Goal: Task Accomplishment & Management: Manage account settings

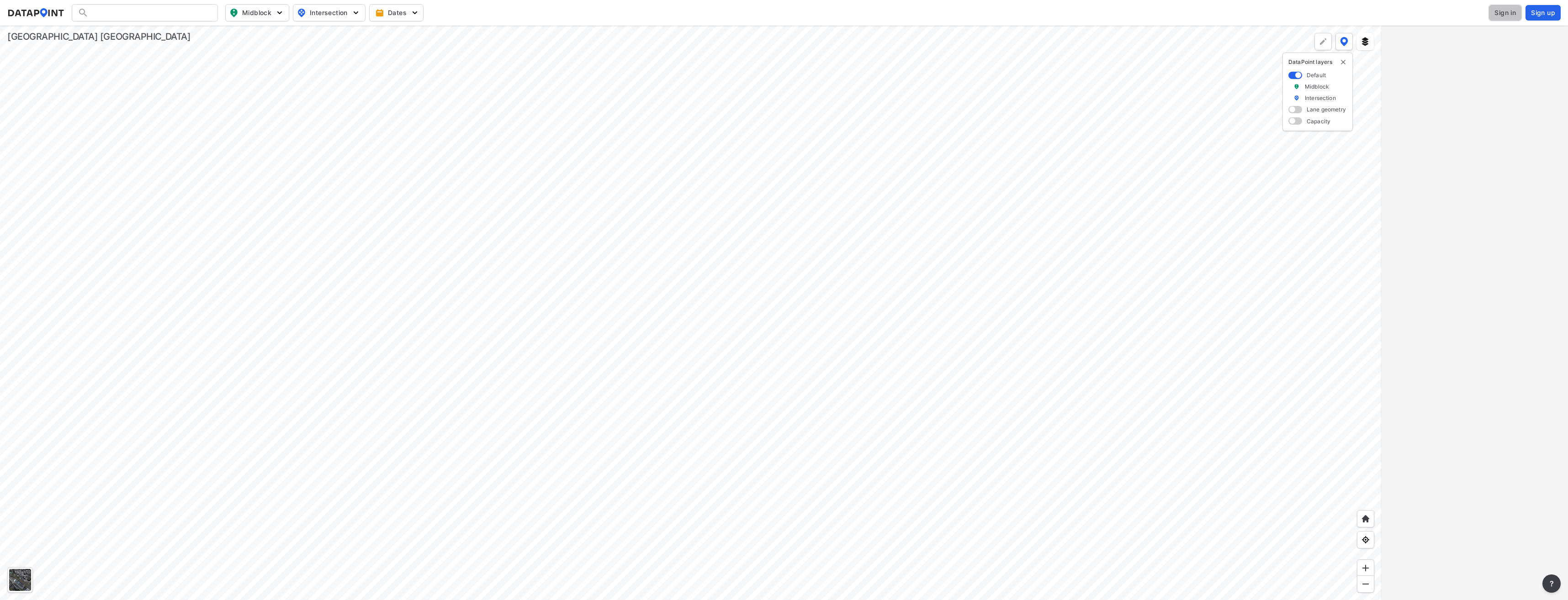
click at [1508, 17] on span "Sign in" at bounding box center [1505, 13] width 21 height 10
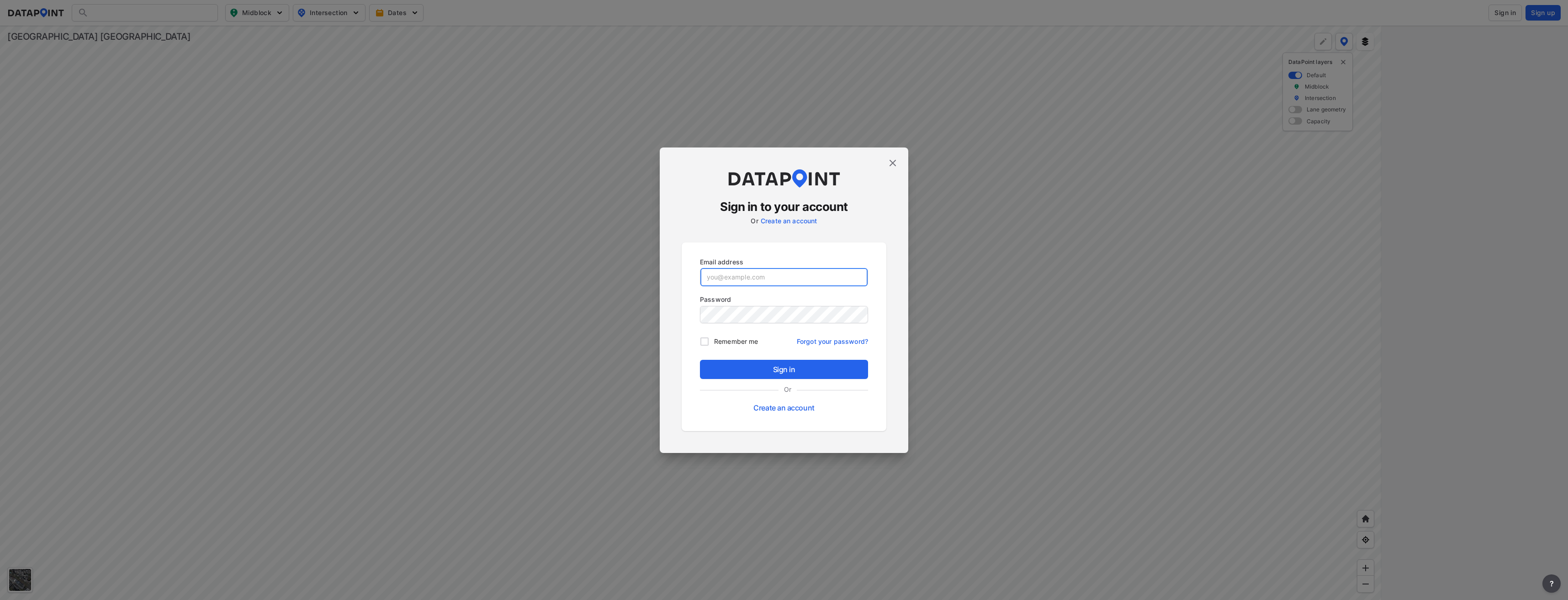
click at [758, 271] on input "email" at bounding box center [784, 277] width 167 height 18
type input "[EMAIL_ADDRESS][DOMAIN_NAME]"
click at [699, 360] on button "Sign in" at bounding box center [784, 370] width 168 height 19
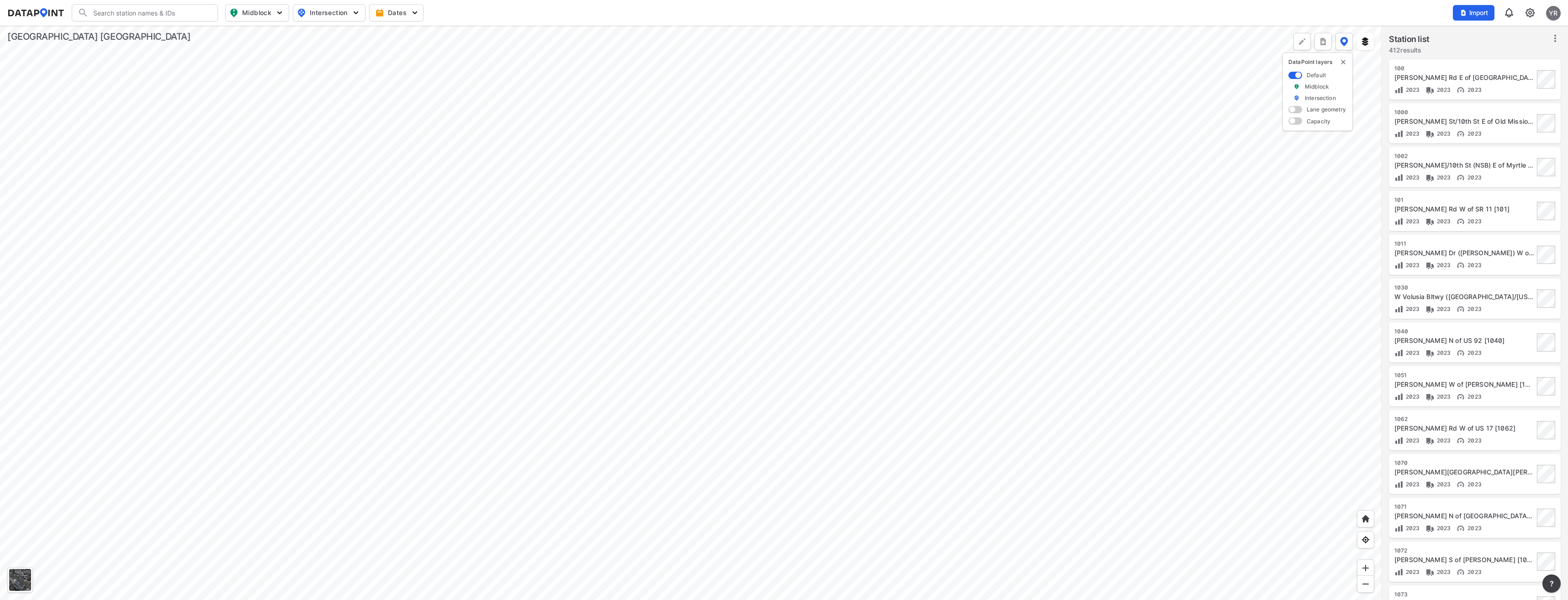
click at [688, 287] on div at bounding box center [691, 312] width 1382 height 574
click at [1528, 14] on img at bounding box center [1529, 12] width 11 height 11
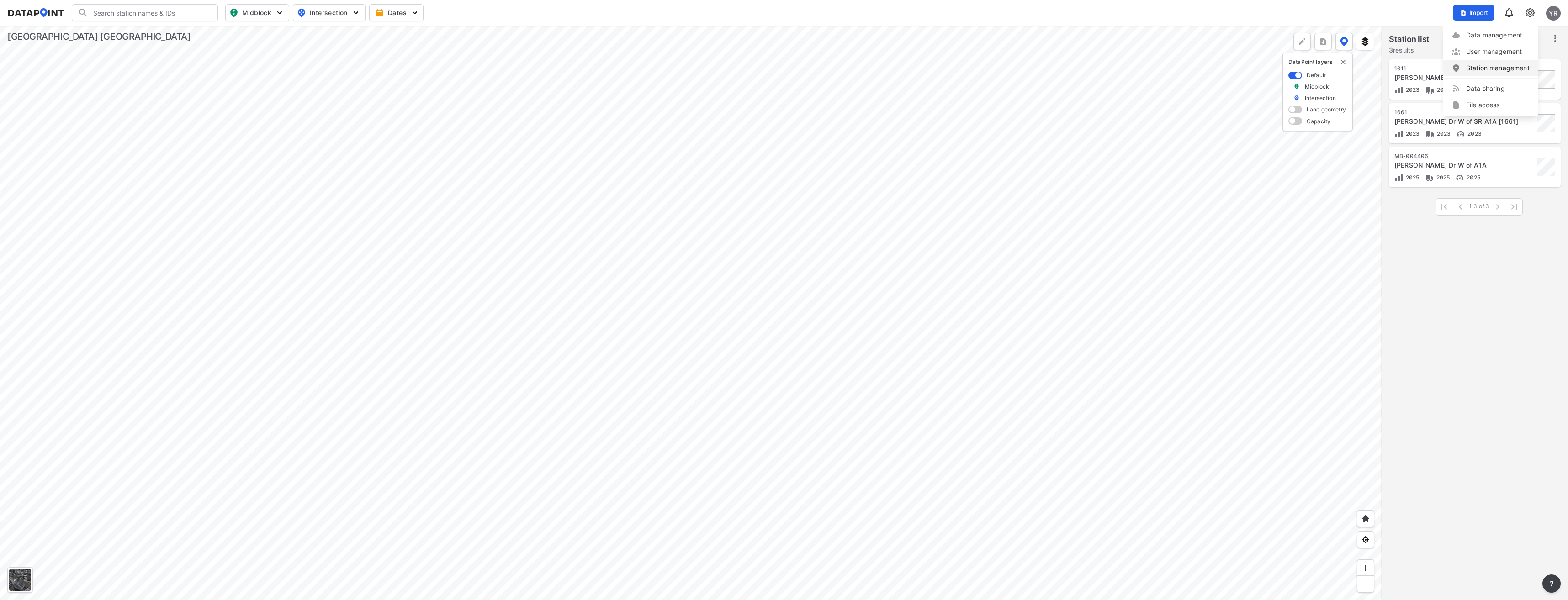
click at [1496, 66] on link "Station management" at bounding box center [1491, 68] width 78 height 10
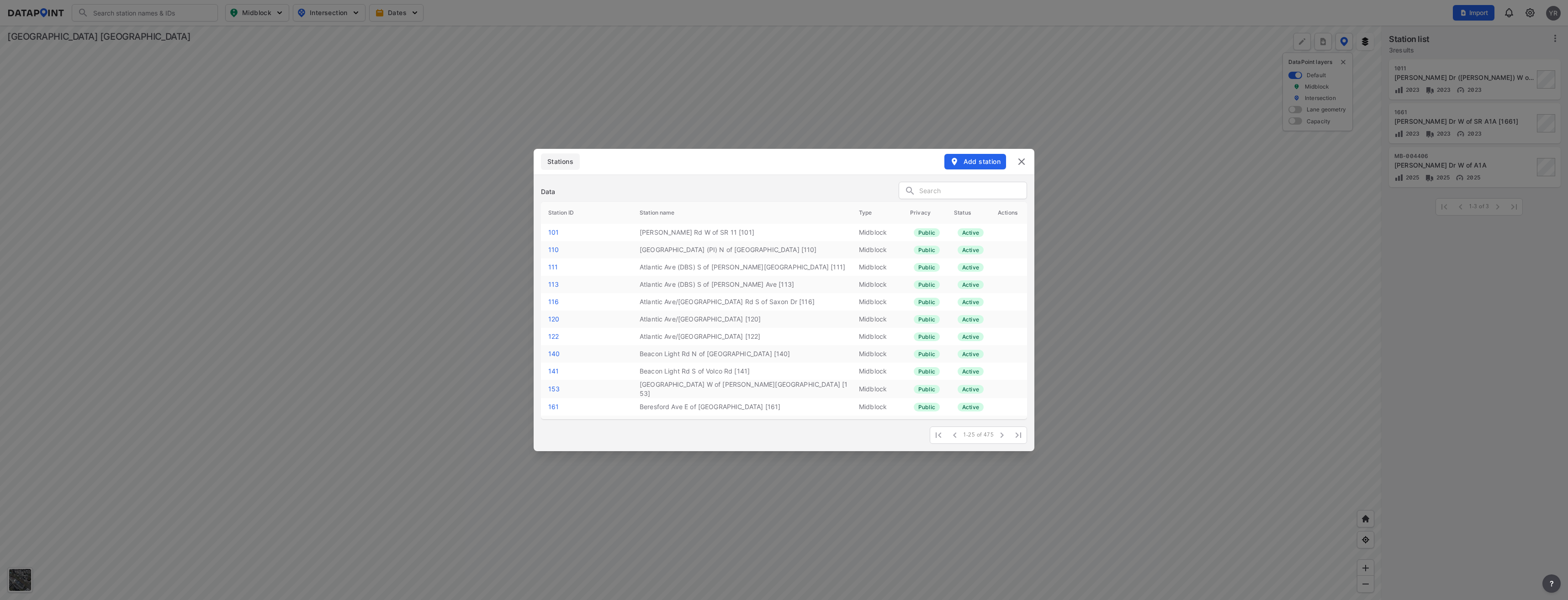
click at [968, 158] on span "Add station" at bounding box center [975, 161] width 51 height 10
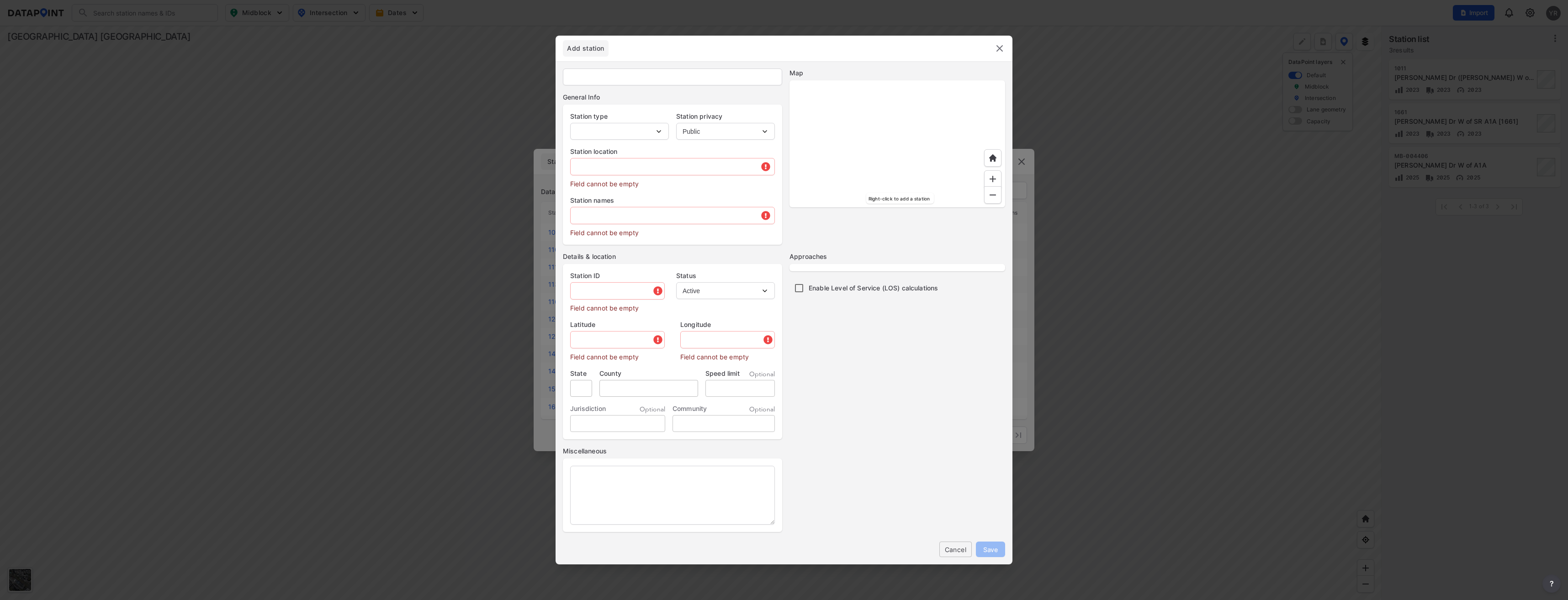
type input "2088"
select select "1"
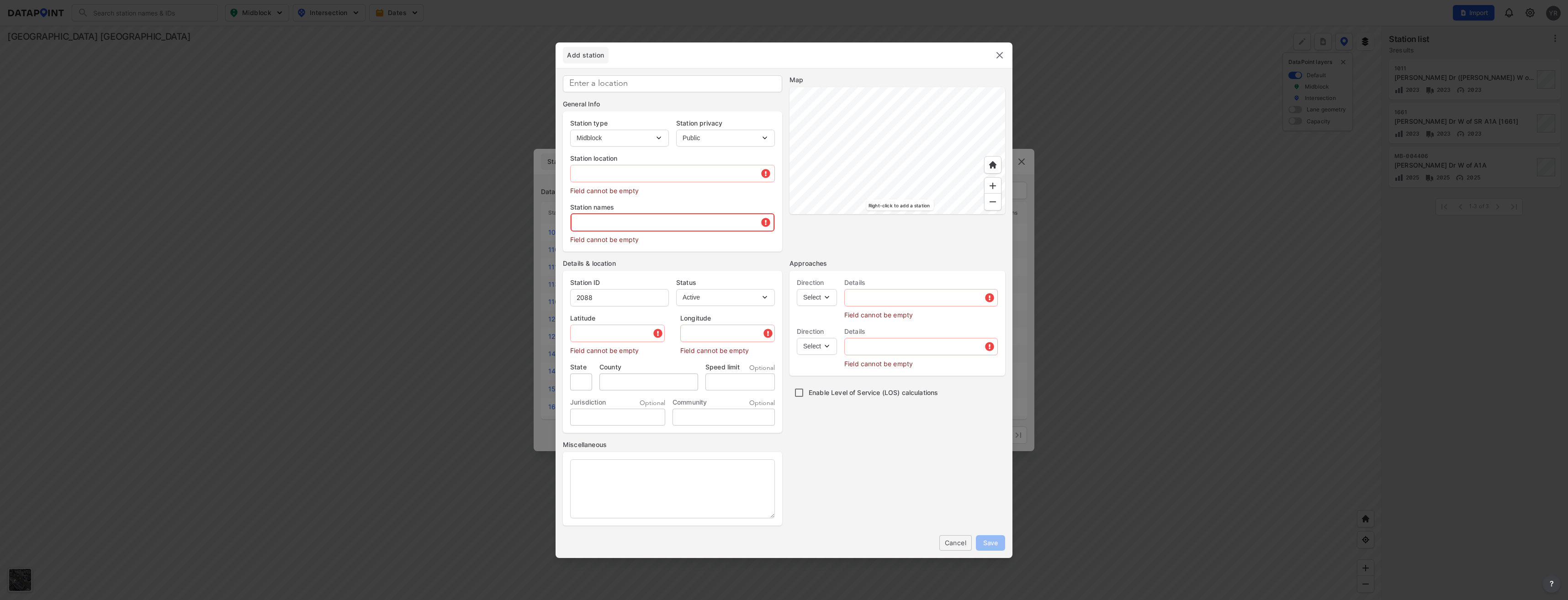
click at [602, 225] on input "text" at bounding box center [672, 222] width 204 height 18
click at [598, 295] on input "2088" at bounding box center [619, 297] width 97 height 18
type input "2"
click at [604, 292] on input "MB-" at bounding box center [619, 297] width 97 height 18
type input "MB-004452"
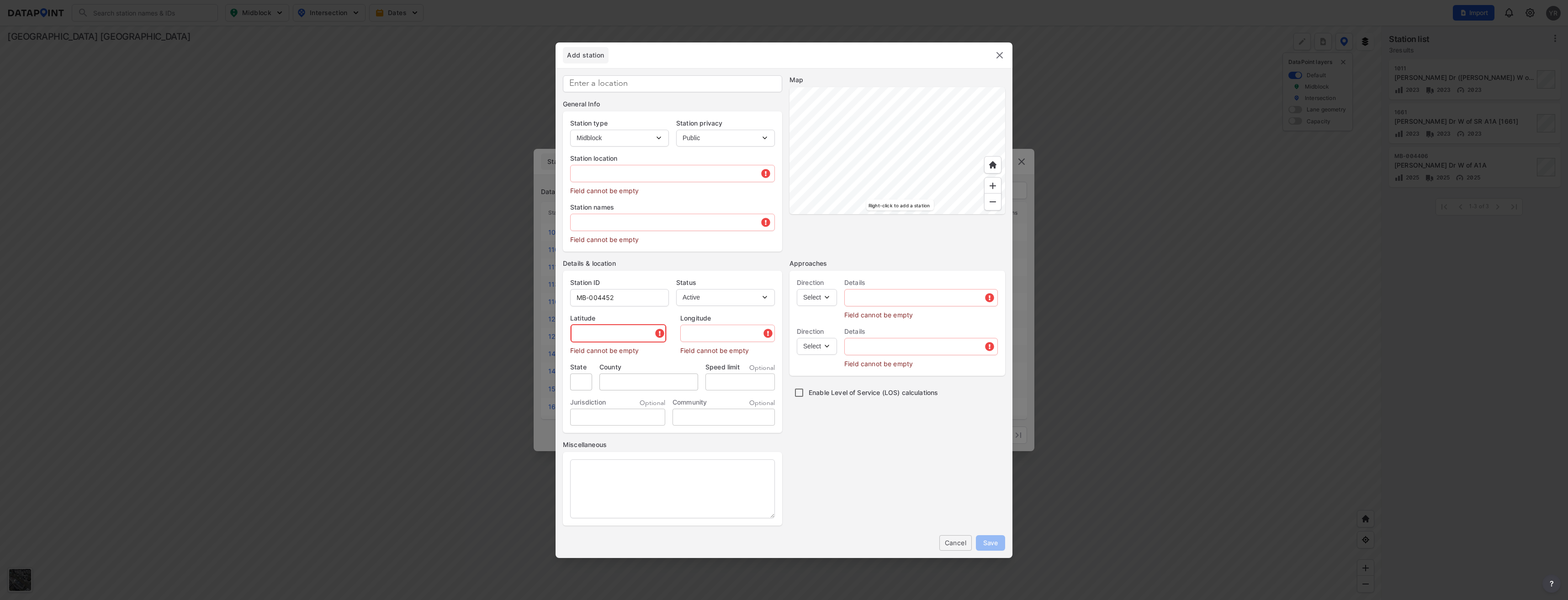
paste input "29.345063"
type input "29.345063"
click at [720, 336] on input "text" at bounding box center [724, 332] width 98 height 18
paste input "-81.067902"
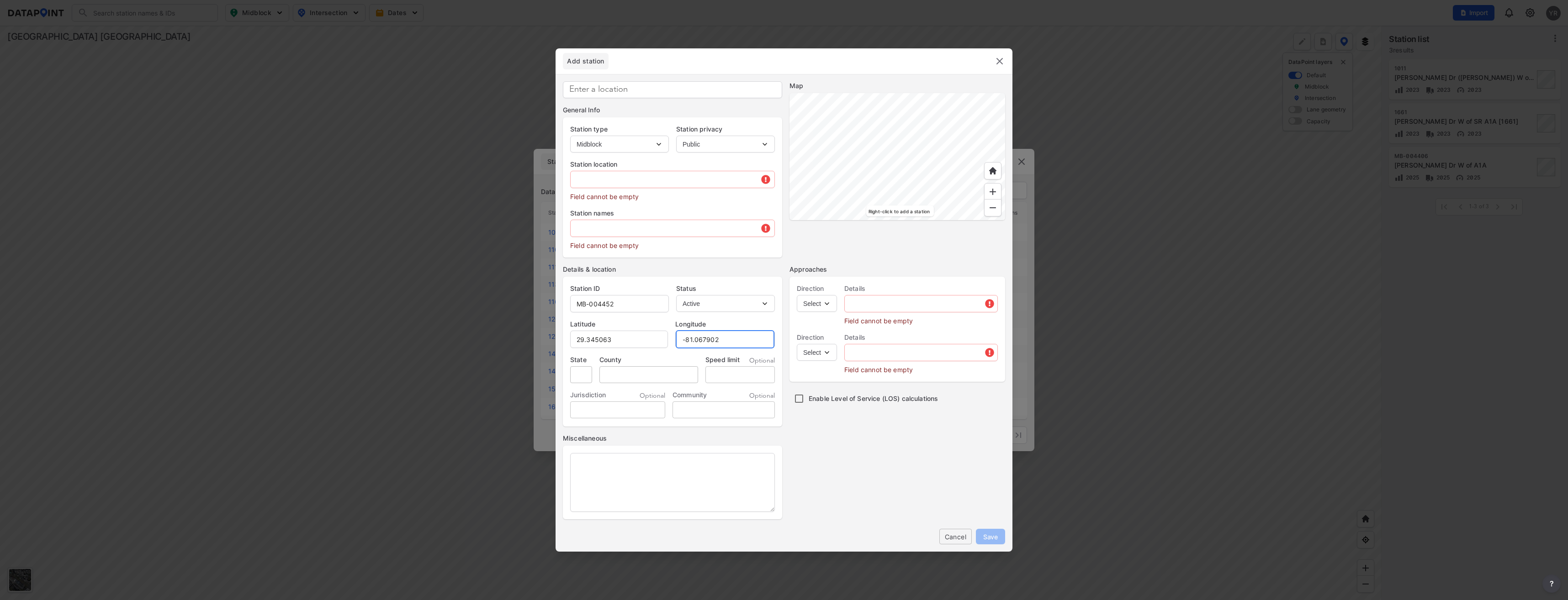
click at [680, 339] on input "-81.067902" at bounding box center [724, 339] width 98 height 18
type input "-81.067902"
click at [589, 228] on input "text" at bounding box center [672, 227] width 204 height 18
click at [596, 177] on input "text" at bounding box center [672, 179] width 204 height 18
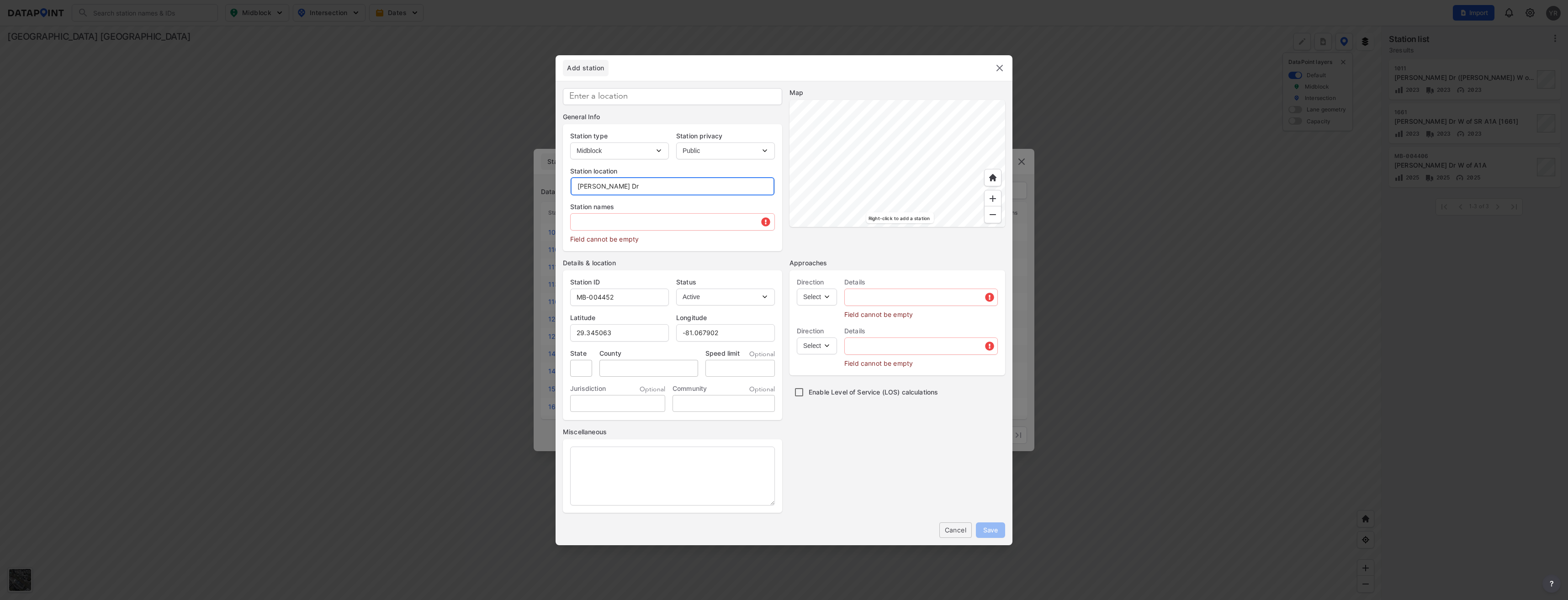
type input "[PERSON_NAME] Dr"
click at [827, 298] on select "Select EB NB SB WB" at bounding box center [817, 297] width 40 height 17
select select "EB"
click at [797, 289] on select "Select EB NB SB WB" at bounding box center [817, 297] width 40 height 17
click at [830, 347] on select "Select WB" at bounding box center [817, 346] width 40 height 17
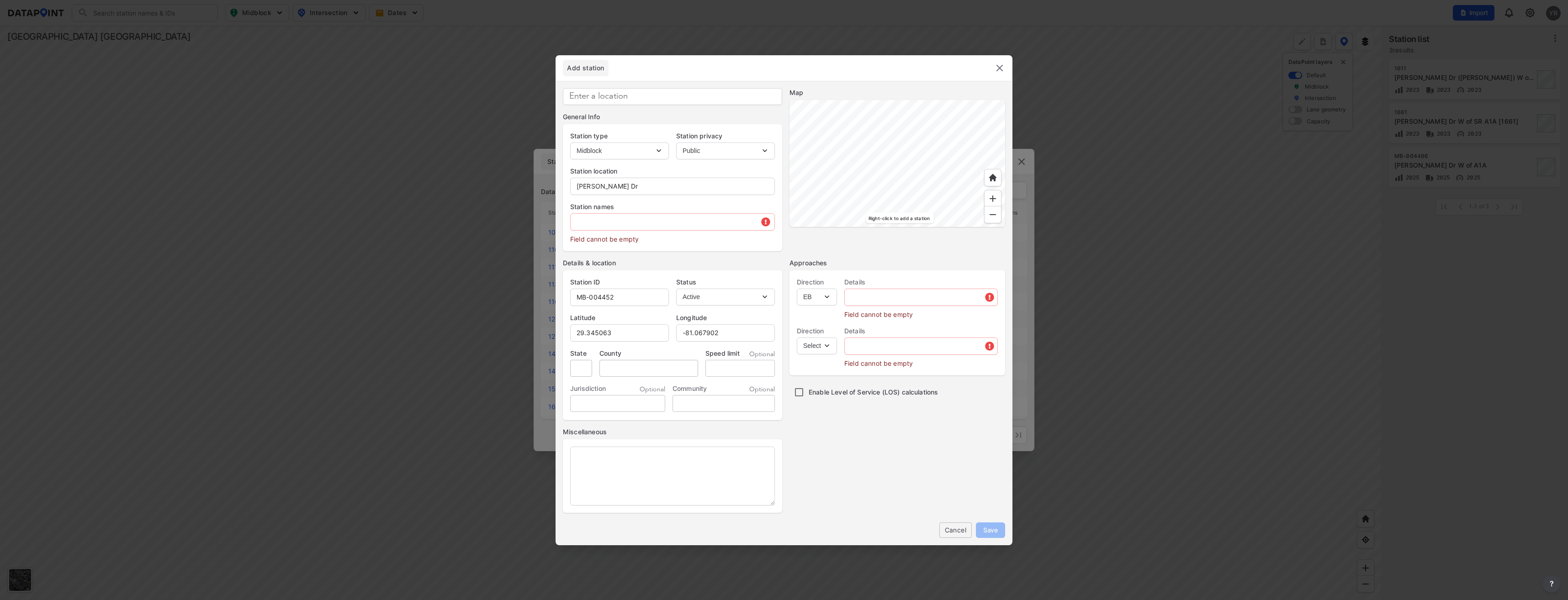
select select "WB"
click at [797, 337] on select "Select WB" at bounding box center [817, 346] width 40 height 17
click at [609, 221] on input "text" at bounding box center [672, 222] width 204 height 18
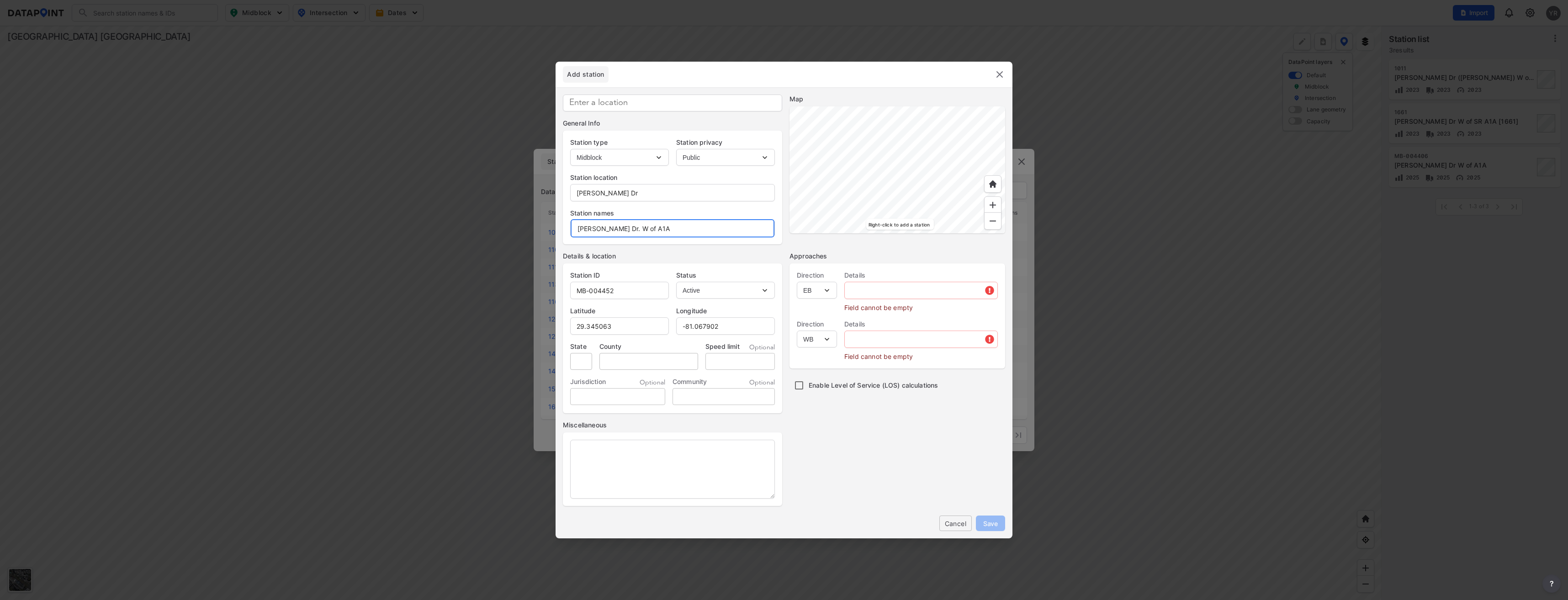
type input "[PERSON_NAME] Dr. W of A1A"
click at [905, 293] on input "text" at bounding box center [921, 289] width 153 height 18
type input "East Bound"
click at [903, 330] on input "text" at bounding box center [921, 326] width 153 height 18
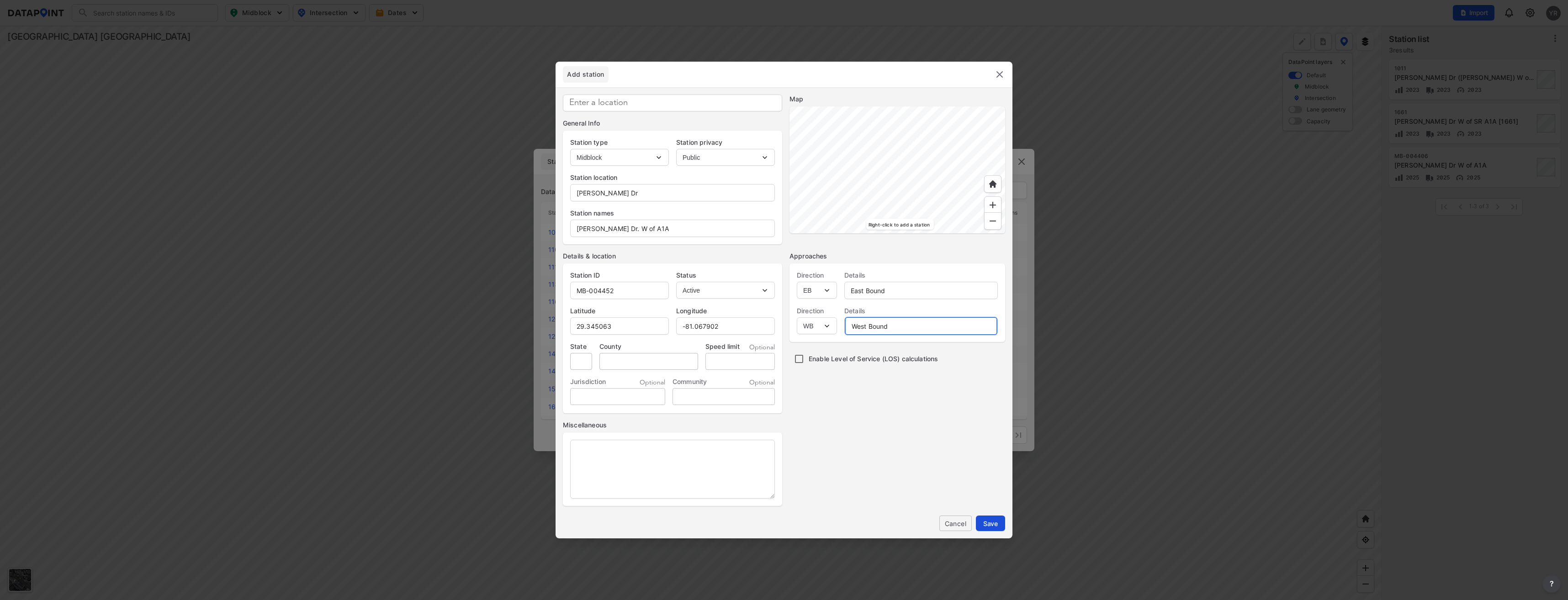
type input "West Bound"
click at [992, 524] on span "Save" at bounding box center [990, 524] width 14 height 10
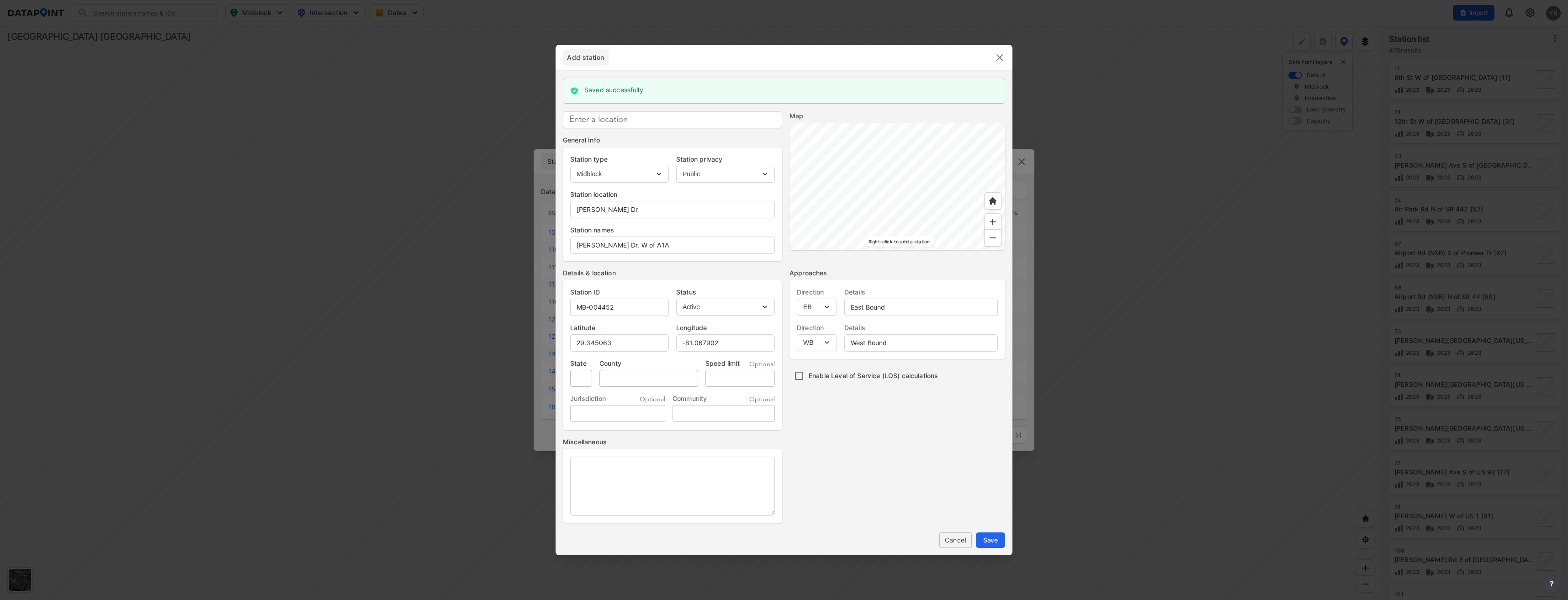
click at [998, 53] on img at bounding box center [999, 56] width 11 height 11
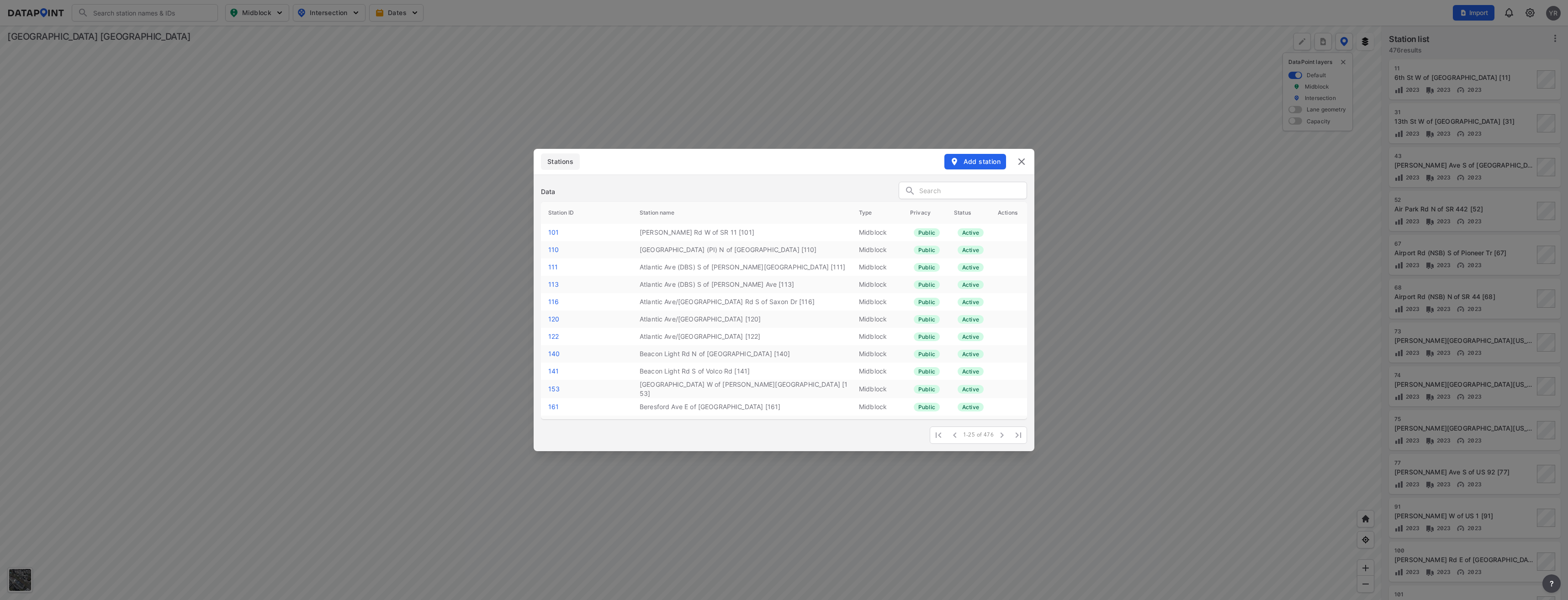
click at [1020, 157] on img at bounding box center [1020, 161] width 11 height 11
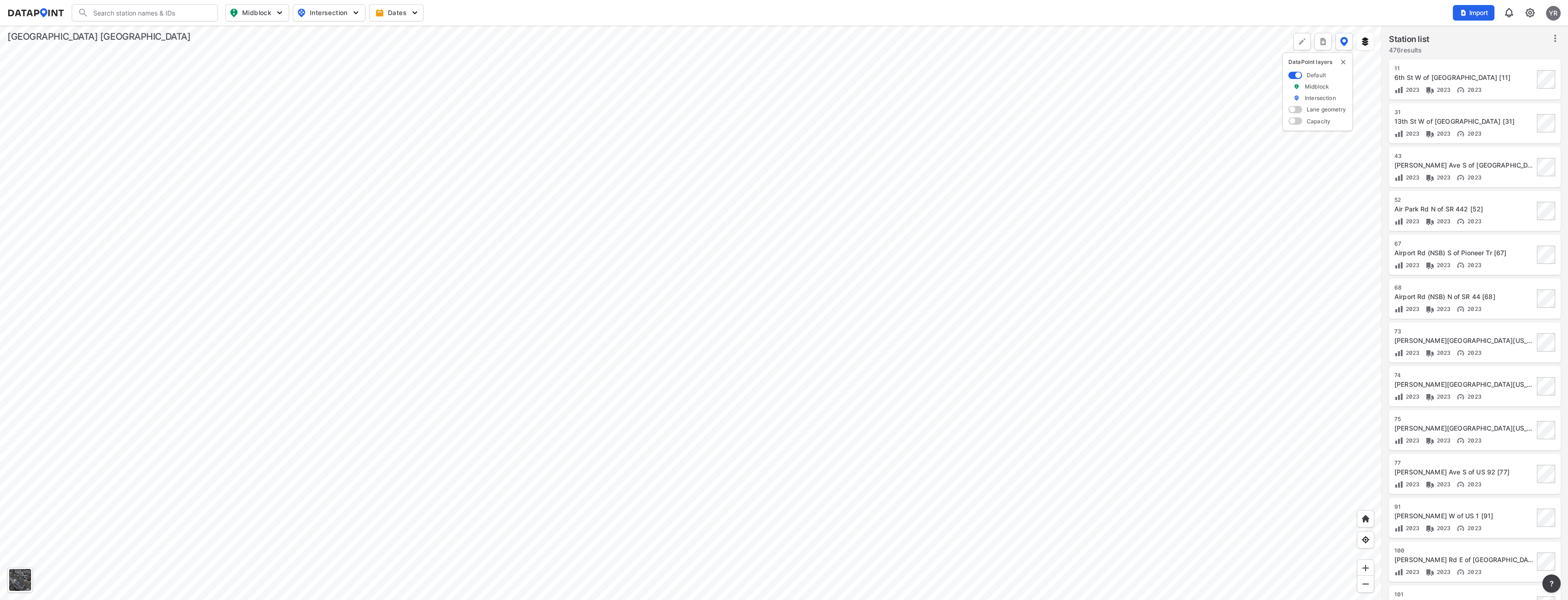
click at [646, 215] on div at bounding box center [691, 312] width 1382 height 574
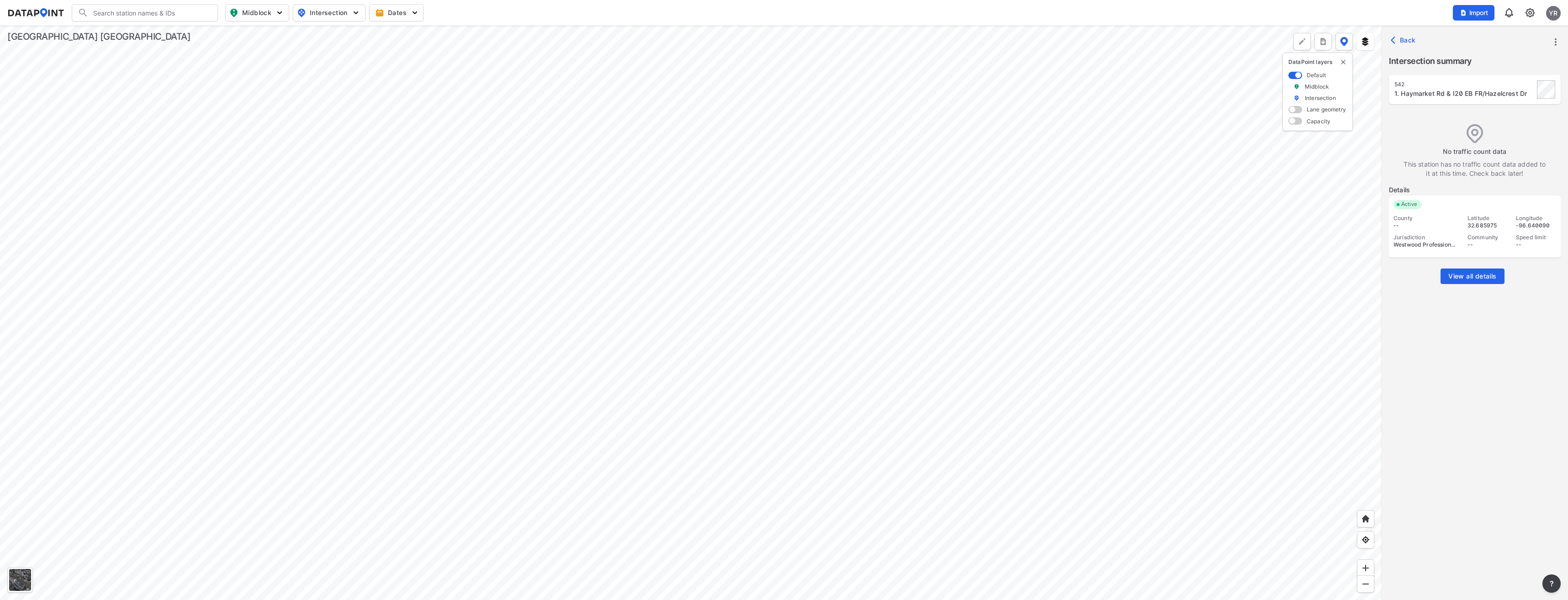
click at [648, 210] on div at bounding box center [691, 312] width 1382 height 574
click at [644, 215] on div at bounding box center [691, 312] width 1382 height 574
click at [1472, 278] on span "View all details" at bounding box center [1471, 276] width 48 height 10
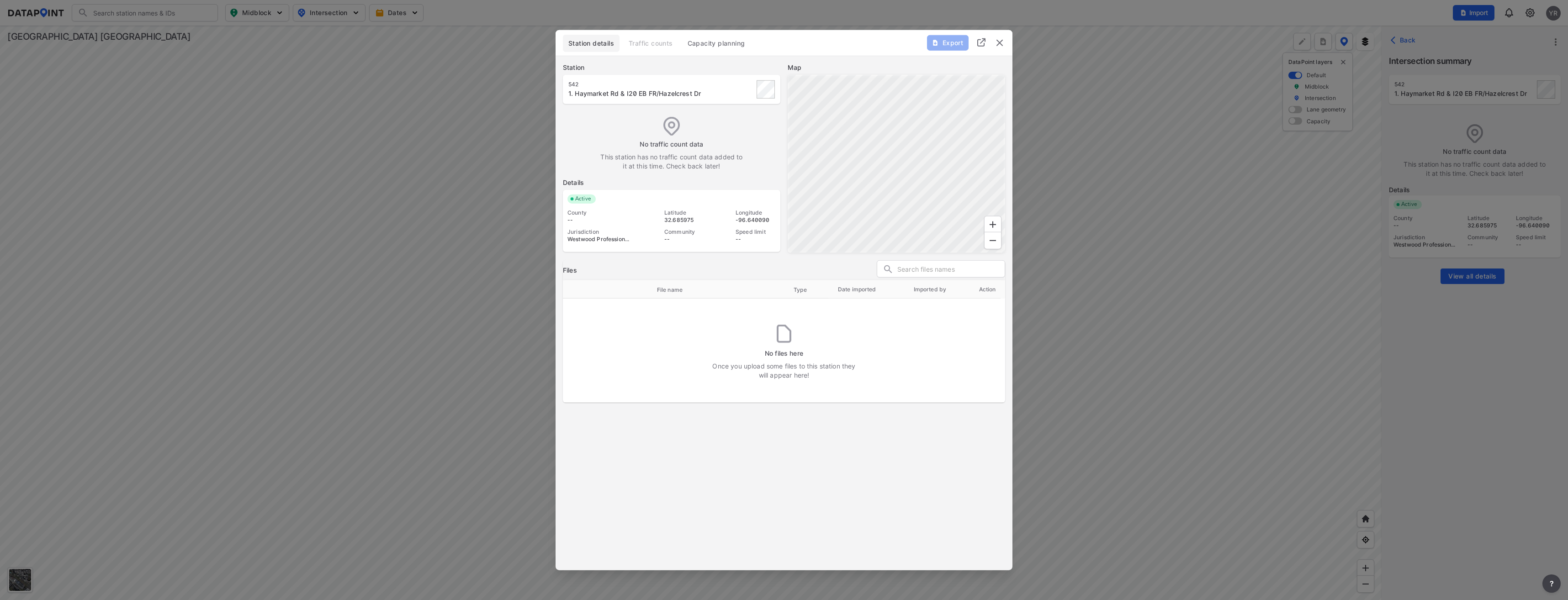
click at [1001, 46] on img "delete" at bounding box center [999, 42] width 11 height 11
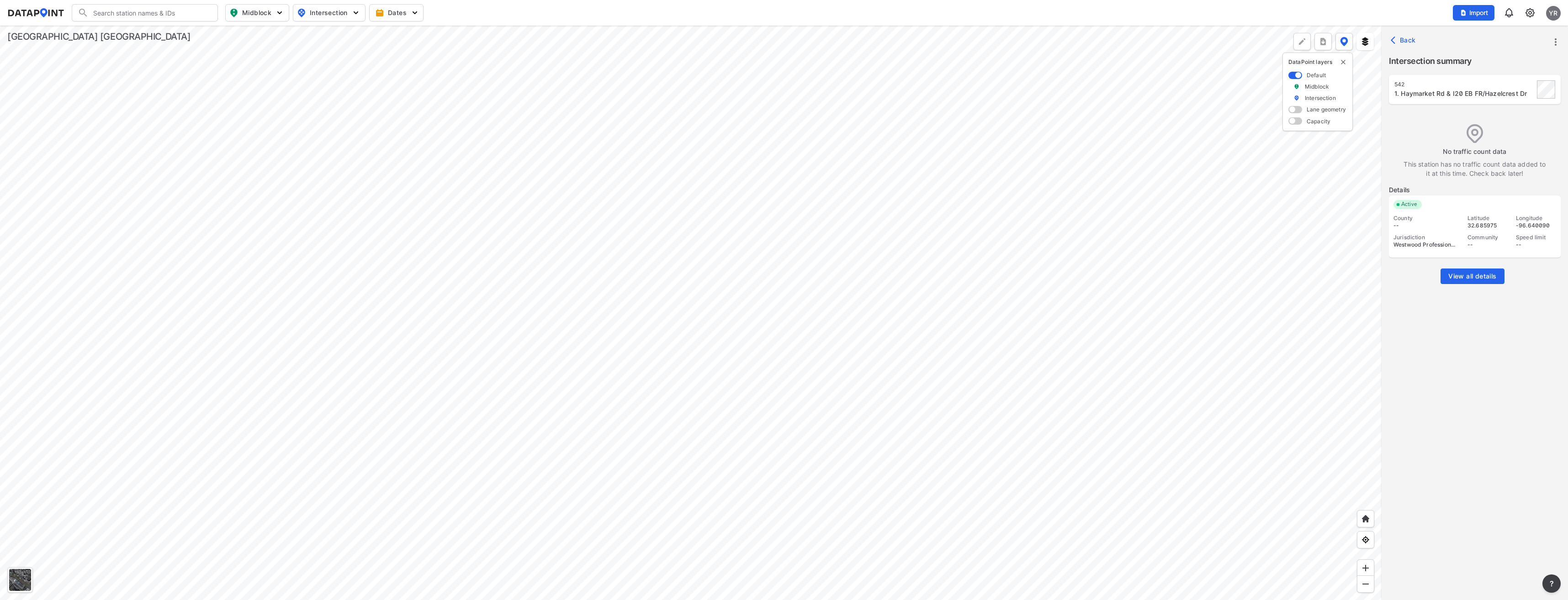
click at [1529, 11] on img at bounding box center [1529, 12] width 11 height 11
click at [1499, 62] on p "Station management" at bounding box center [1490, 68] width 95 height 16
click at [1499, 65] on link "Station management" at bounding box center [1491, 68] width 78 height 10
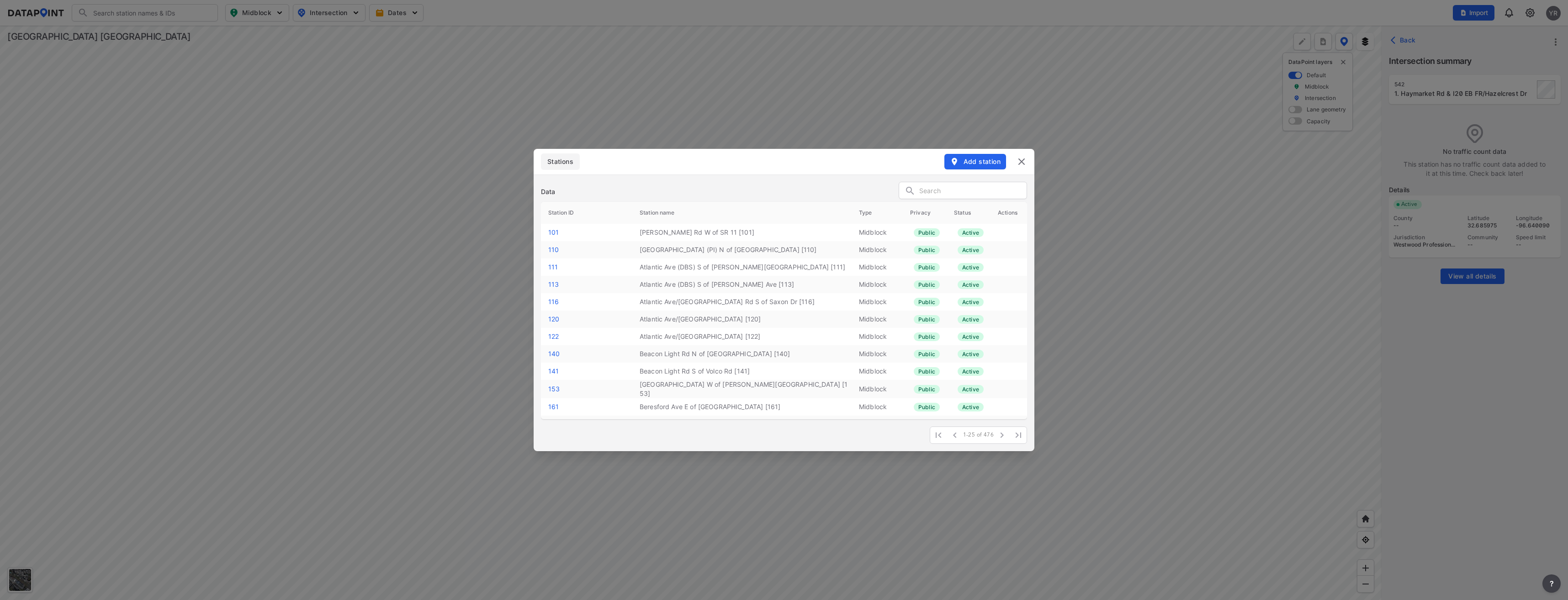
click at [981, 186] on input "text" at bounding box center [973, 191] width 107 height 13
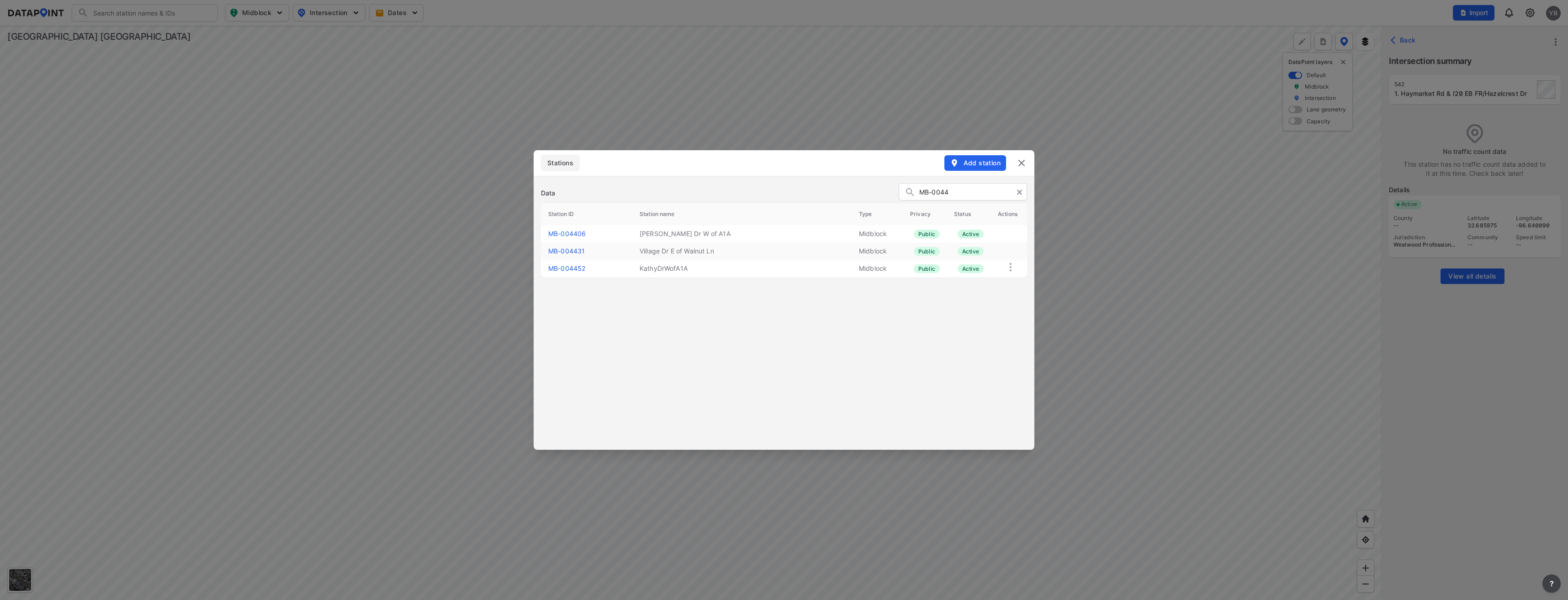
type input "MB-0044"
click at [569, 268] on link "MB-004452" at bounding box center [567, 268] width 37 height 8
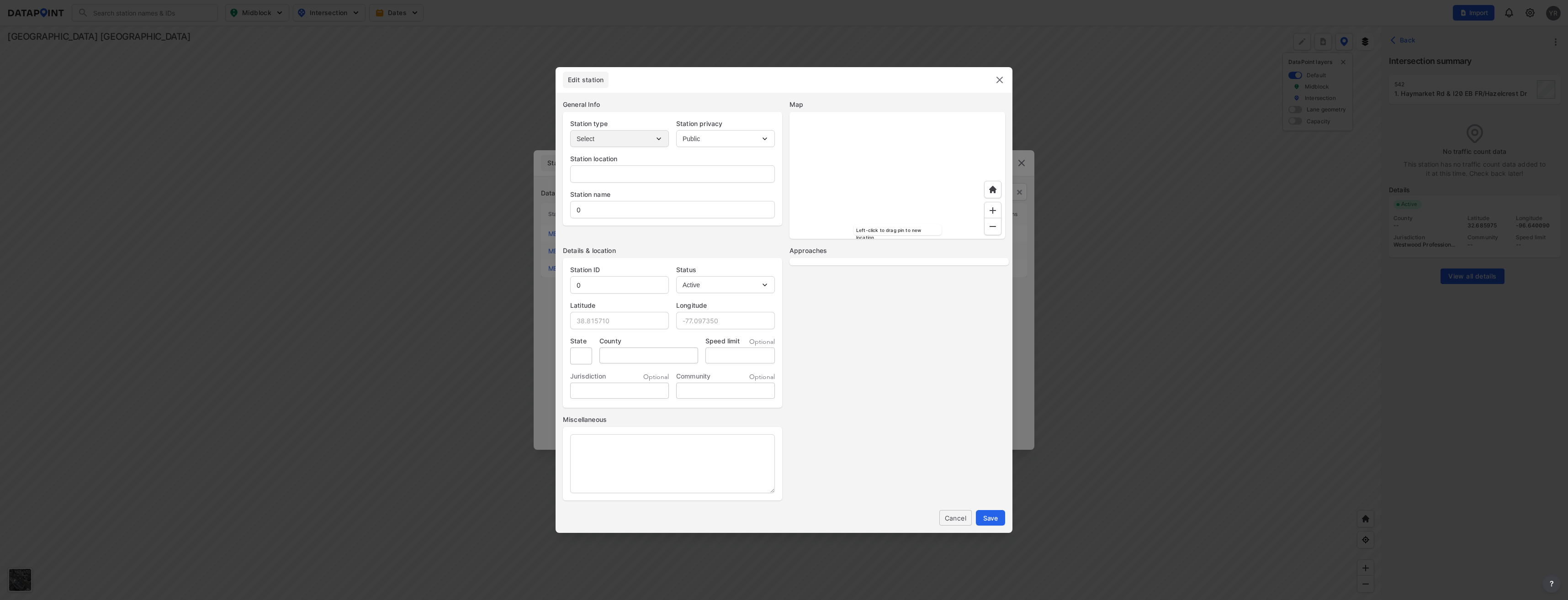
type input "[PERSON_NAME] Dr"
type input "KathyDrWofA1A"
type input "MB-004452"
type input "29.345063"
type input "-81.067902"
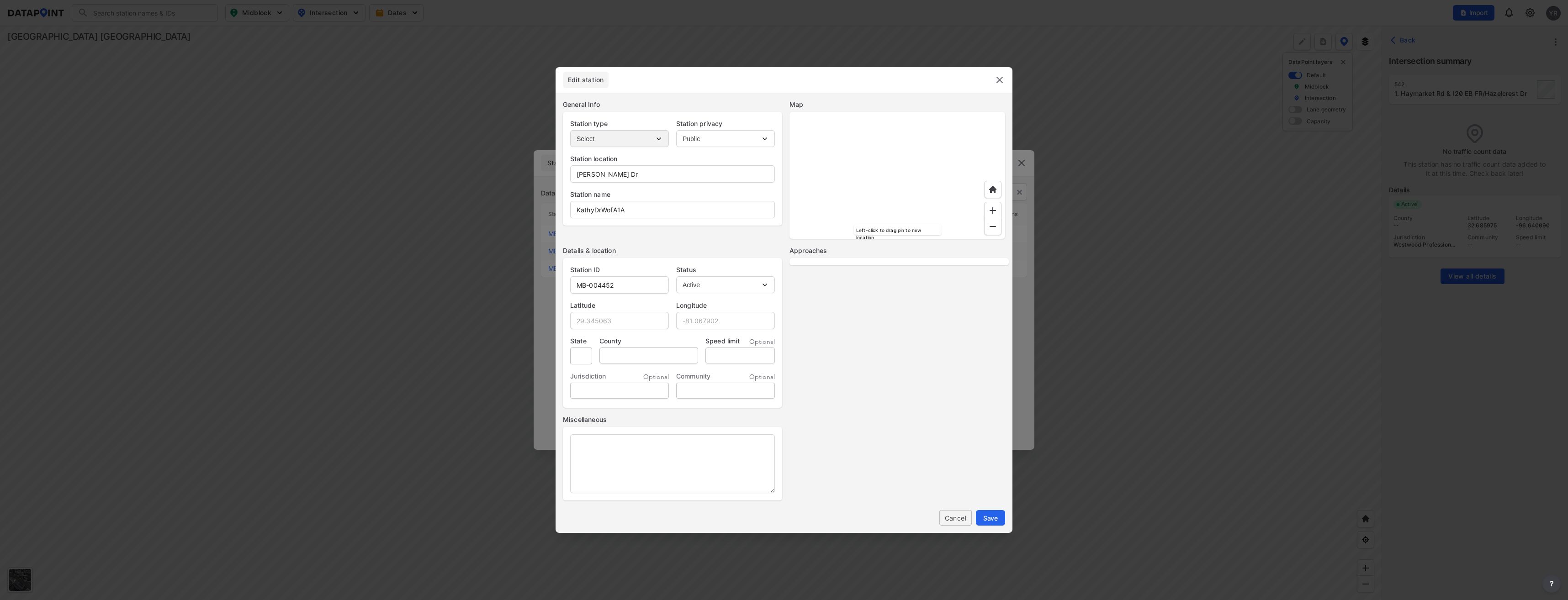
select select "1"
select select "EB"
select select "WB"
click at [593, 206] on input "KathyDrWofA1A" at bounding box center [672, 209] width 204 height 18
type input "[PERSON_NAME] Dr W of A1A"
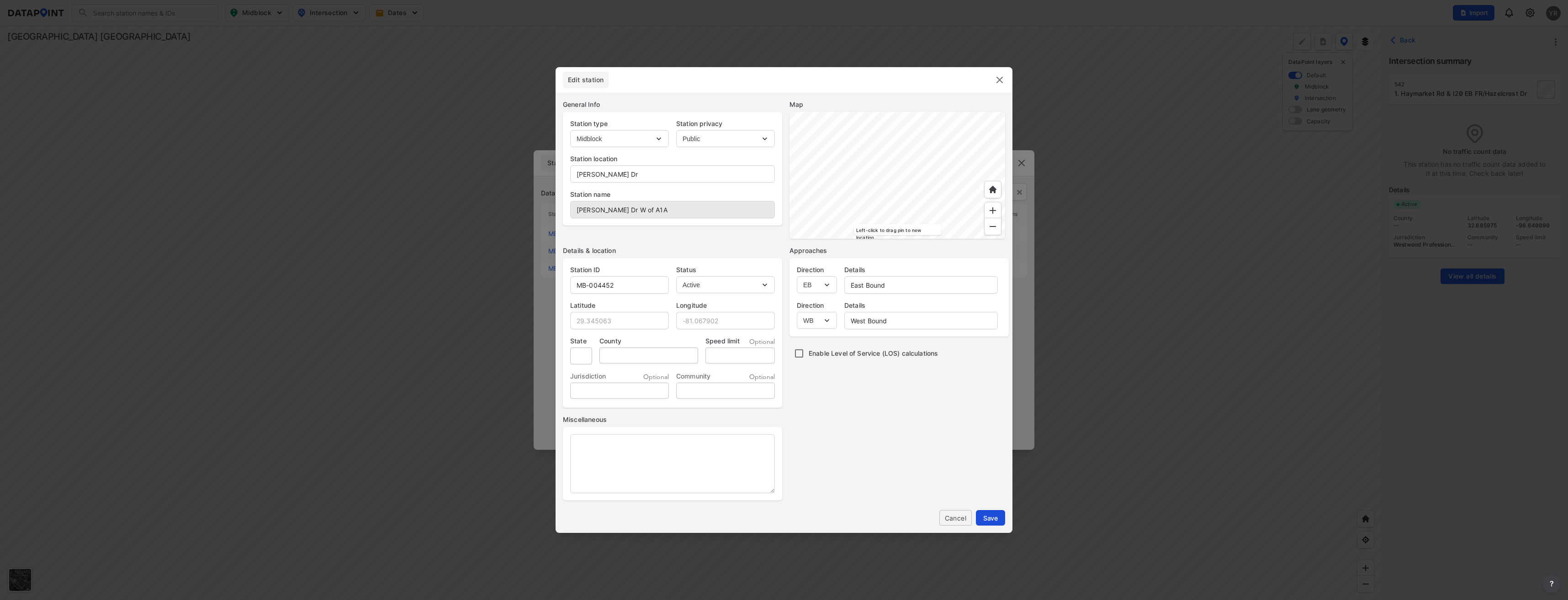
click at [995, 517] on span "Save" at bounding box center [990, 518] width 14 height 10
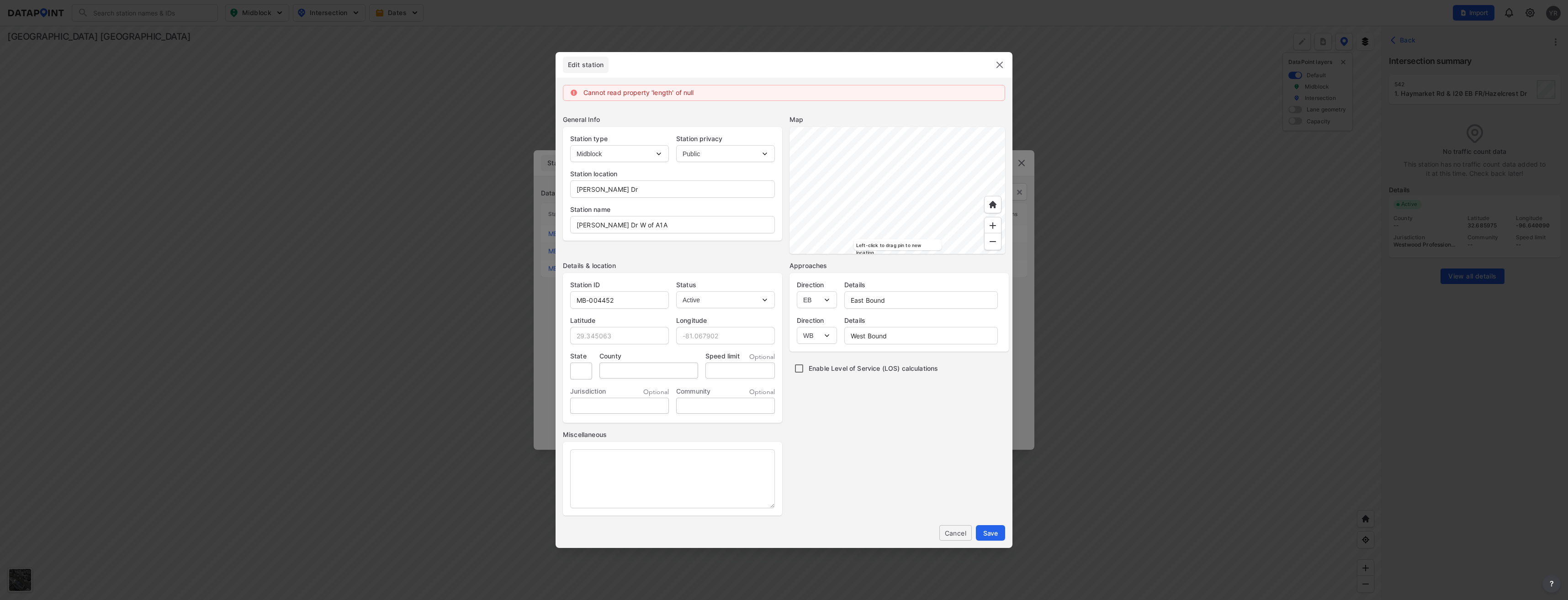
click at [995, 63] on img at bounding box center [999, 64] width 11 height 11
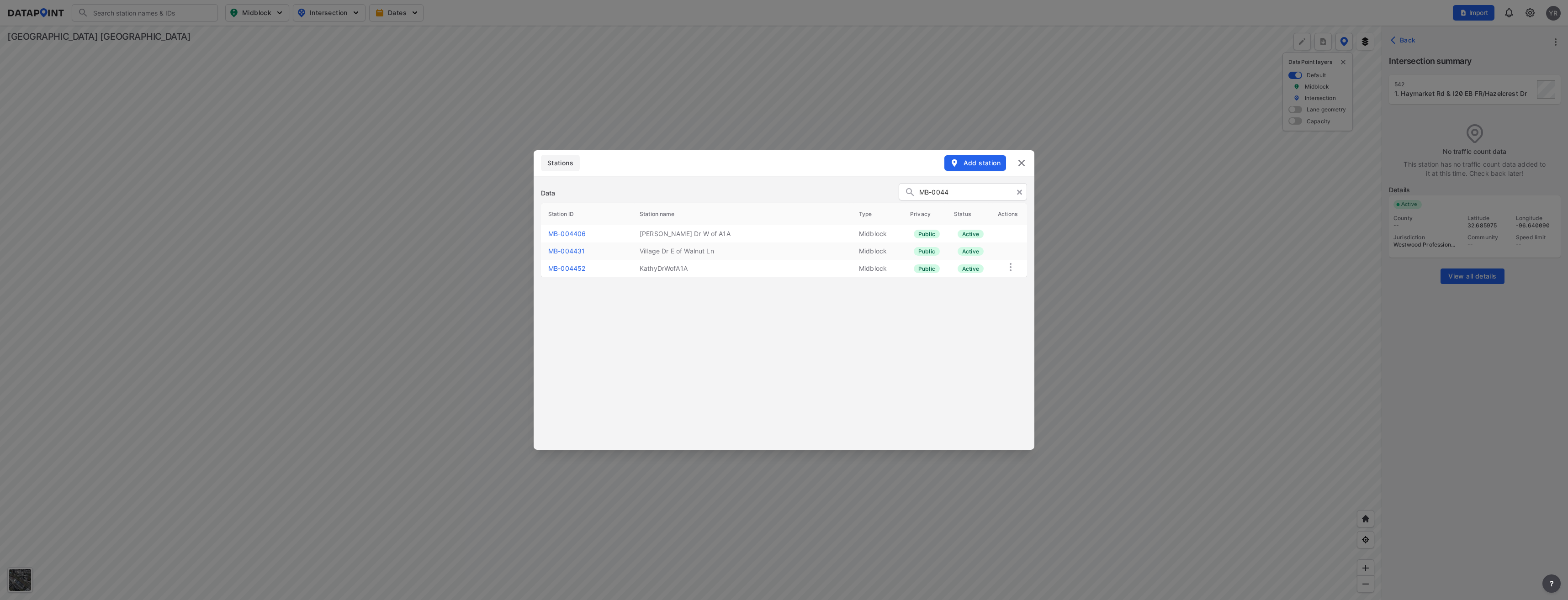
click at [1019, 166] on img at bounding box center [1020, 162] width 11 height 11
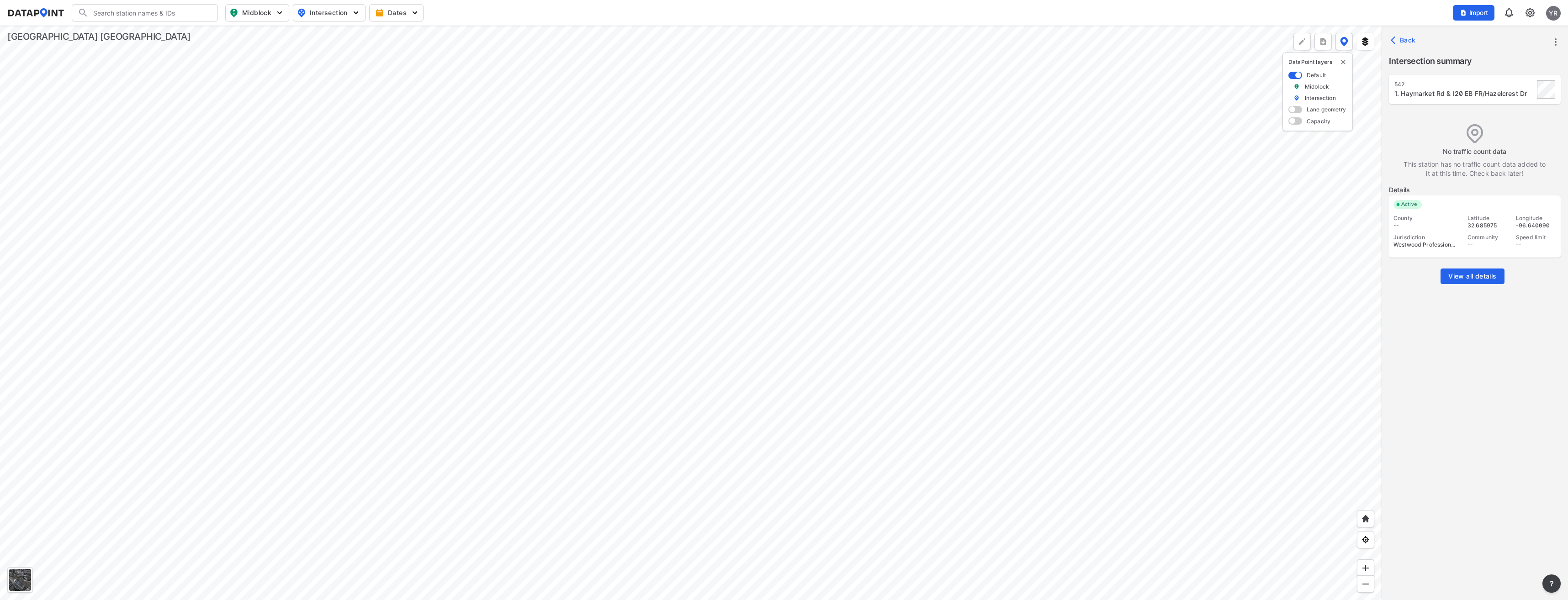
click at [644, 225] on div at bounding box center [691, 312] width 1382 height 574
click at [1407, 41] on span "Back" at bounding box center [1404, 40] width 23 height 10
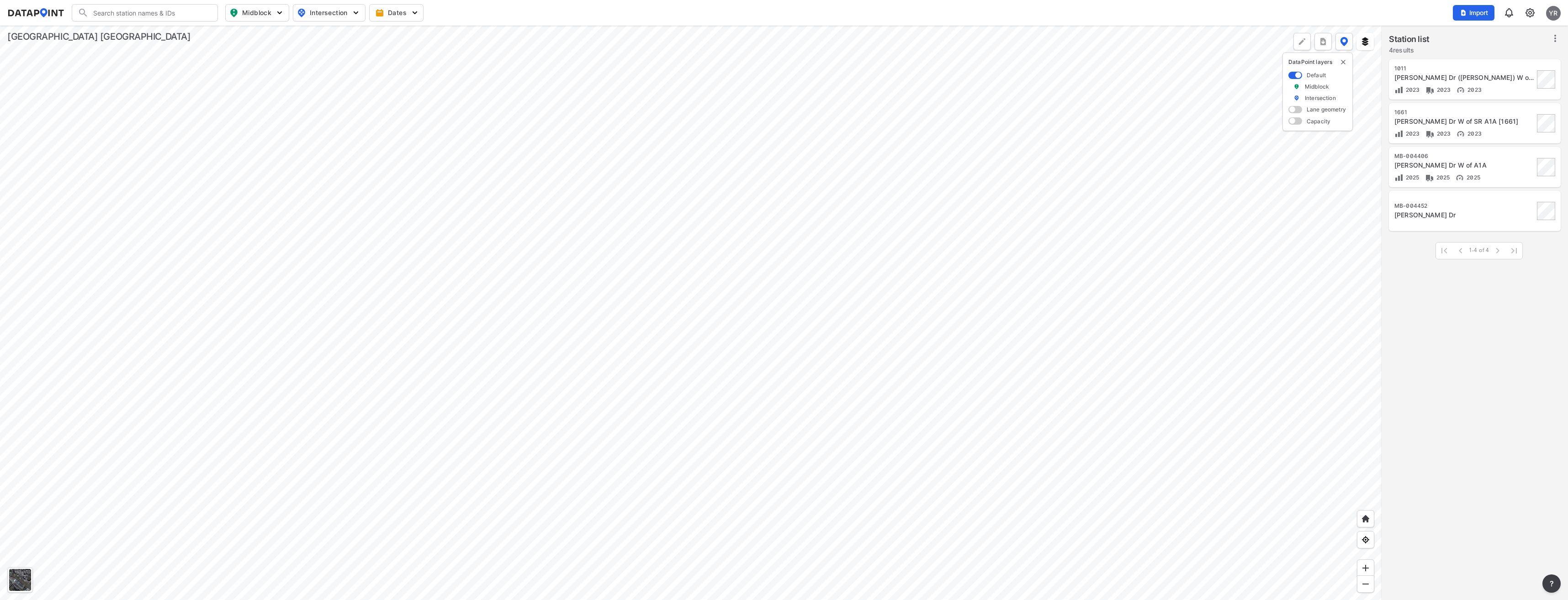
click at [1469, 210] on div "[PERSON_NAME] Dr" at bounding box center [1464, 215] width 140 height 10
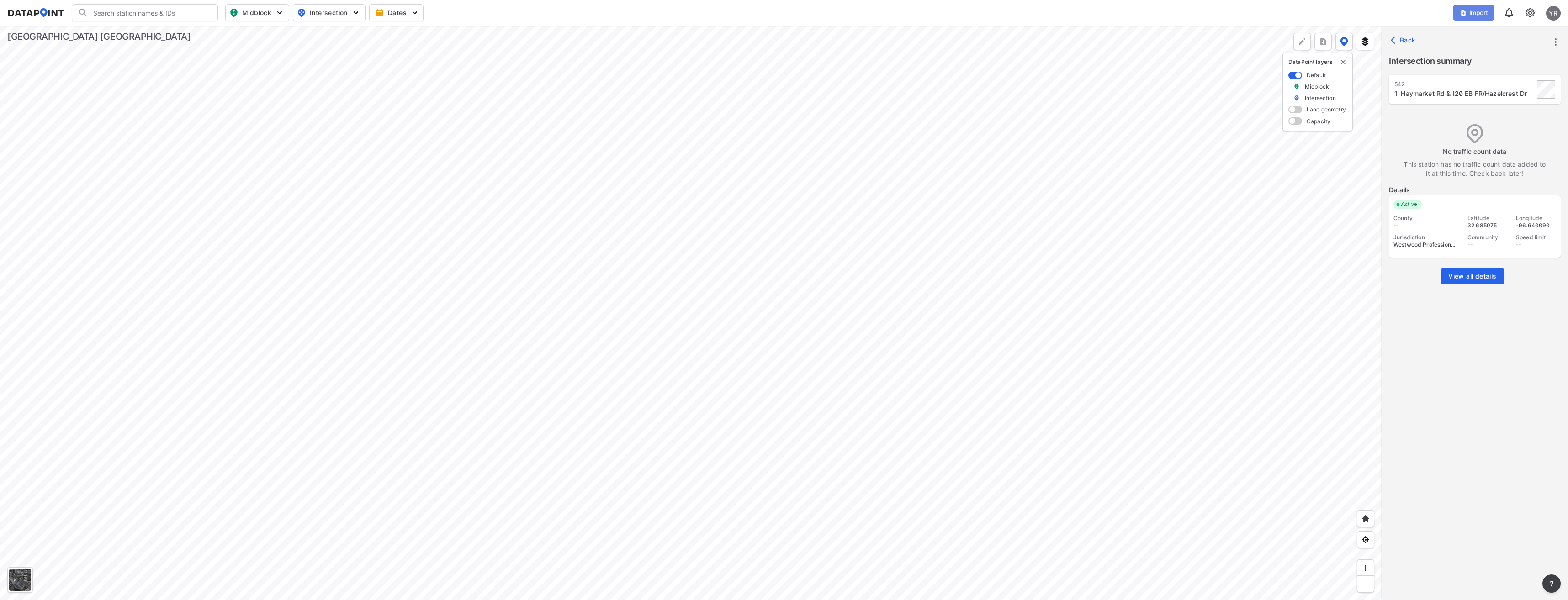
click at [1482, 15] on span "Import" at bounding box center [1473, 13] width 31 height 10
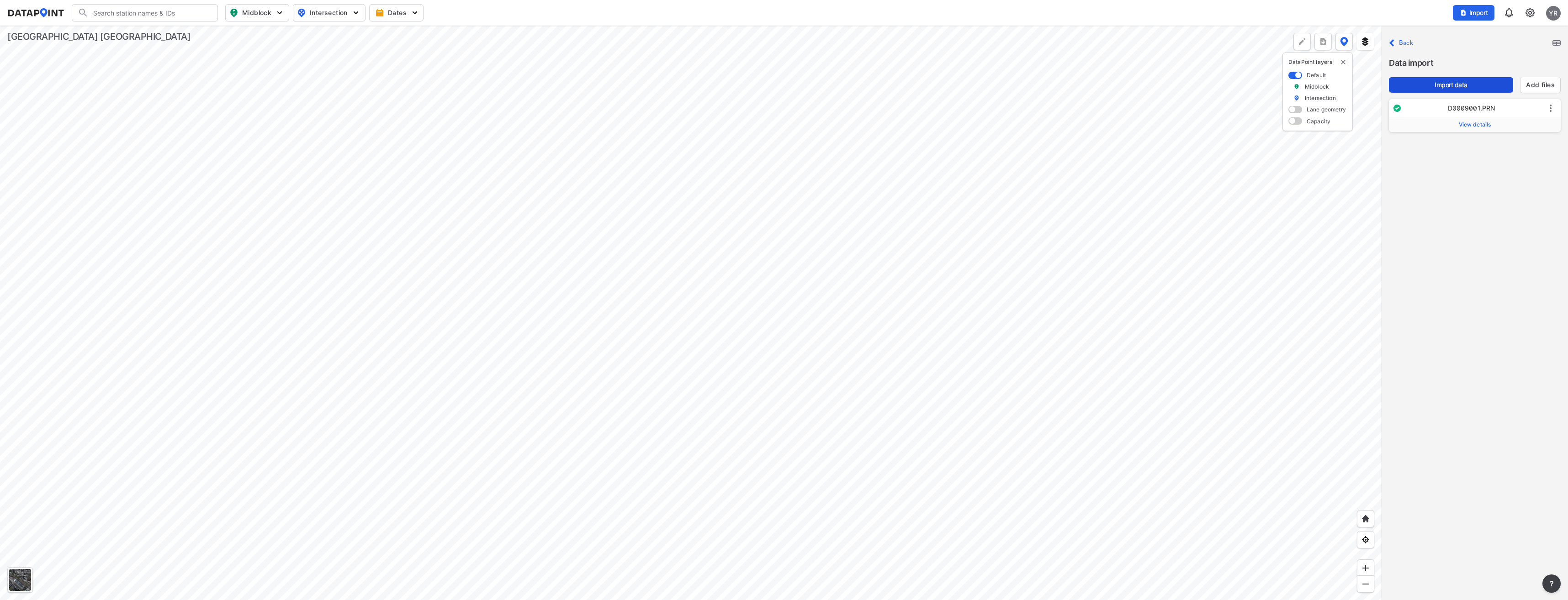
click at [1458, 85] on span "Import data" at bounding box center [1450, 85] width 110 height 10
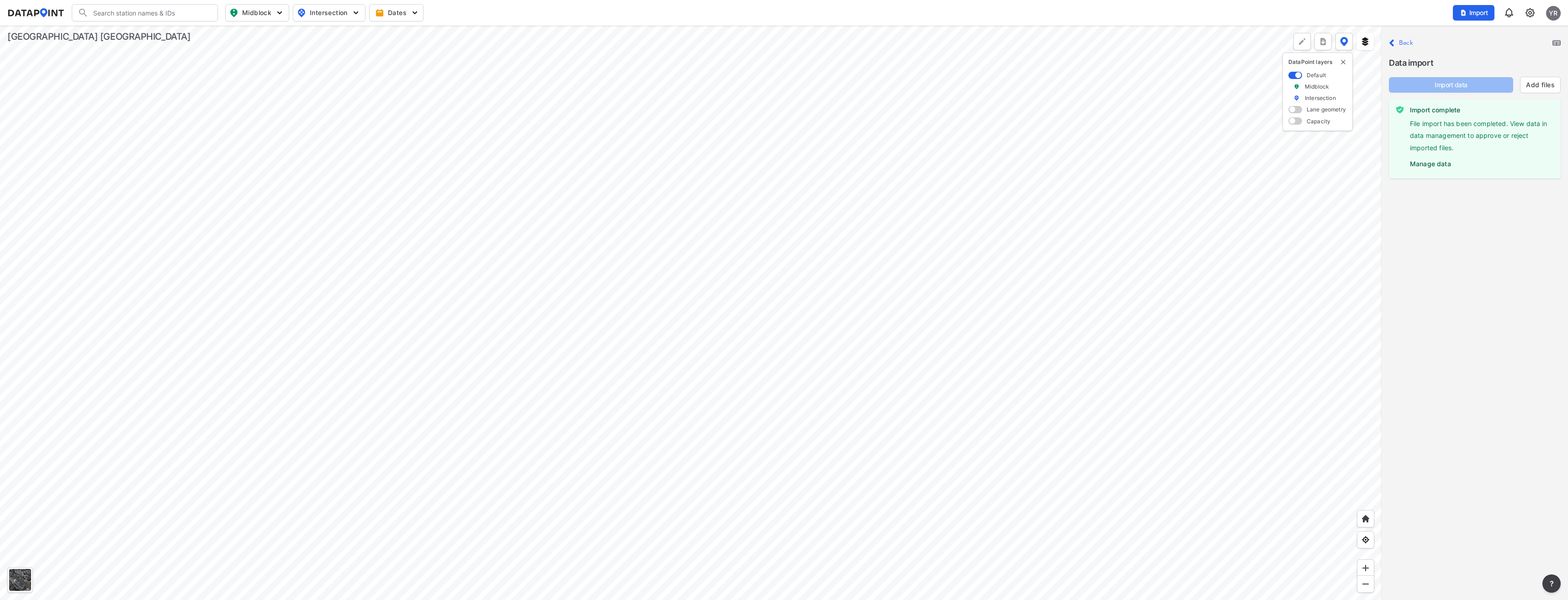
click at [1422, 162] on label "Manage data" at bounding box center [1481, 161] width 143 height 13
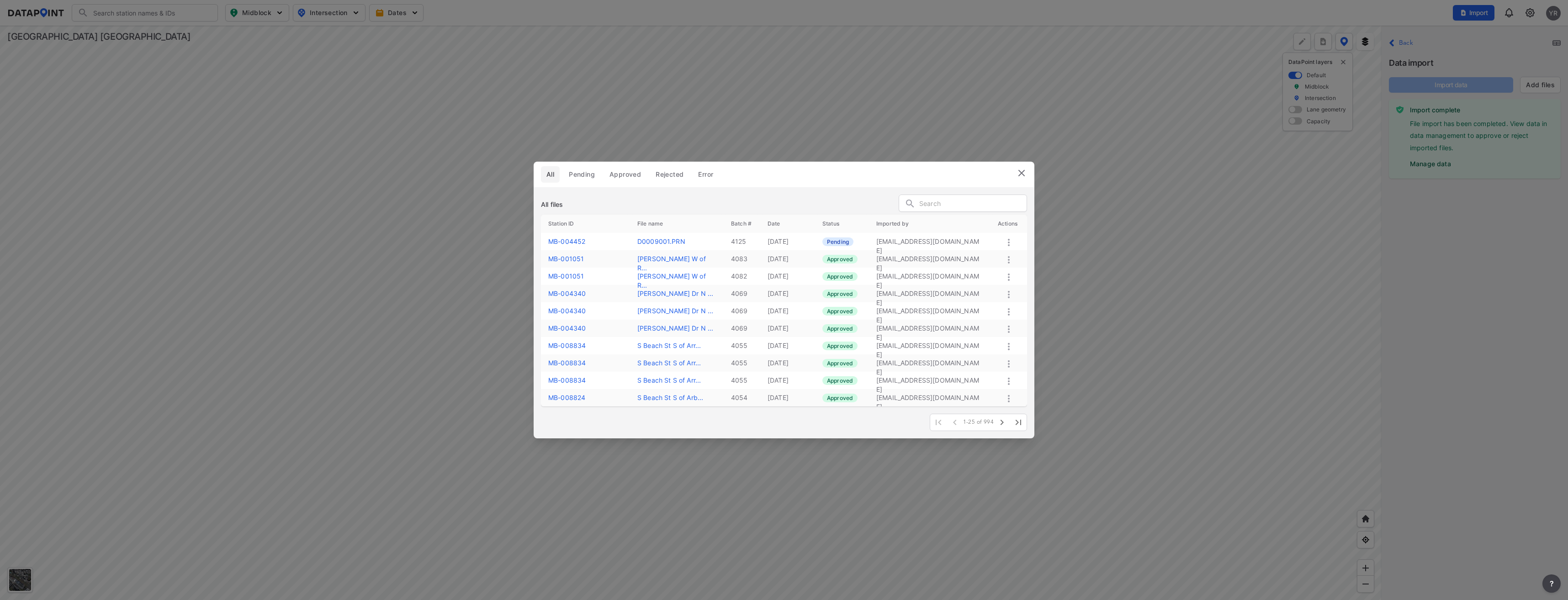
click at [1007, 240] on icon at bounding box center [1008, 242] width 11 height 11
click at [989, 274] on label "Reject" at bounding box center [991, 270] width 19 height 10
click at [1021, 177] on img at bounding box center [1020, 172] width 11 height 11
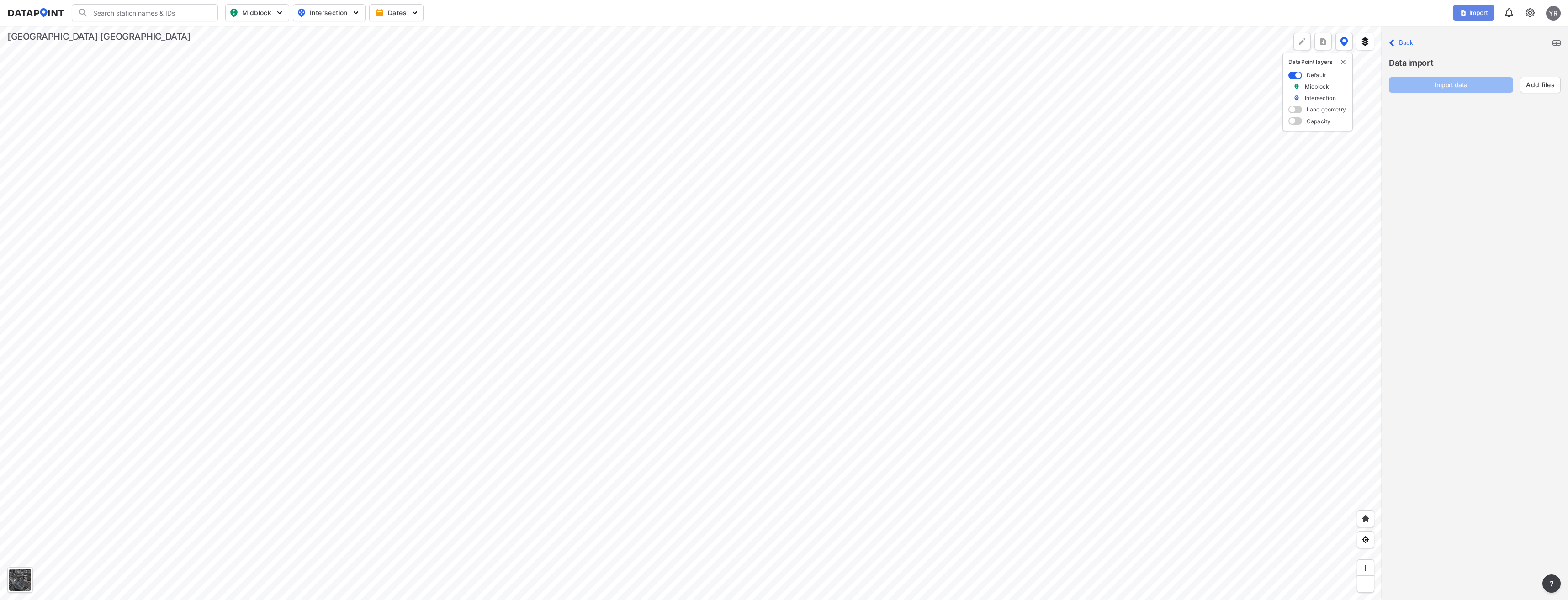
click at [1485, 9] on span "Import" at bounding box center [1473, 13] width 31 height 10
click at [1461, 90] on button "Import data" at bounding box center [1450, 85] width 124 height 15
click at [1429, 166] on label "Manage data" at bounding box center [1481, 161] width 143 height 13
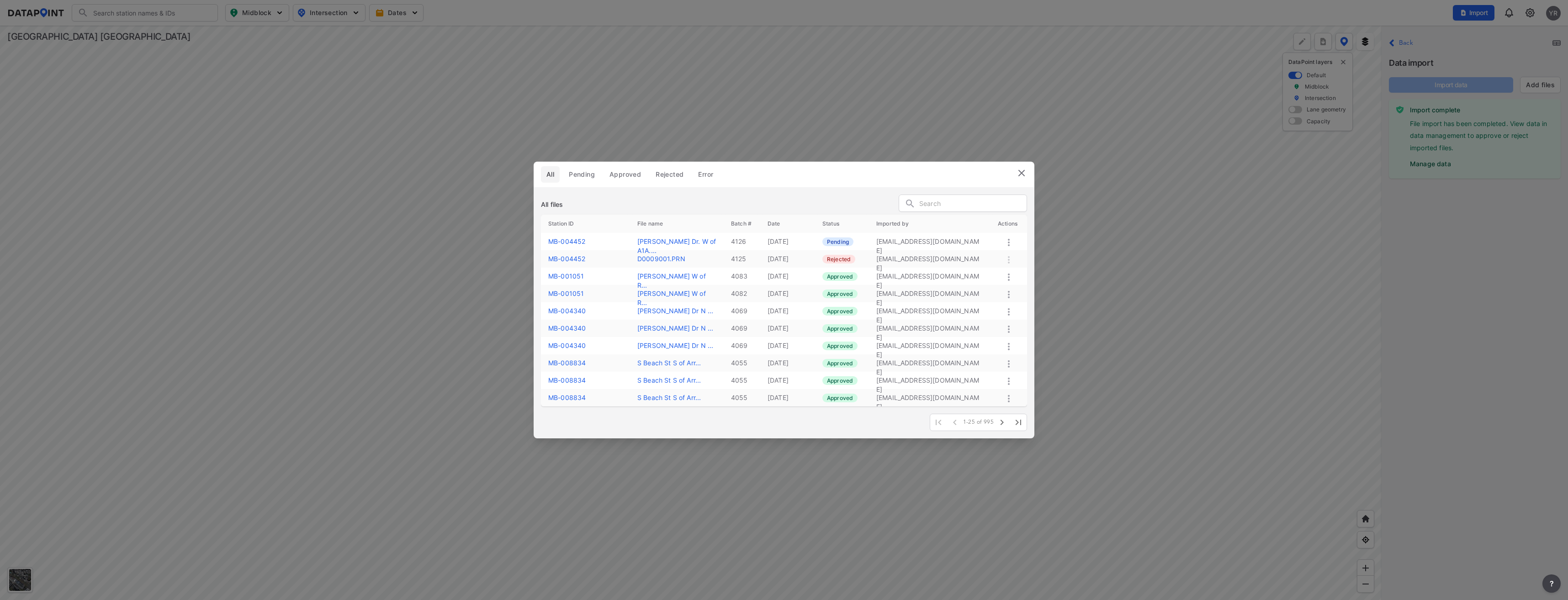
click at [1007, 246] on icon at bounding box center [1008, 242] width 11 height 11
click at [979, 257] on div "Approve" at bounding box center [992, 256] width 70 height 21
click at [1023, 168] on img at bounding box center [1020, 172] width 11 height 11
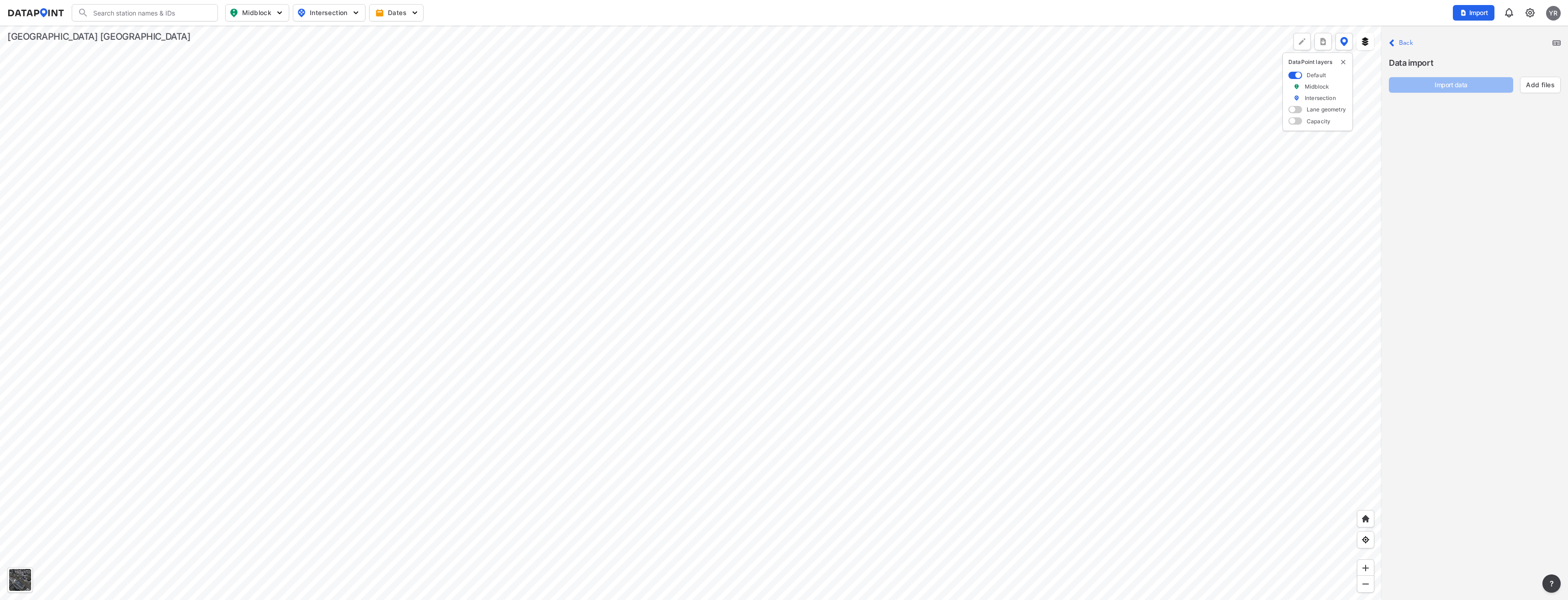
click at [1403, 44] on label "Back" at bounding box center [1406, 43] width 14 height 7
click at [721, 371] on div at bounding box center [691, 312] width 1382 height 574
click at [1461, 278] on span "View all details" at bounding box center [1471, 276] width 48 height 10
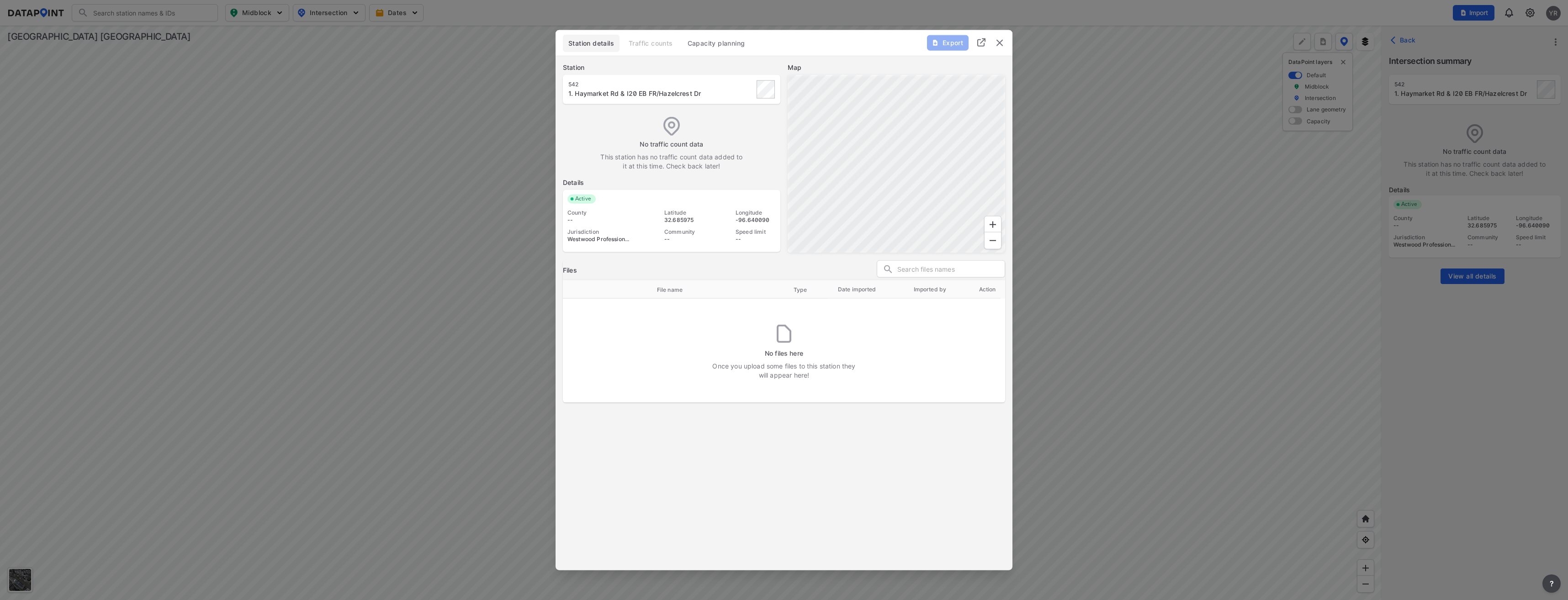
click at [648, 39] on div "Station details Traffic counts Capacity planning" at bounding box center [784, 43] width 442 height 17
click at [995, 48] on img "delete" at bounding box center [999, 42] width 11 height 11
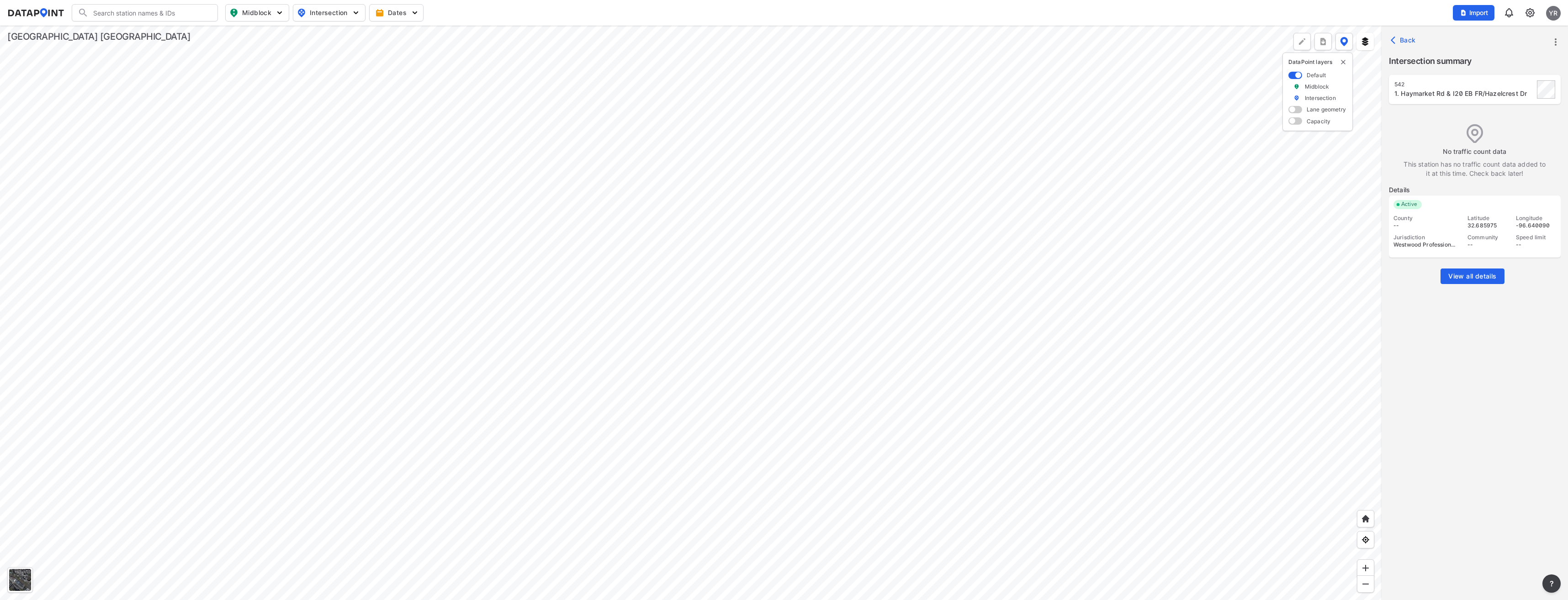
click at [1408, 43] on span "Back" at bounding box center [1404, 40] width 23 height 10
click at [1422, 77] on div "MB-004452" at bounding box center [1464, 75] width 140 height 8
click at [1471, 276] on span "View all details" at bounding box center [1471, 276] width 48 height 10
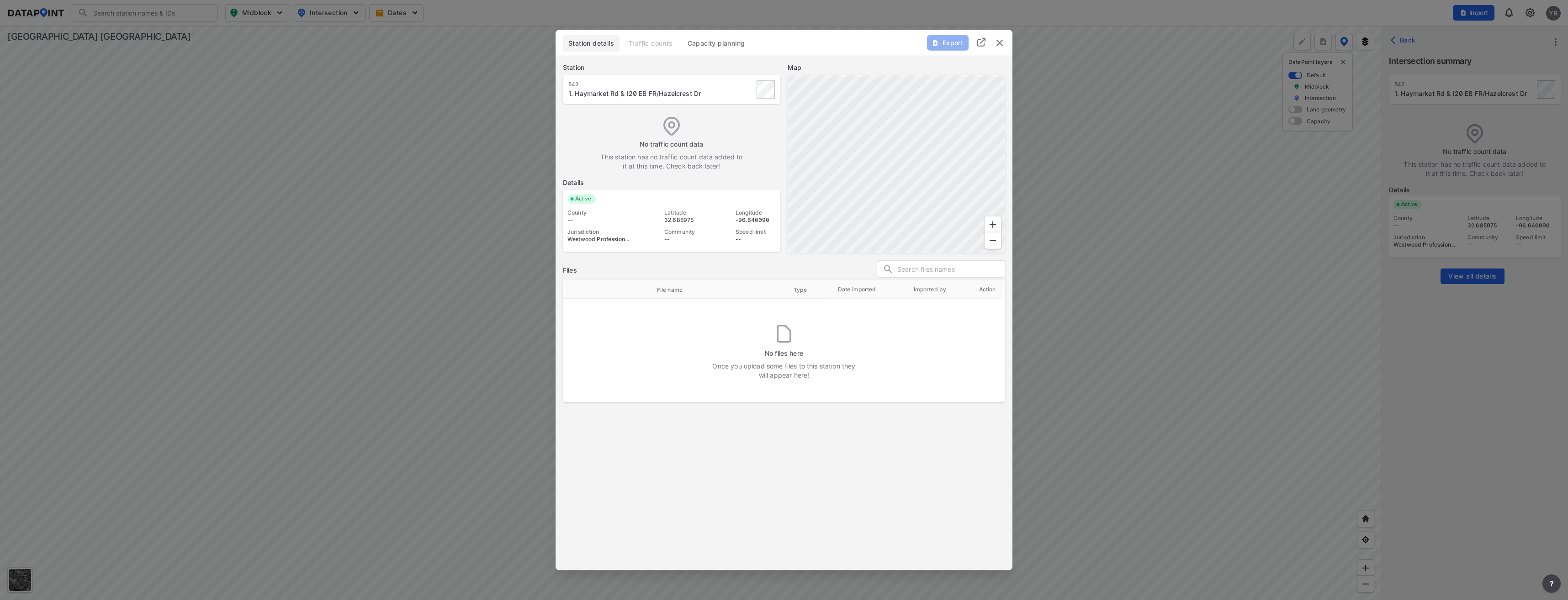
click at [1000, 43] on img "delete" at bounding box center [999, 42] width 11 height 11
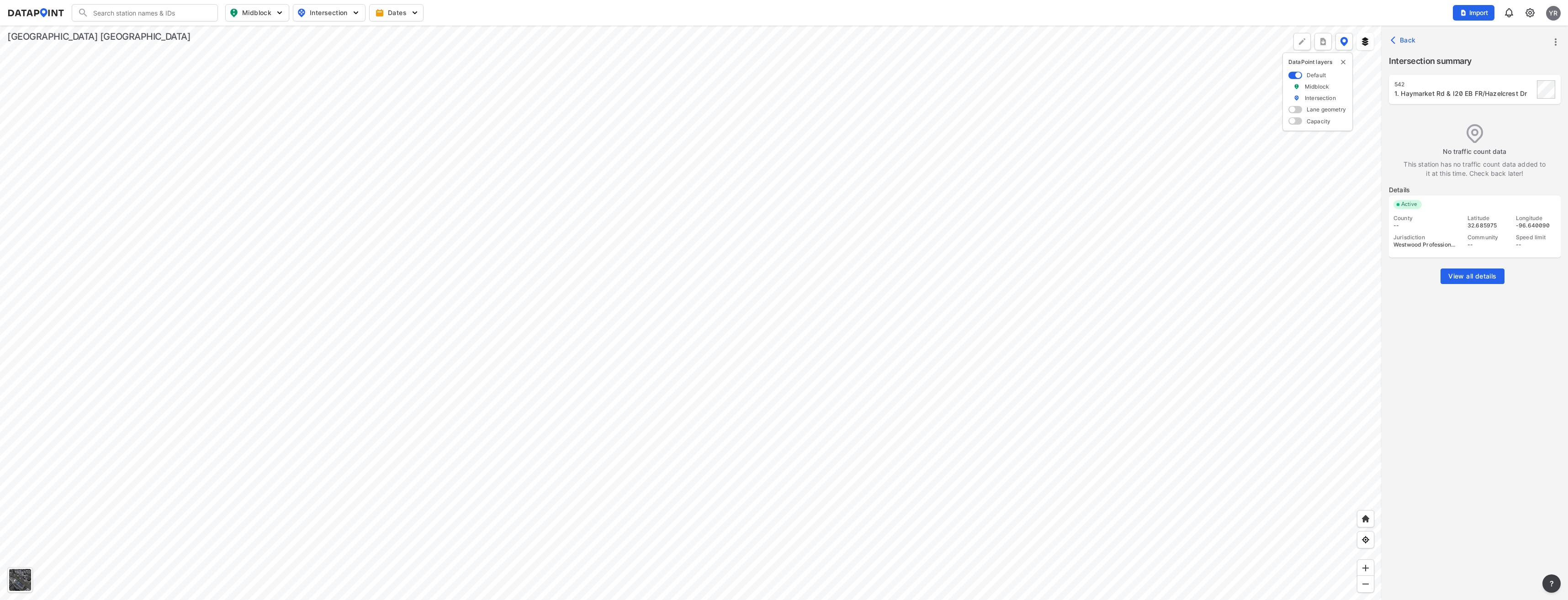
click at [690, 292] on div at bounding box center [691, 312] width 1382 height 574
click at [1406, 39] on span "Back" at bounding box center [1404, 40] width 23 height 10
click at [1527, 13] on img at bounding box center [1529, 12] width 11 height 11
click at [1504, 63] on link "Station management" at bounding box center [1491, 68] width 78 height 10
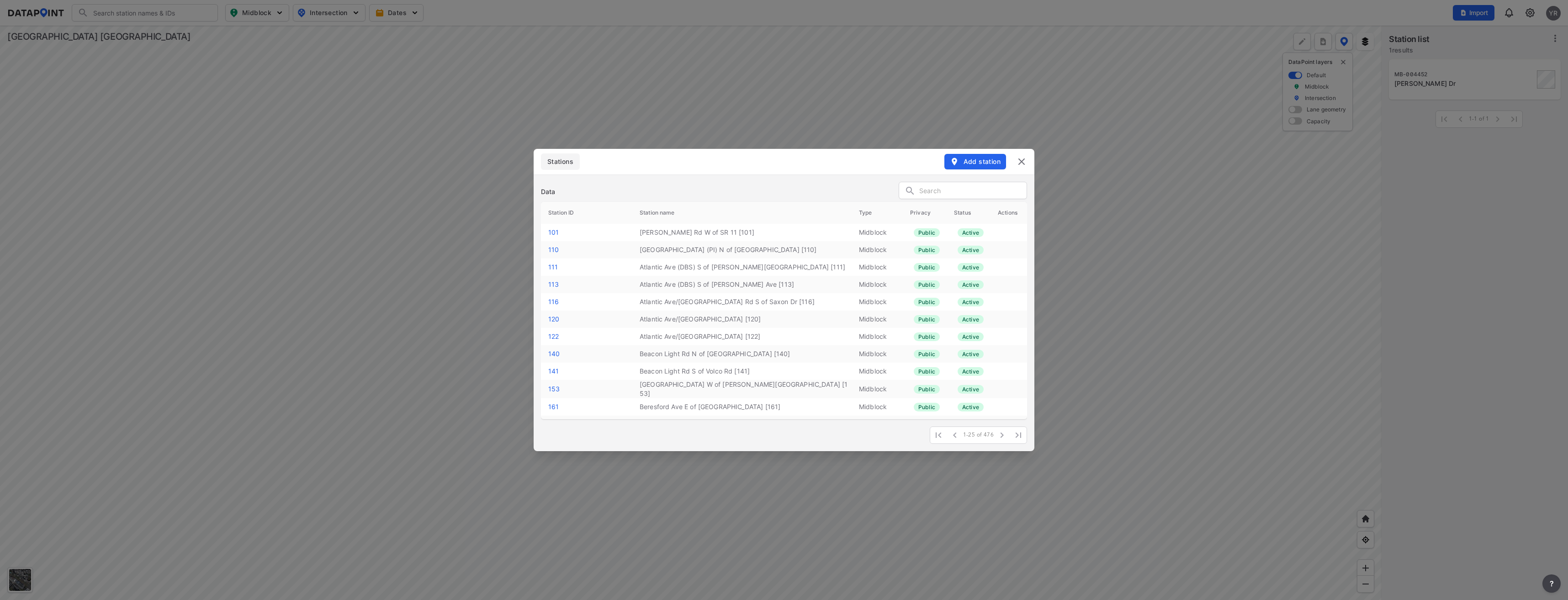
click at [967, 193] on input "text" at bounding box center [973, 191] width 107 height 13
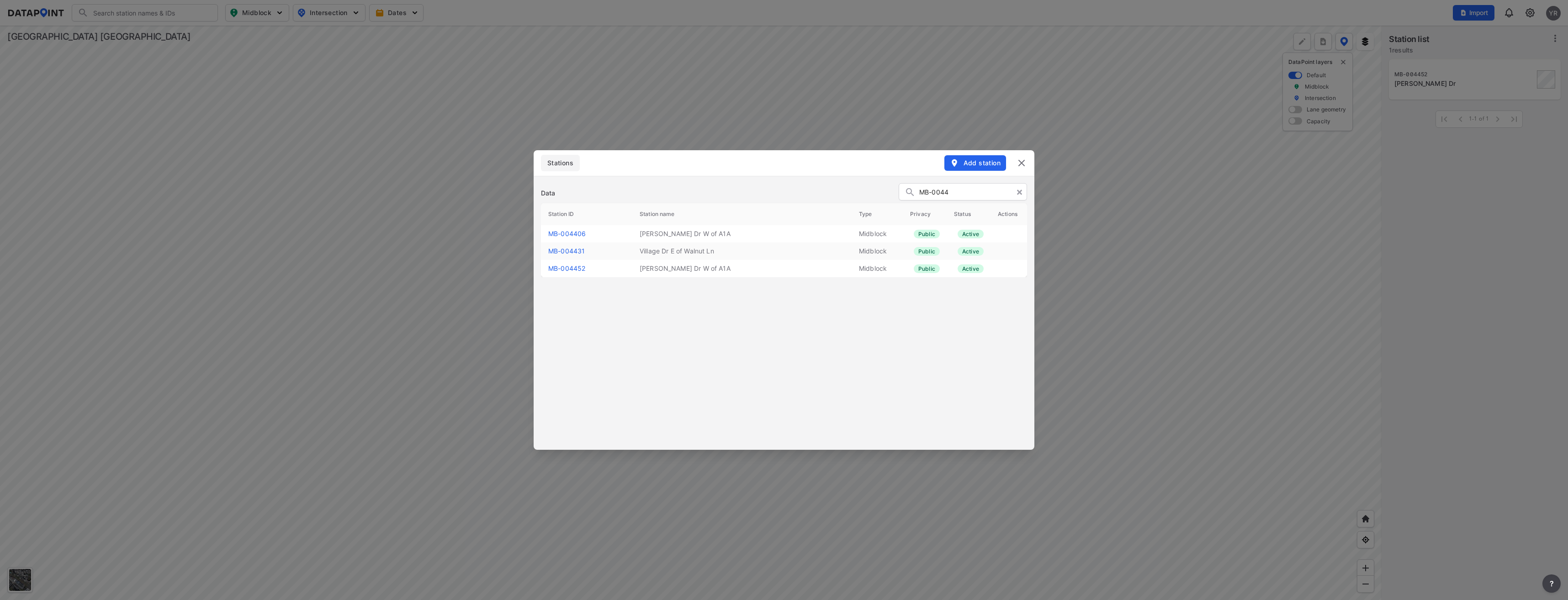
type input "MB-0044"
click at [569, 265] on link "MB-004452" at bounding box center [567, 268] width 37 height 8
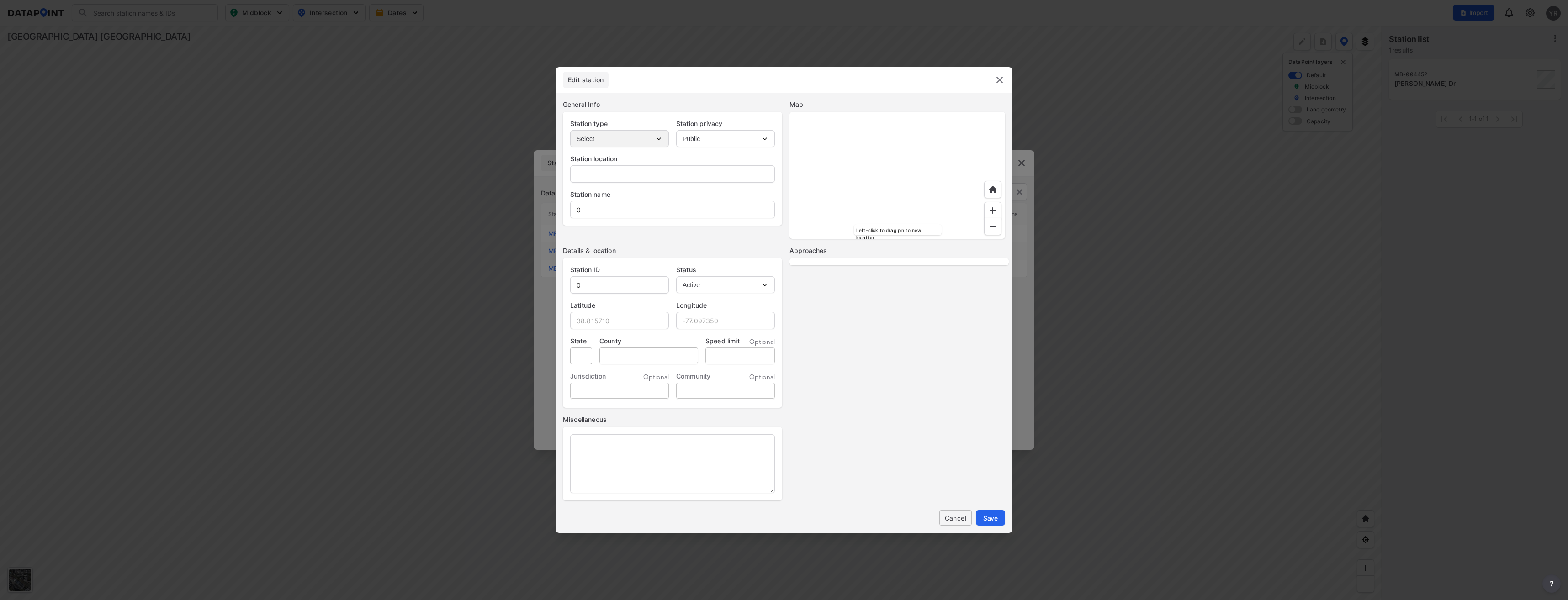
type input "[PERSON_NAME] Dr"
type input "[PERSON_NAME] Dr W of A1A"
type input "MB-004452"
type input "29.345063"
type input "-81.067902"
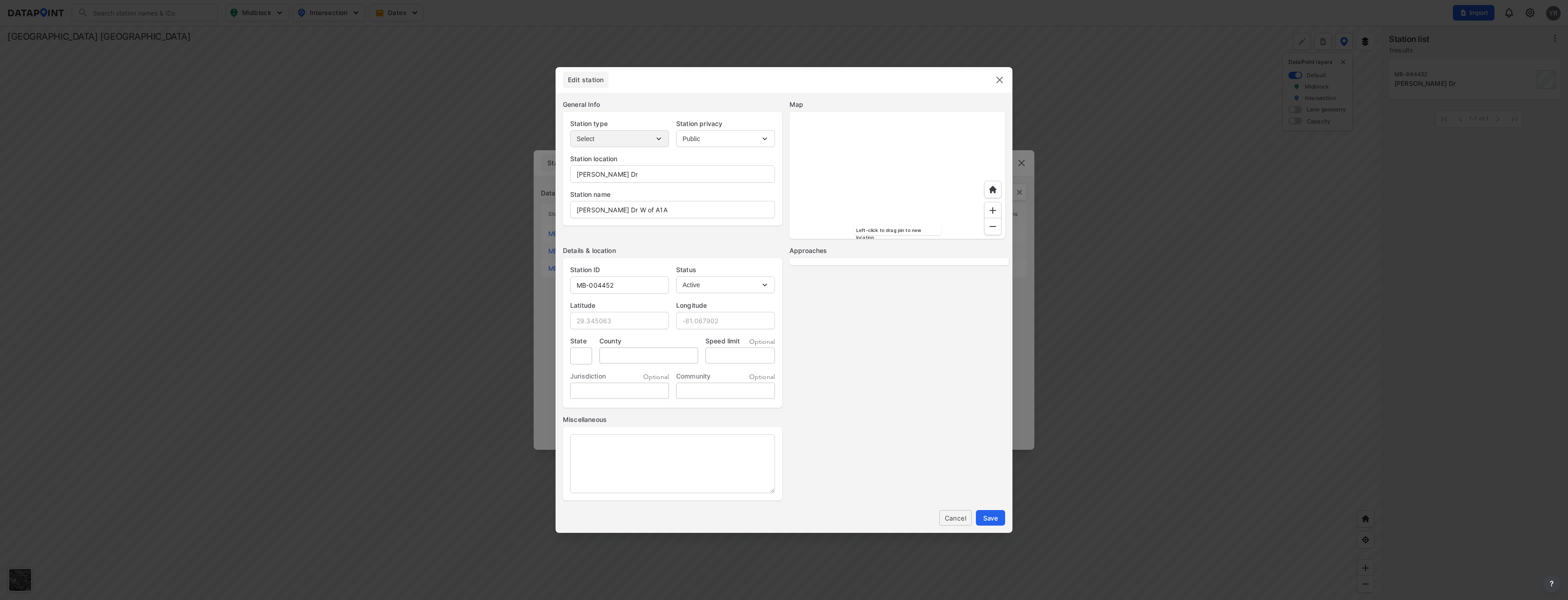
select select "EB"
select select "WB"
click at [570, 83] on span "Edit station" at bounding box center [586, 80] width 46 height 10
click at [617, 173] on input "[PERSON_NAME] Dr" at bounding box center [672, 174] width 204 height 18
type input "[PERSON_NAME] Dr W of A1A"
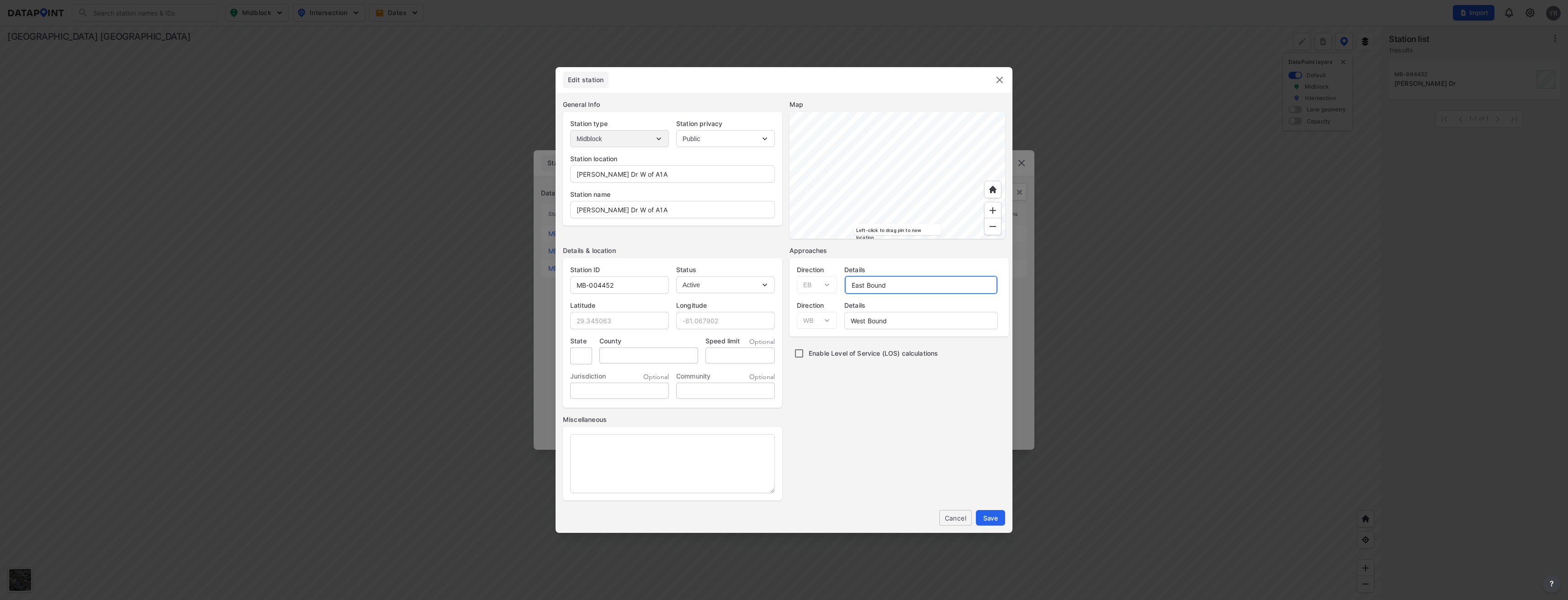
click at [865, 283] on input "East Bound" at bounding box center [921, 285] width 153 height 18
type input "Eastbound"
click at [872, 319] on input "West Bound" at bounding box center [921, 320] width 153 height 18
type input "Westbound"
click at [713, 354] on input "tel" at bounding box center [740, 355] width 70 height 16
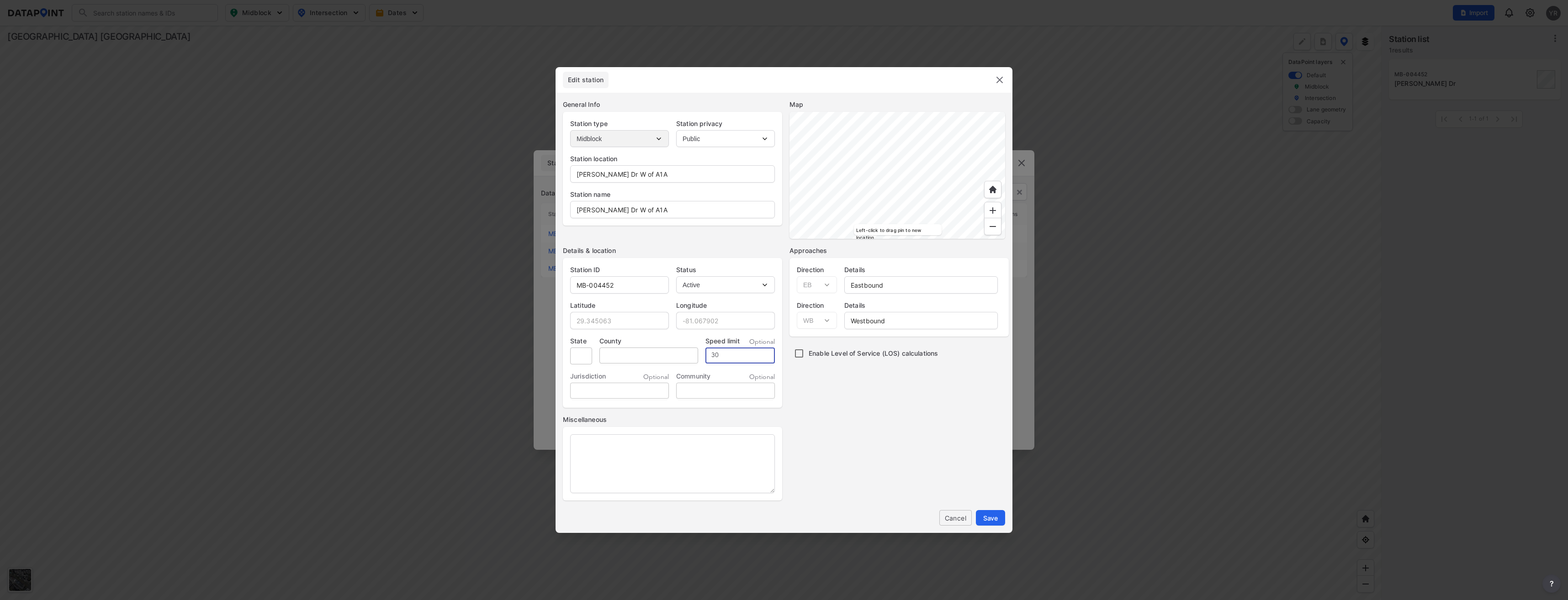
type input "30"
click at [995, 516] on span "Save" at bounding box center [990, 518] width 14 height 10
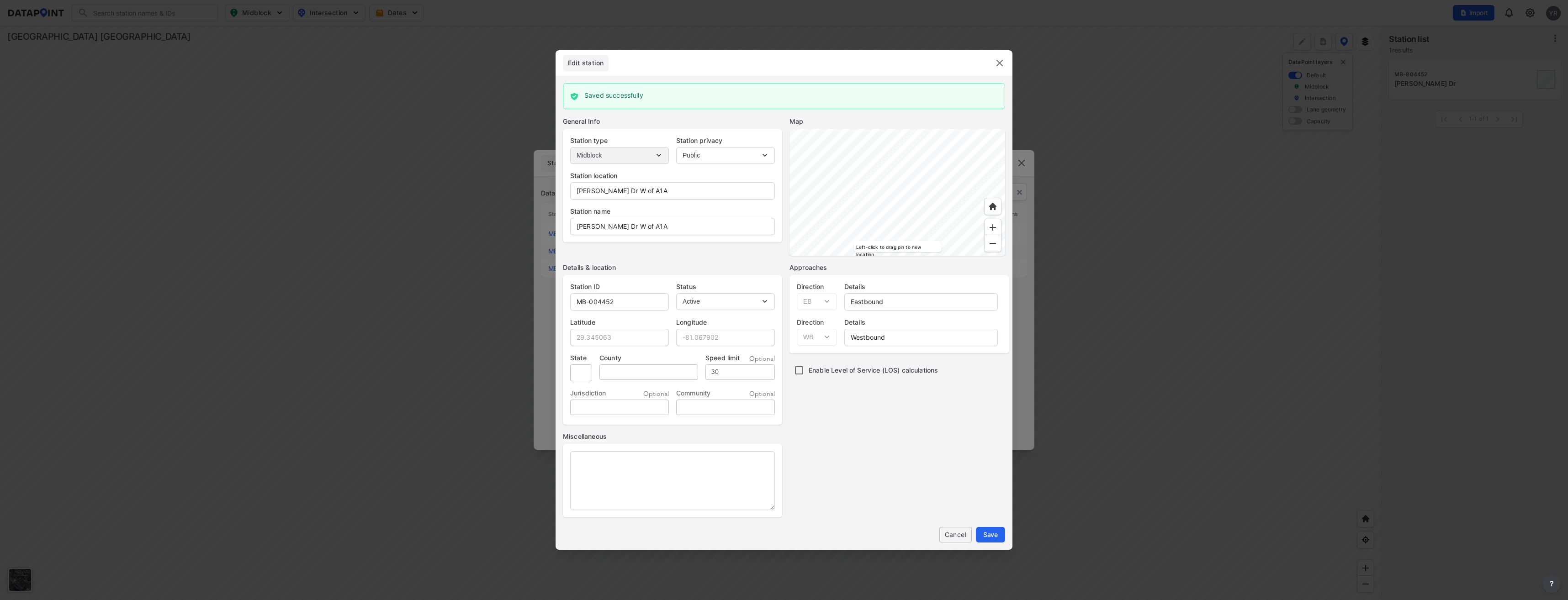
click at [999, 60] on img at bounding box center [999, 62] width 11 height 11
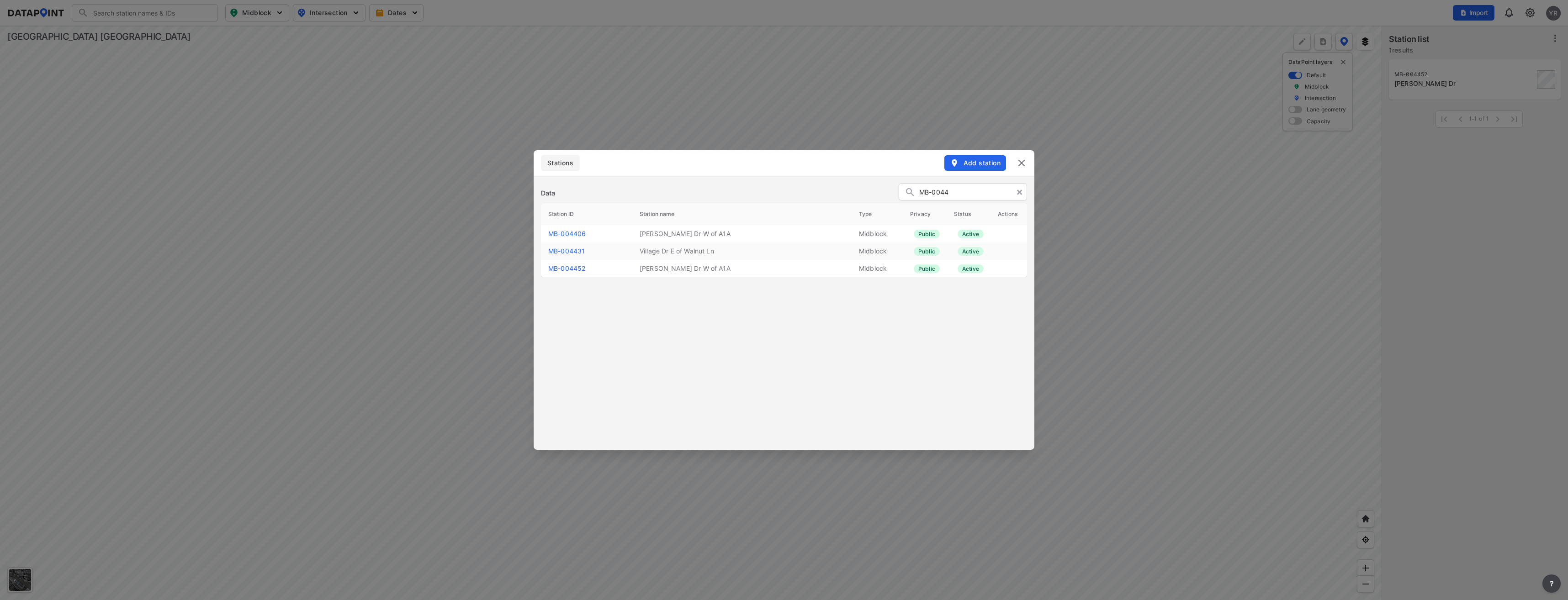
click at [1021, 162] on img at bounding box center [1020, 162] width 11 height 11
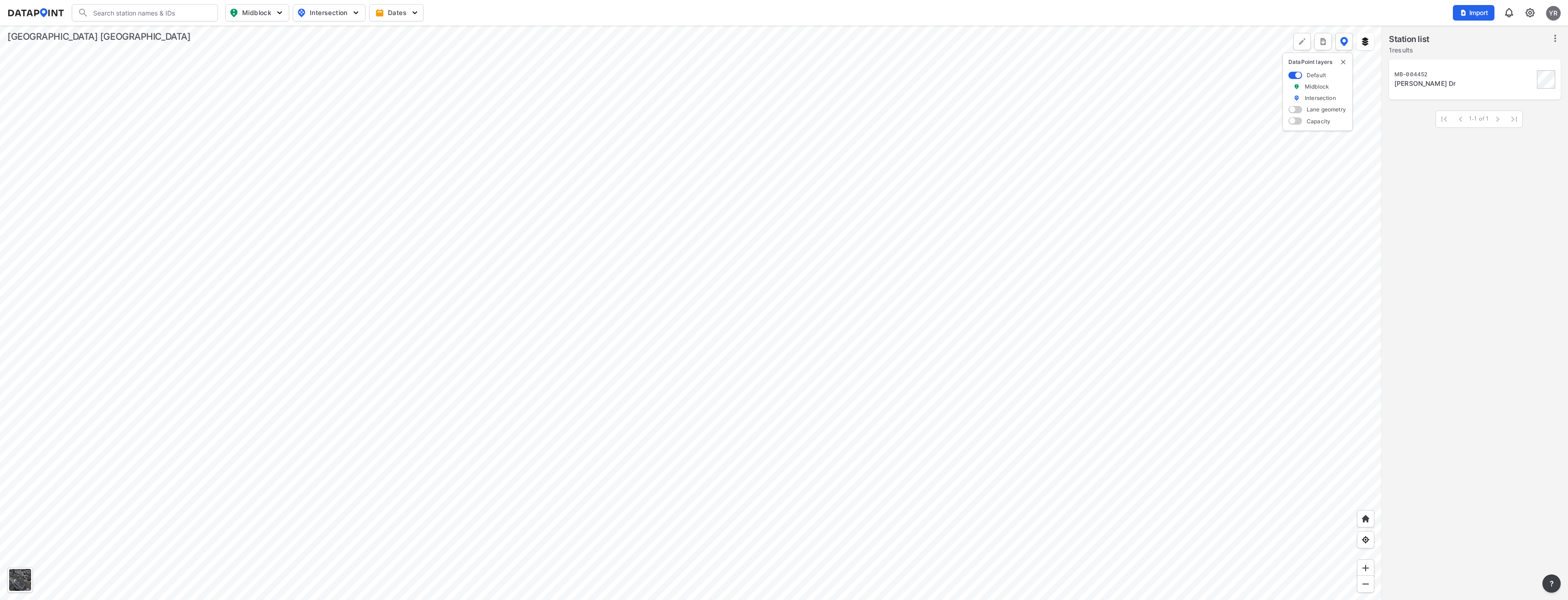
click at [1441, 70] on div "MB-004452 [PERSON_NAME]" at bounding box center [1474, 79] width 161 height 30
click at [1446, 83] on div "[PERSON_NAME] Dr" at bounding box center [1464, 84] width 140 height 10
click at [1406, 37] on span "Back" at bounding box center [1404, 40] width 23 height 10
click at [696, 302] on div at bounding box center [691, 312] width 1382 height 574
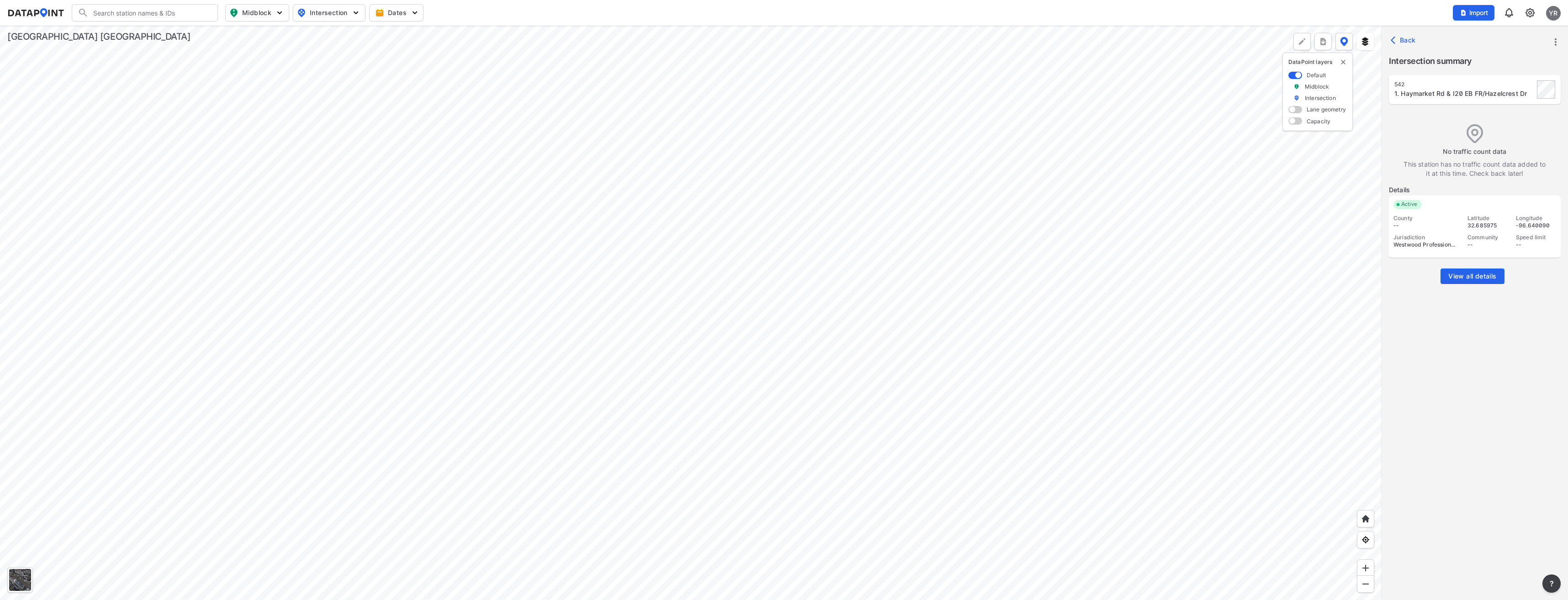
click at [1394, 42] on icon "button" at bounding box center [1395, 40] width 10 height 10
click at [1381, 129] on div at bounding box center [691, 312] width 1382 height 574
click at [1406, 81] on div "[PERSON_NAME] Dr" at bounding box center [1464, 84] width 140 height 10
click at [1557, 33] on div "Back" at bounding box center [1474, 40] width 186 height 30
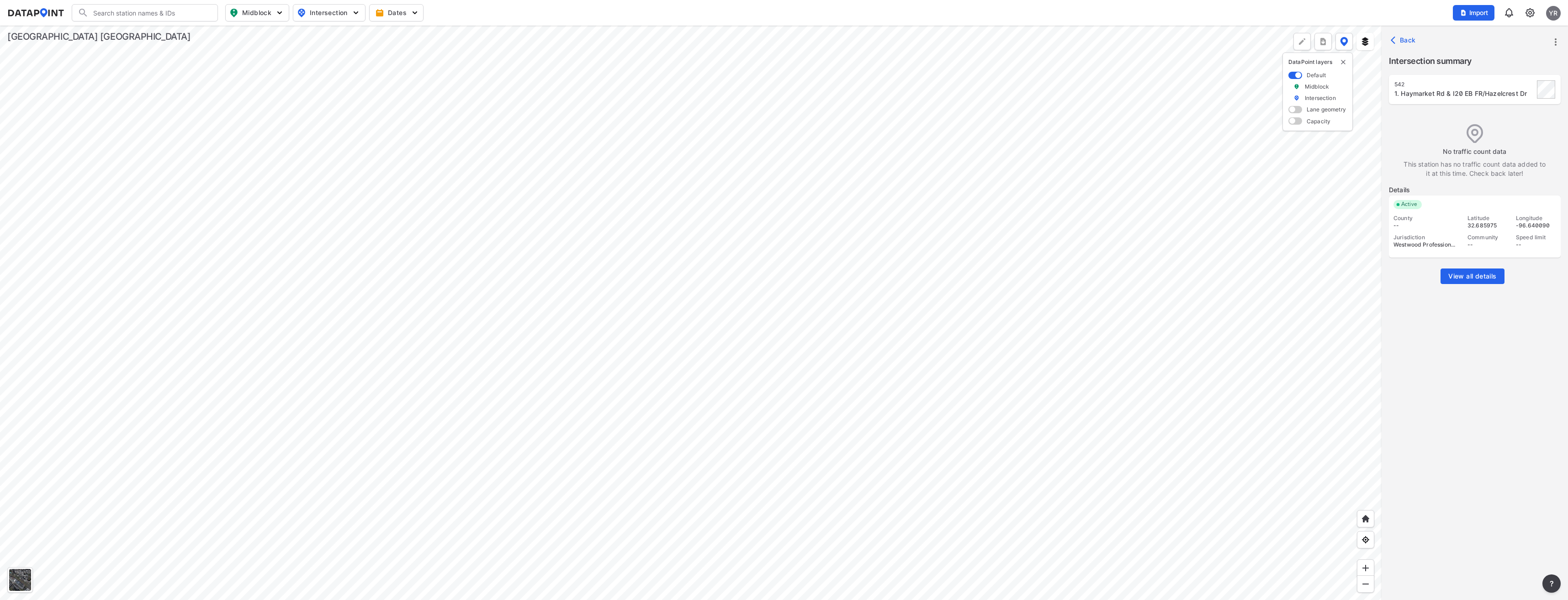
click at [1557, 44] on icon "more" at bounding box center [1555, 41] width 11 height 11
click at [1411, 40] on div at bounding box center [784, 300] width 1568 height 600
click at [282, 9] on img "button" at bounding box center [280, 13] width 10 height 10
click at [234, 70] on span "Vehicle speed" at bounding box center [250, 67] width 42 height 10
click at [209, 70] on input "Vehicle speed" at bounding box center [205, 67] width 10 height 10
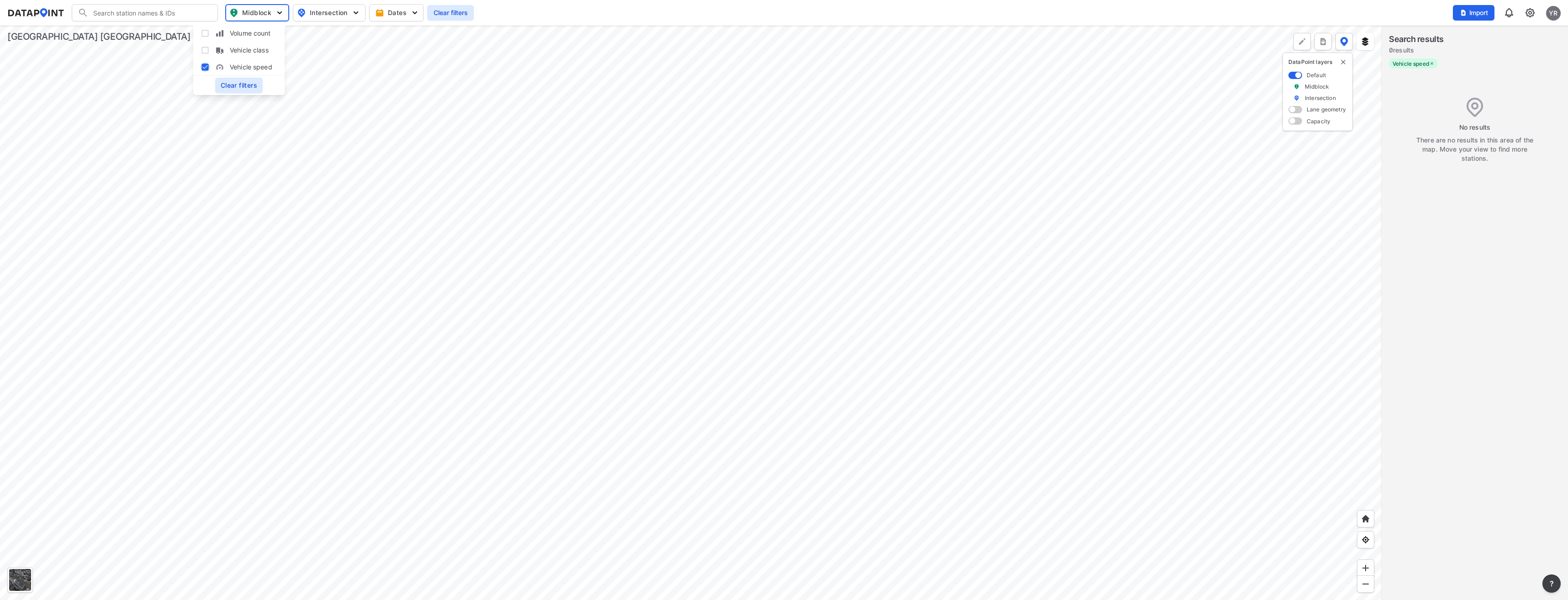
click at [206, 66] on input "Vehicle speed" at bounding box center [205, 67] width 10 height 10
checkbox input "false"
click at [1459, 73] on div "1011 [PERSON_NAME] Dr (N Penin) W of SR A1A [1011] 2023 2023 2023" at bounding box center [1464, 79] width 140 height 30
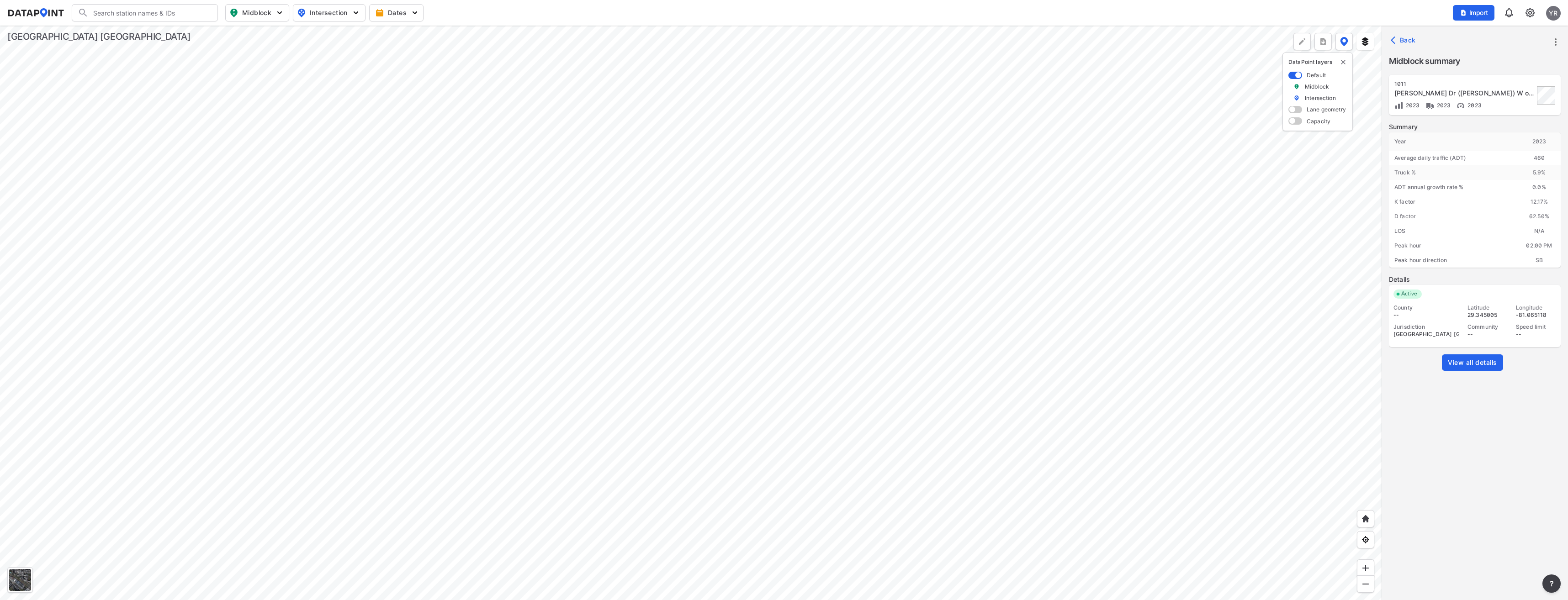
click at [1407, 37] on span "Back" at bounding box center [1404, 40] width 23 height 10
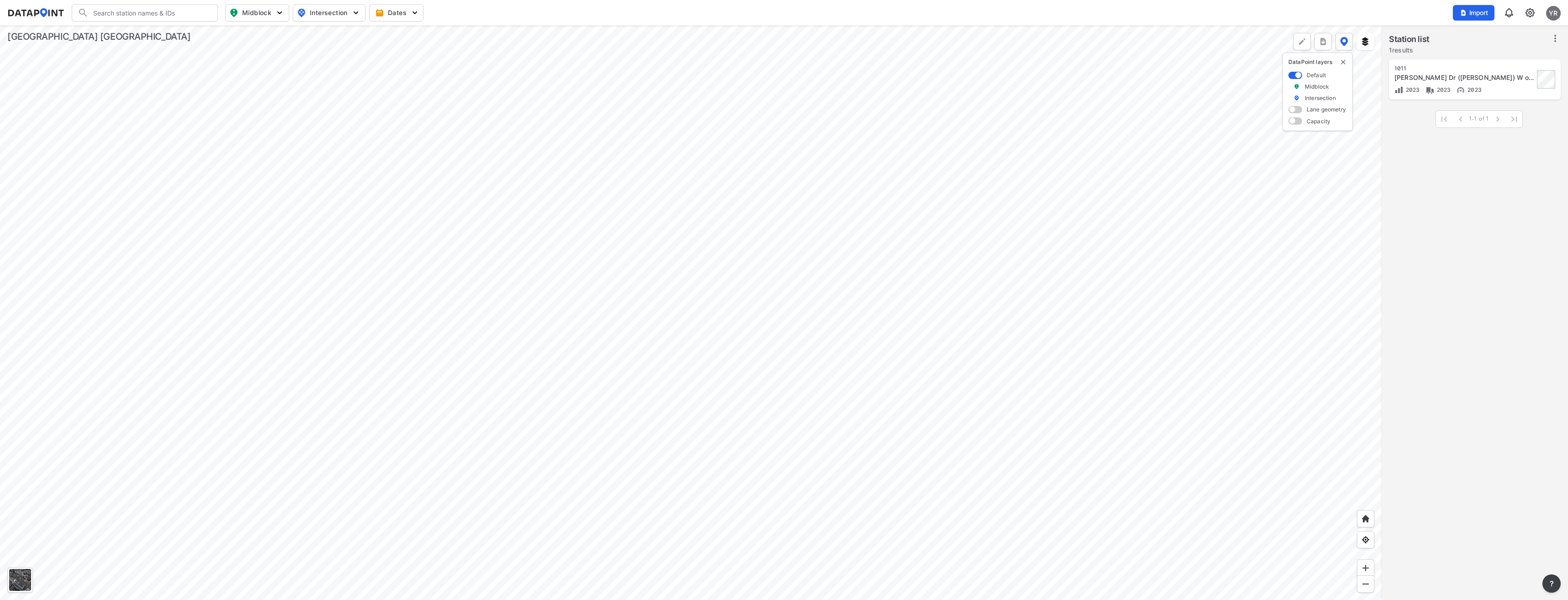
click at [1382, 339] on div at bounding box center [691, 312] width 1382 height 574
click at [797, 339] on div at bounding box center [691, 312] width 1382 height 574
click at [454, 289] on div at bounding box center [691, 312] width 1382 height 574
click at [1529, 13] on img at bounding box center [1529, 12] width 11 height 11
click at [1471, 13] on span "Import" at bounding box center [1473, 13] width 31 height 10
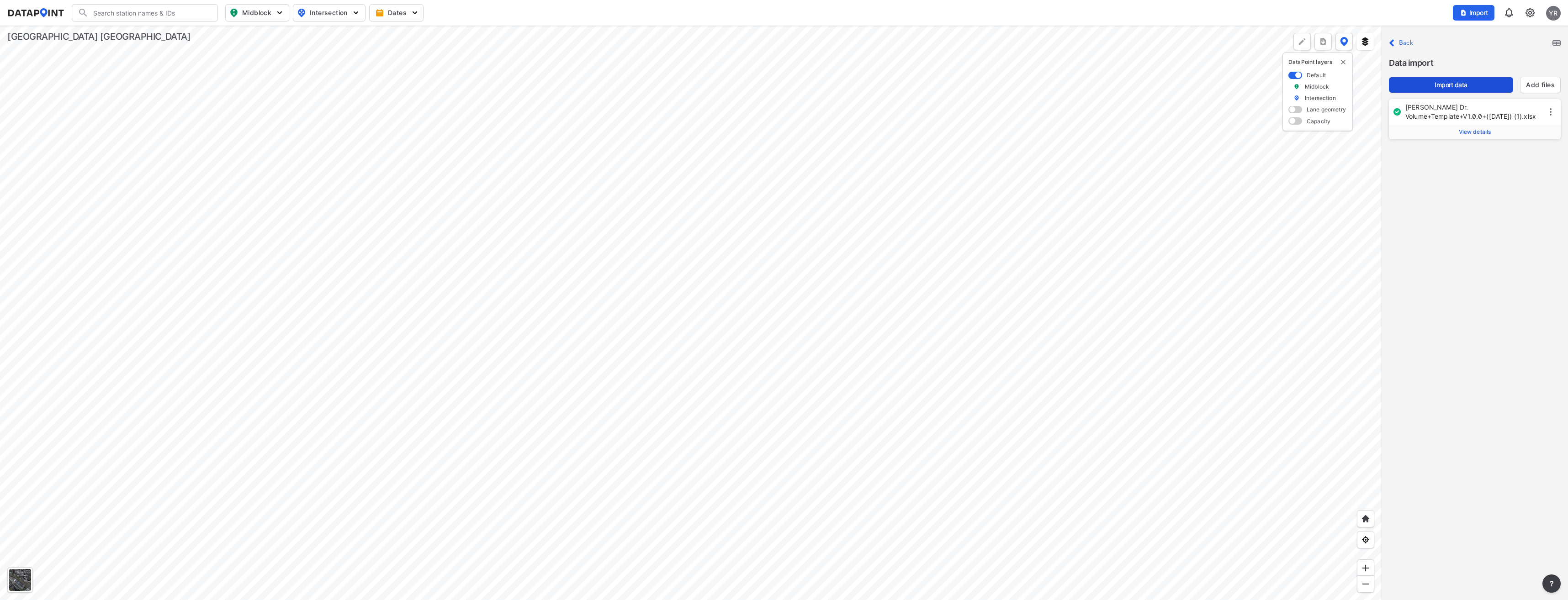
click at [1455, 81] on span "Import data" at bounding box center [1450, 85] width 110 height 10
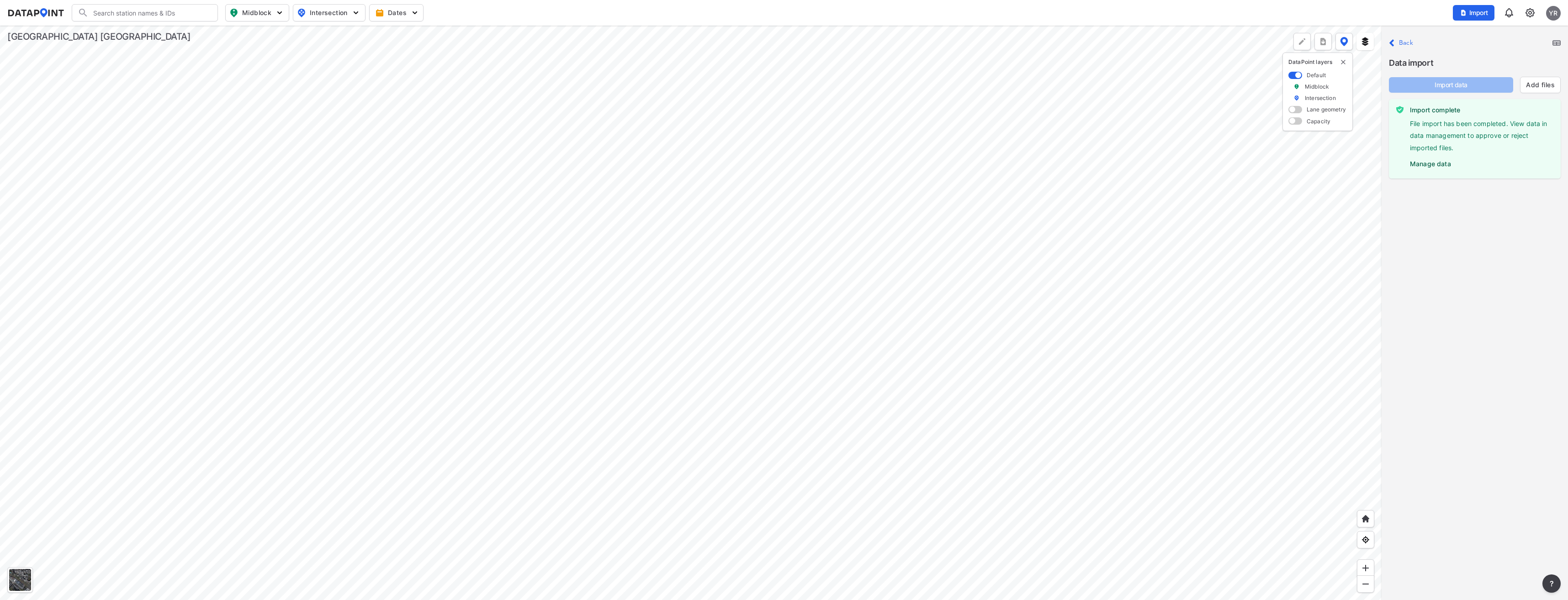
click at [1425, 165] on label "Manage data" at bounding box center [1481, 161] width 143 height 13
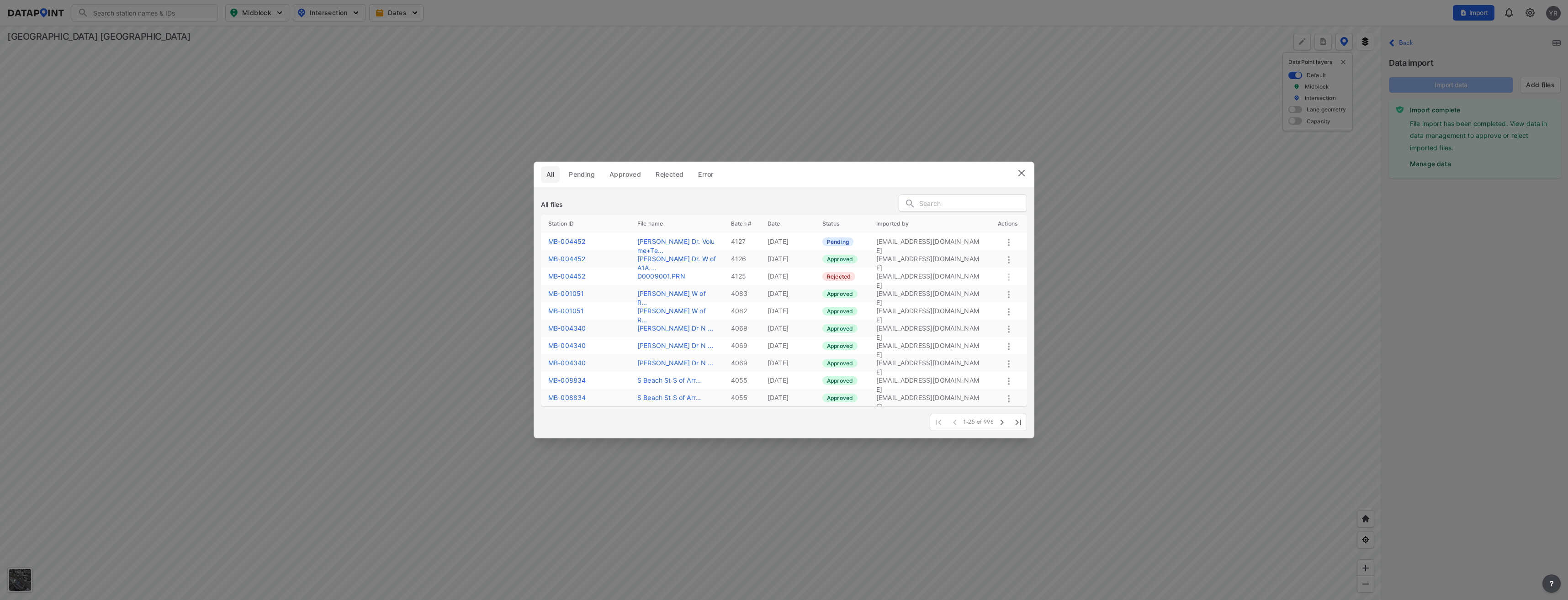
click at [1007, 241] on icon at bounding box center [1008, 242] width 11 height 11
click at [979, 256] on div "Approve" at bounding box center [993, 251] width 70 height 21
click at [1021, 175] on img at bounding box center [1020, 172] width 11 height 11
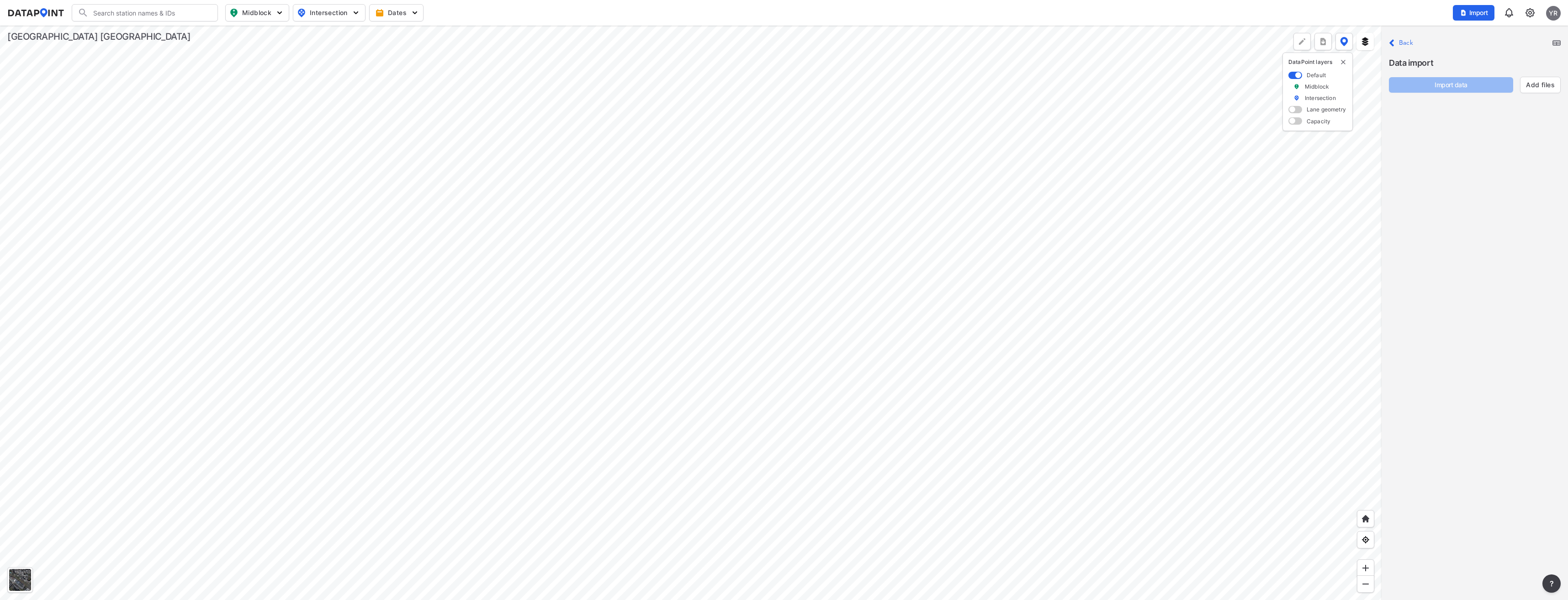
click at [1396, 42] on p "Close Back" at bounding box center [1400, 43] width 24 height 12
click at [1434, 138] on div "MB-004452 [PERSON_NAME]" at bounding box center [1474, 123] width 161 height 30
click at [1432, 124] on div "[PERSON_NAME] Dr" at bounding box center [1464, 128] width 140 height 10
click at [1444, 96] on div "1. Haymarket Rd & I20 EB FR/Hazelcrest Dr" at bounding box center [1464, 94] width 140 height 10
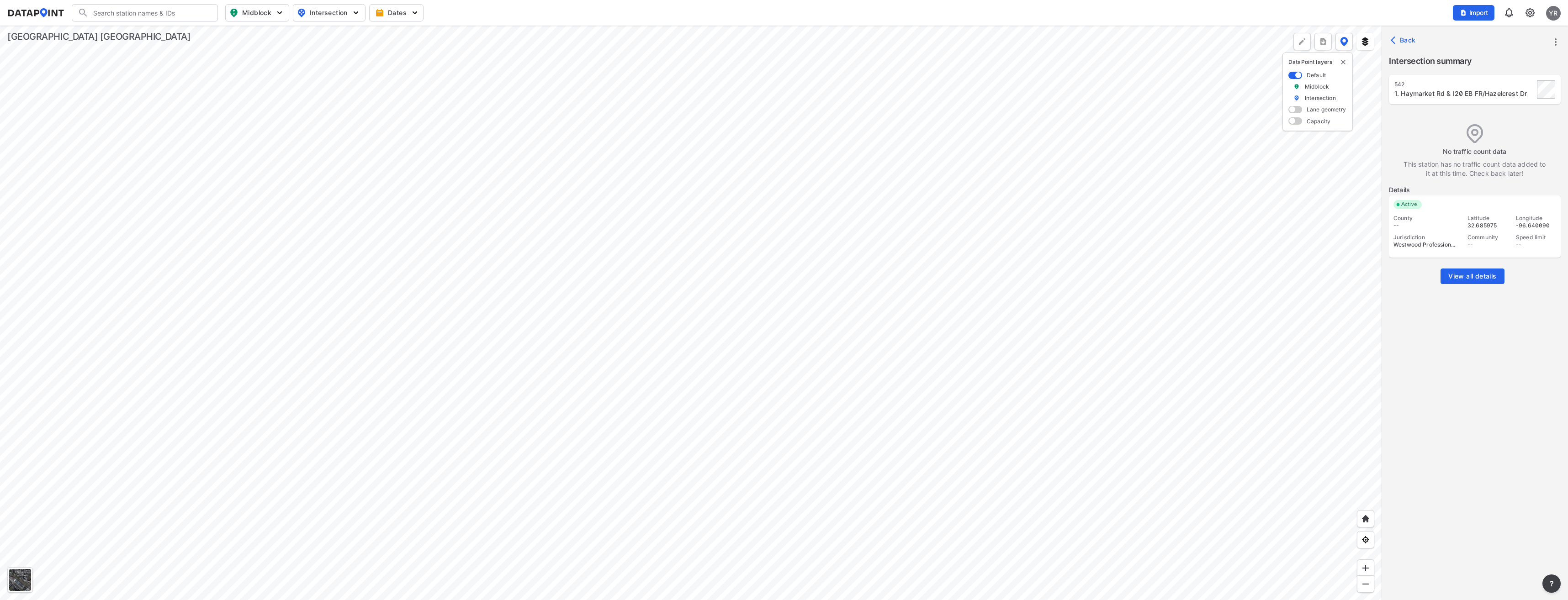
click at [1530, 17] on img at bounding box center [1529, 12] width 11 height 11
click at [1500, 72] on link "Station management" at bounding box center [1491, 68] width 78 height 10
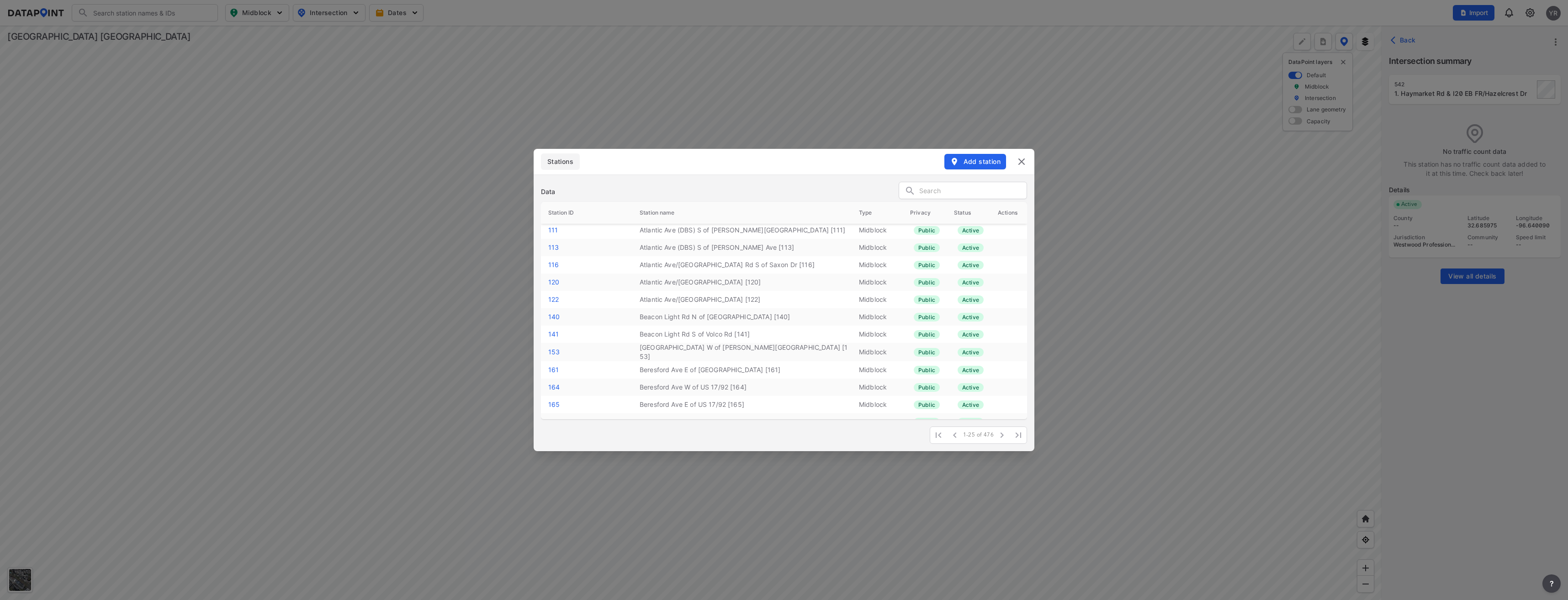
scroll to position [239, 0]
click at [1000, 193] on input "text" at bounding box center [973, 191] width 107 height 13
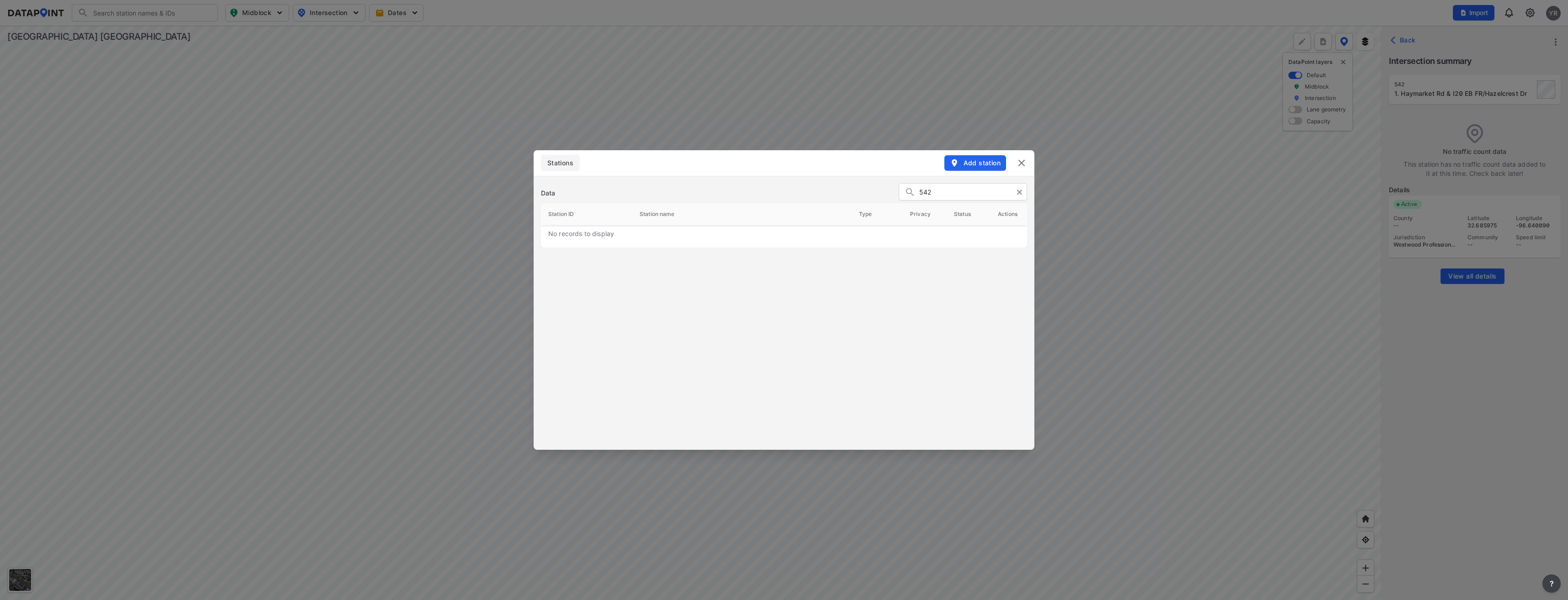
type input "542"
click at [1021, 188] on div "542" at bounding box center [963, 192] width 128 height 17
click at [1016, 195] on input "542" at bounding box center [970, 192] width 102 height 13
click at [1020, 195] on icon at bounding box center [1019, 192] width 5 height 8
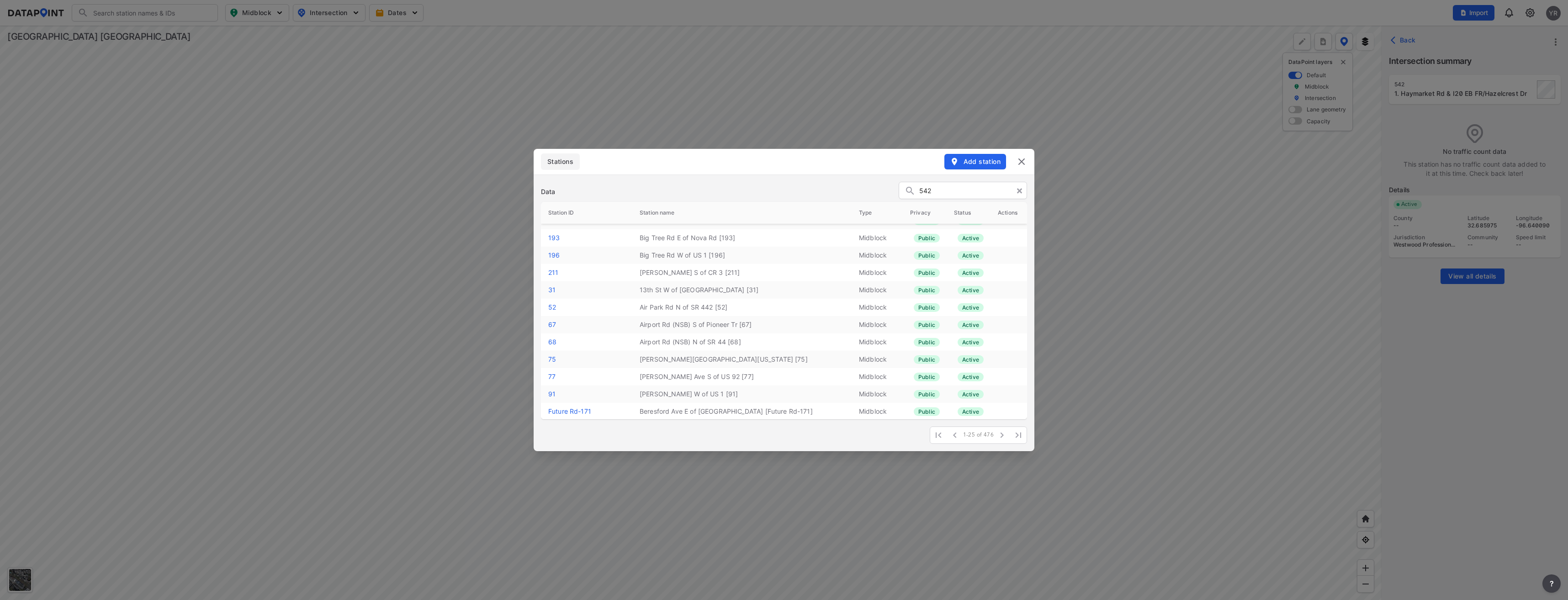
click at [1021, 164] on img at bounding box center [1020, 161] width 11 height 11
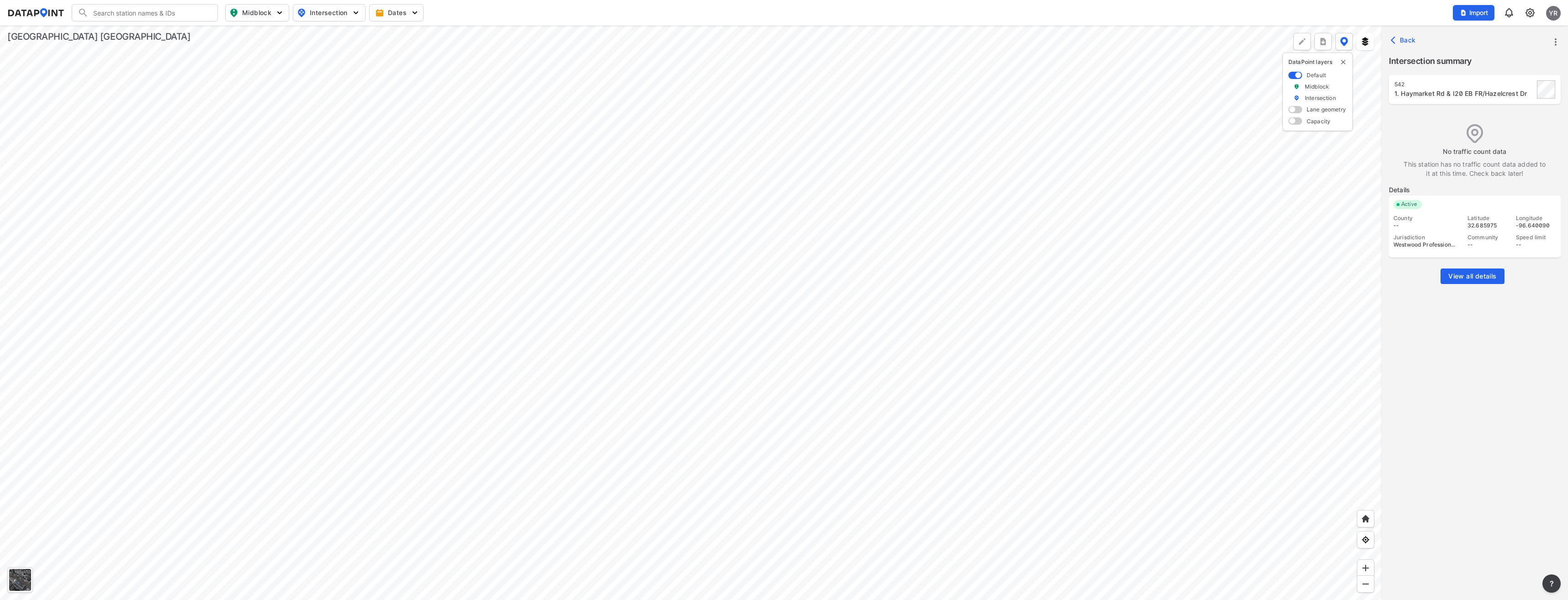
click at [1456, 91] on div "1. Haymarket Rd & I20 EB FR/Hazelcrest Dr" at bounding box center [1464, 94] width 140 height 10
drag, startPoint x: 1456, startPoint y: 91, endPoint x: 1493, endPoint y: 38, distance: 64.6
click at [1493, 38] on div "Back" at bounding box center [1474, 40] width 186 height 30
click at [1404, 87] on div "542" at bounding box center [1464, 85] width 140 height 8
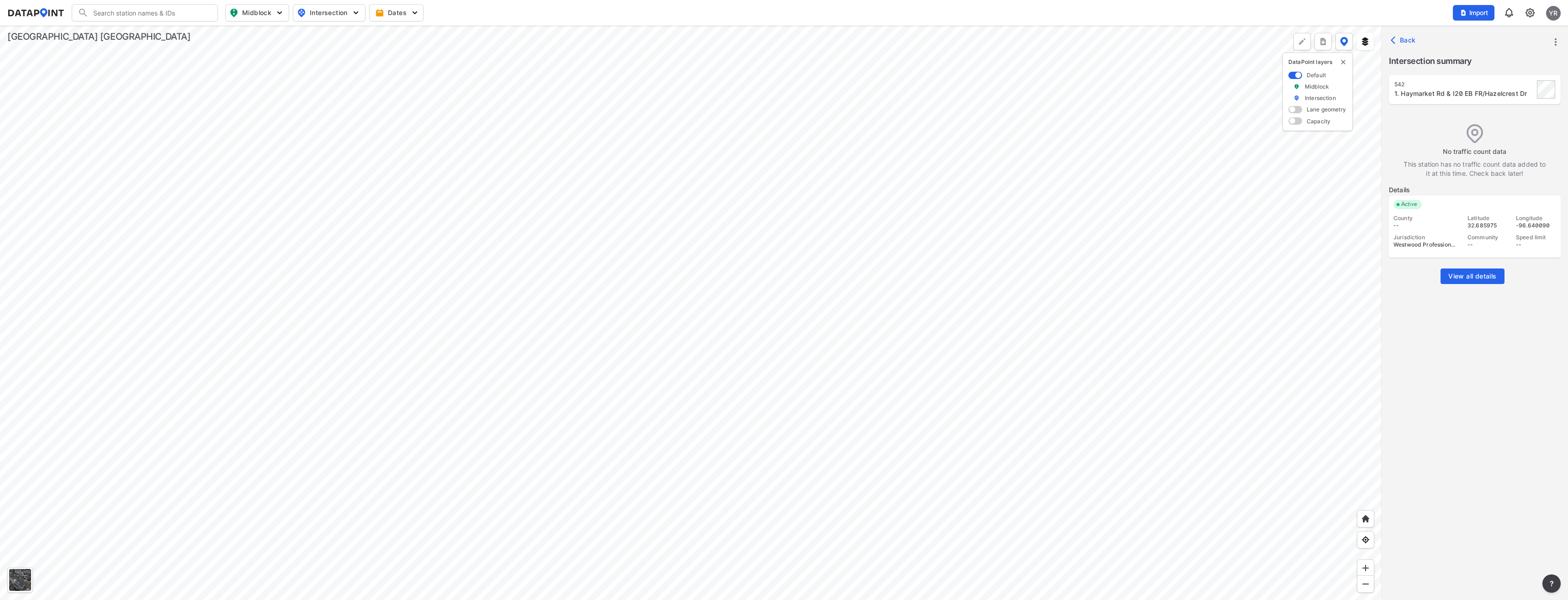
click at [1410, 41] on span "Back" at bounding box center [1404, 40] width 23 height 10
drag, startPoint x: 1471, startPoint y: 79, endPoint x: 1398, endPoint y: 153, distance: 103.9
click at [1398, 154] on div "MB-004452 [PERSON_NAME] Dr 1-1 of 1 1-1 of 1" at bounding box center [1474, 331] width 186 height 547
click at [1556, 13] on div "YR" at bounding box center [1553, 12] width 14 height 14
click at [1519, 48] on p "Log out" at bounding box center [1522, 52] width 76 height 16
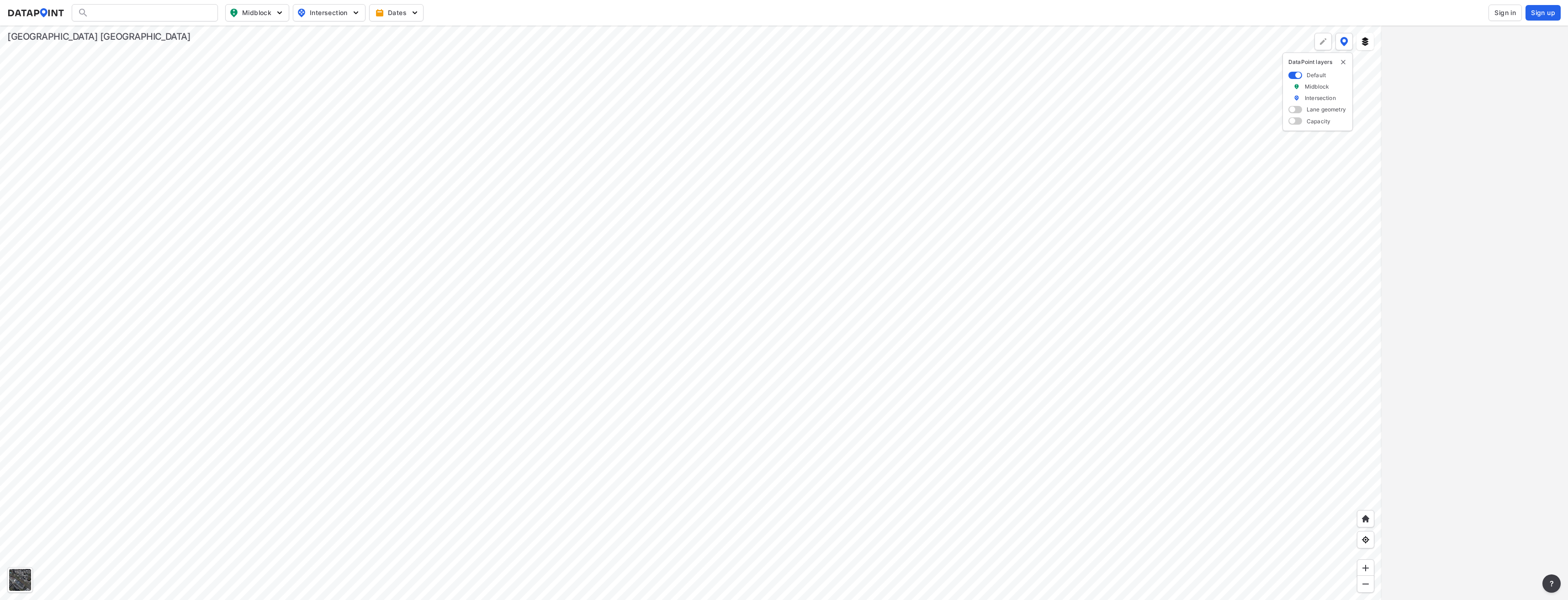
click at [1510, 14] on span "Sign in" at bounding box center [1505, 13] width 21 height 10
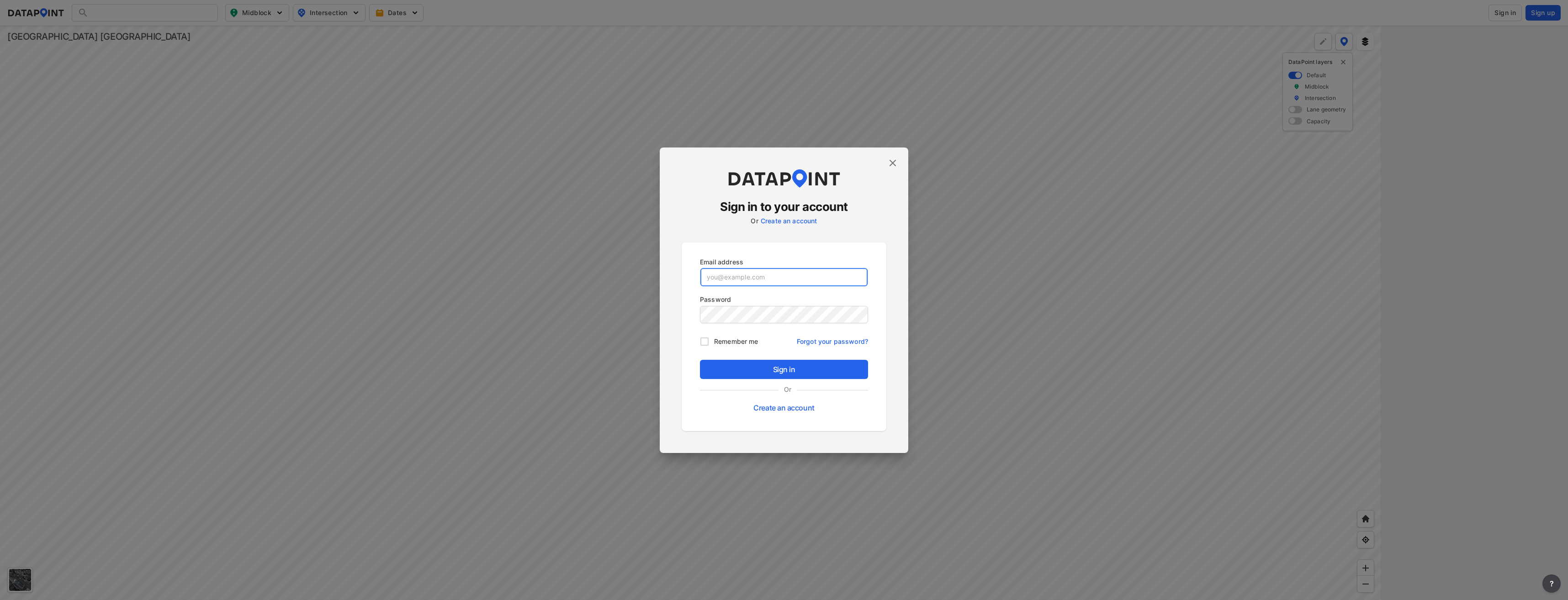
click at [752, 278] on input "email" at bounding box center [784, 277] width 167 height 18
type input "[EMAIL_ADDRESS][DOMAIN_NAME]"
click at [699, 360] on button "Sign in" at bounding box center [784, 370] width 168 height 19
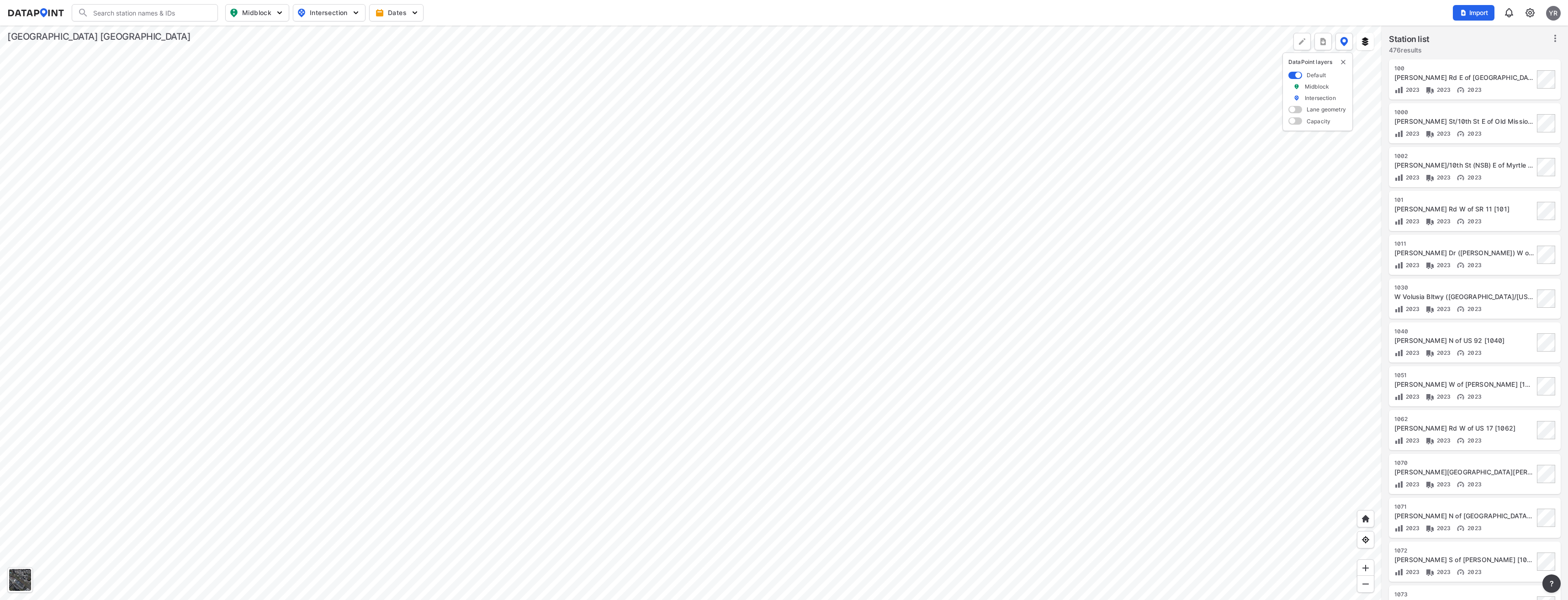
click at [736, 271] on div at bounding box center [691, 312] width 1382 height 574
click at [732, 200] on div at bounding box center [691, 312] width 1382 height 574
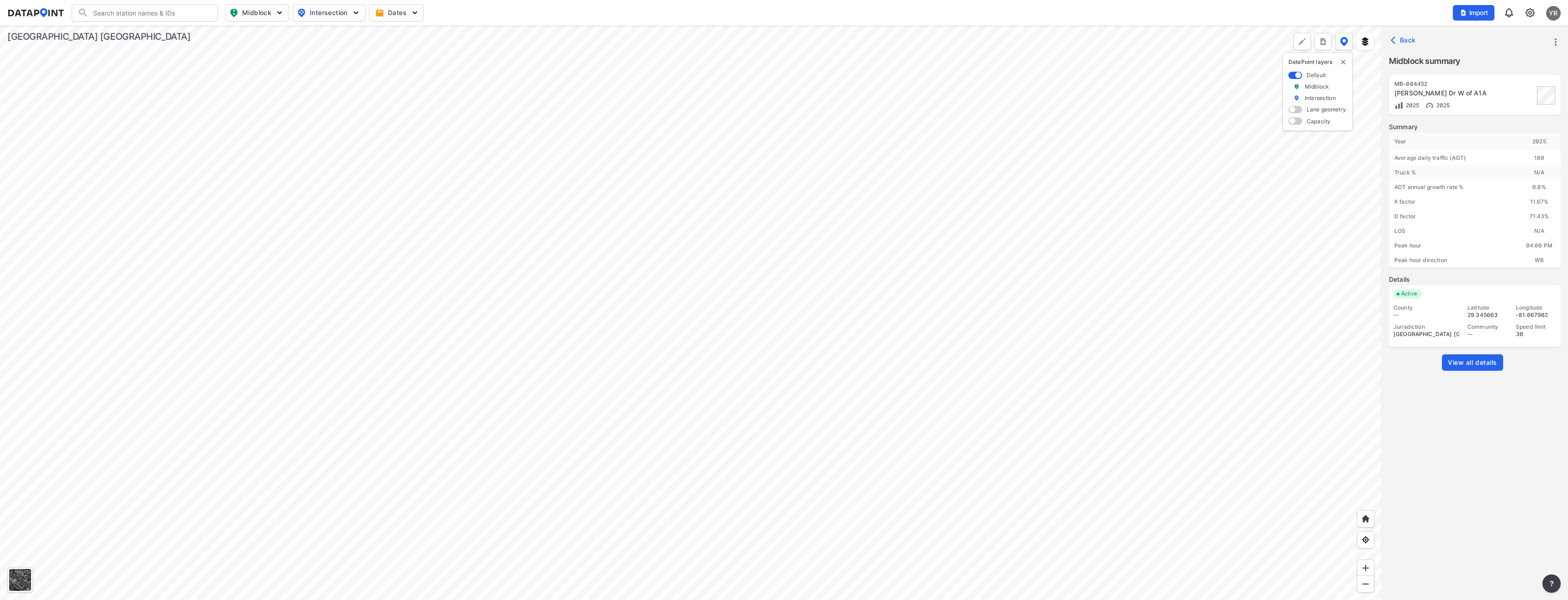
click at [1462, 363] on span "View all details" at bounding box center [1472, 363] width 50 height 10
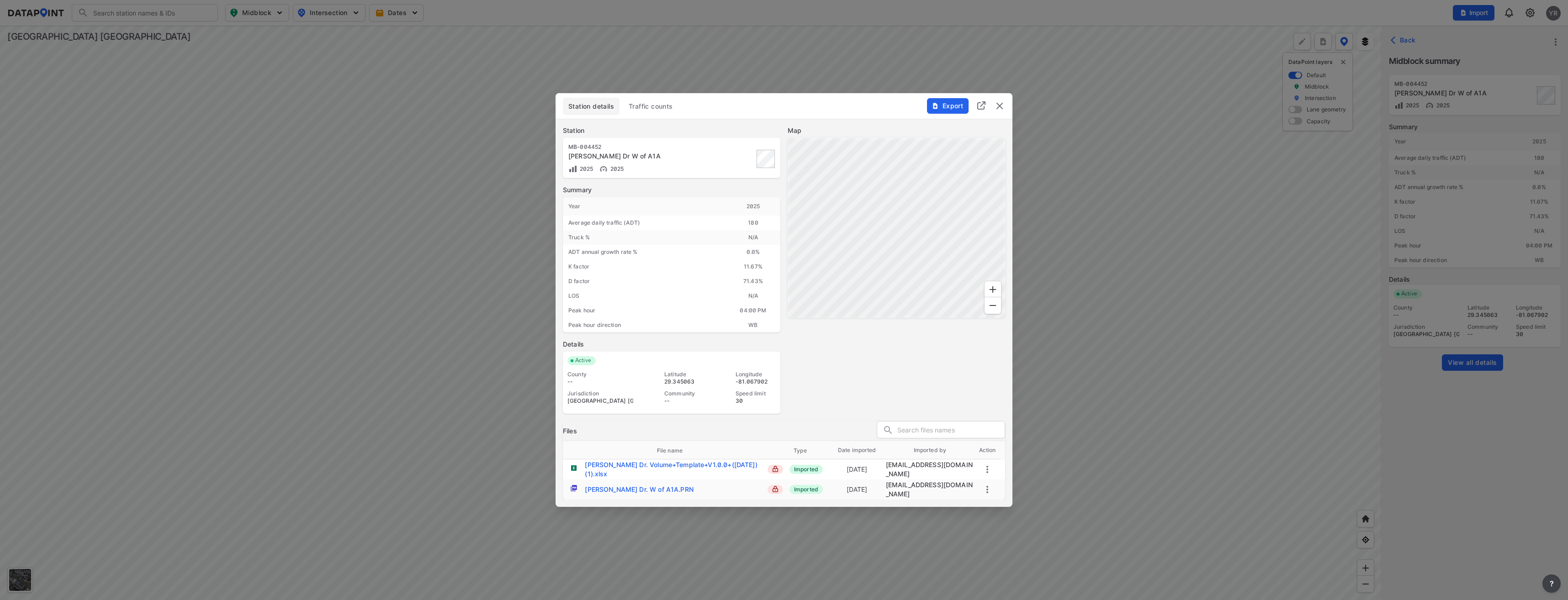
click at [649, 102] on button "Traffic counts" at bounding box center [651, 106] width 55 height 17
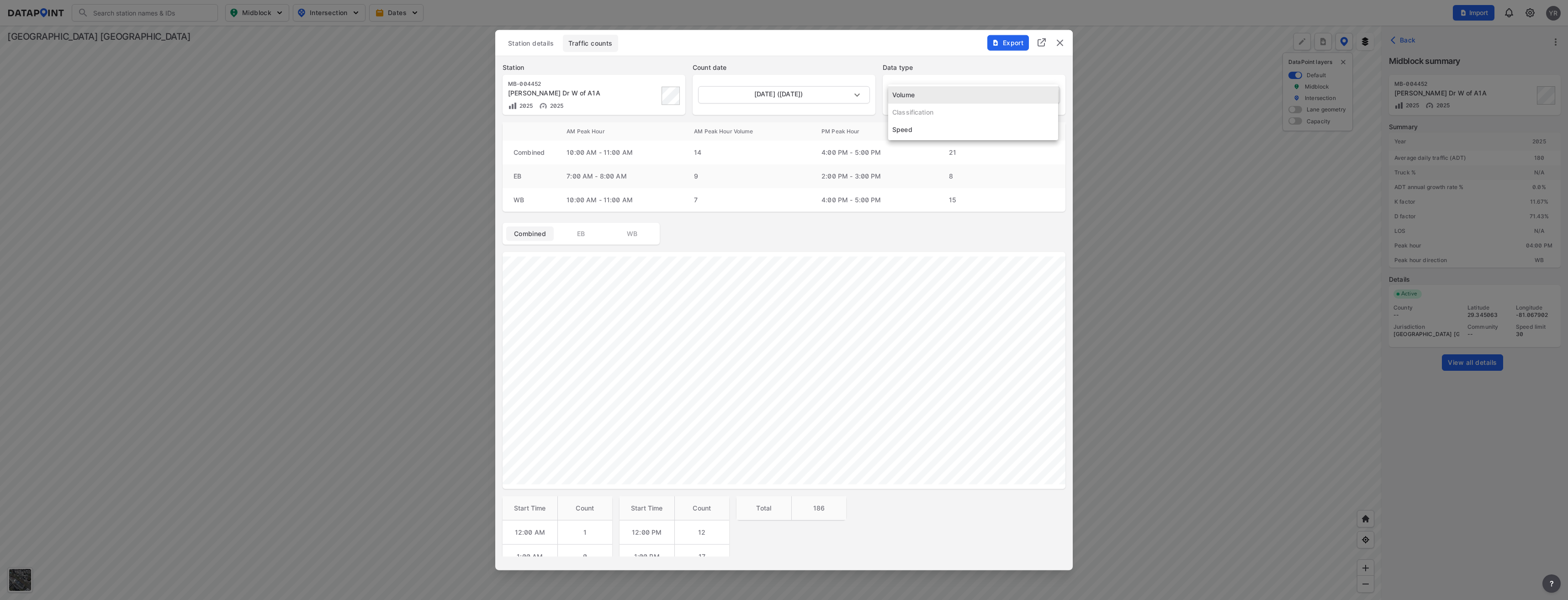
click at [1041, 96] on body "Search Please enter a search term. Midblock Intersection Dates Import YR Import…" at bounding box center [784, 300] width 1568 height 600
click at [917, 129] on li "Speed" at bounding box center [973, 130] width 170 height 17
type input "Speed"
click at [1058, 42] on img "delete" at bounding box center [1059, 42] width 11 height 11
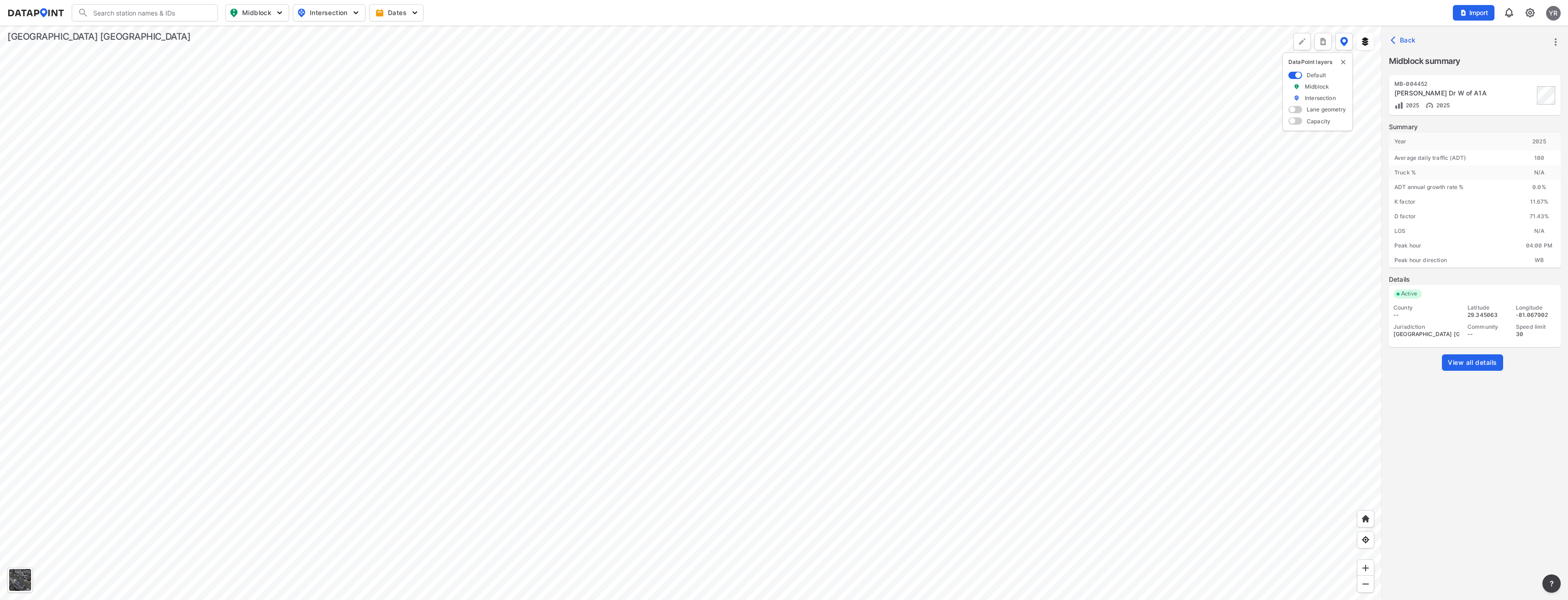
click at [1533, 12] on img at bounding box center [1529, 12] width 11 height 11
click at [1496, 70] on link "Station management" at bounding box center [1491, 68] width 78 height 10
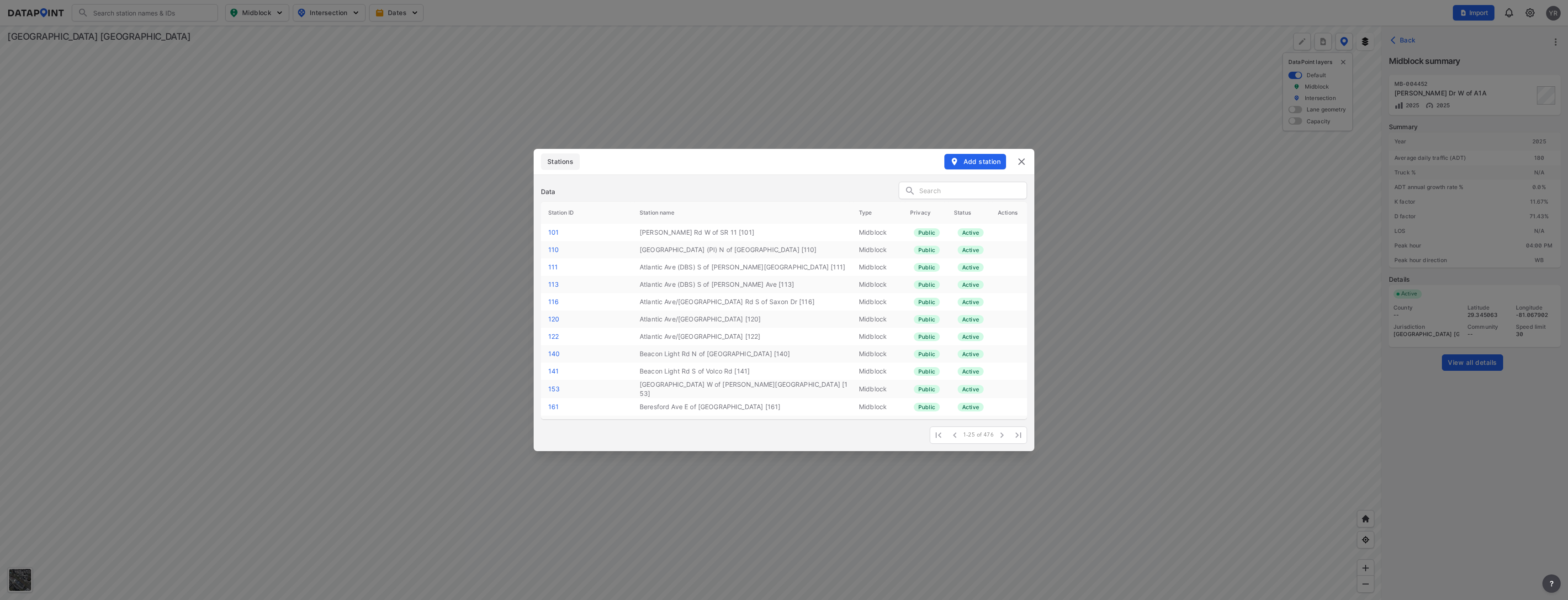
click at [974, 162] on span "Add station" at bounding box center [975, 161] width 51 height 10
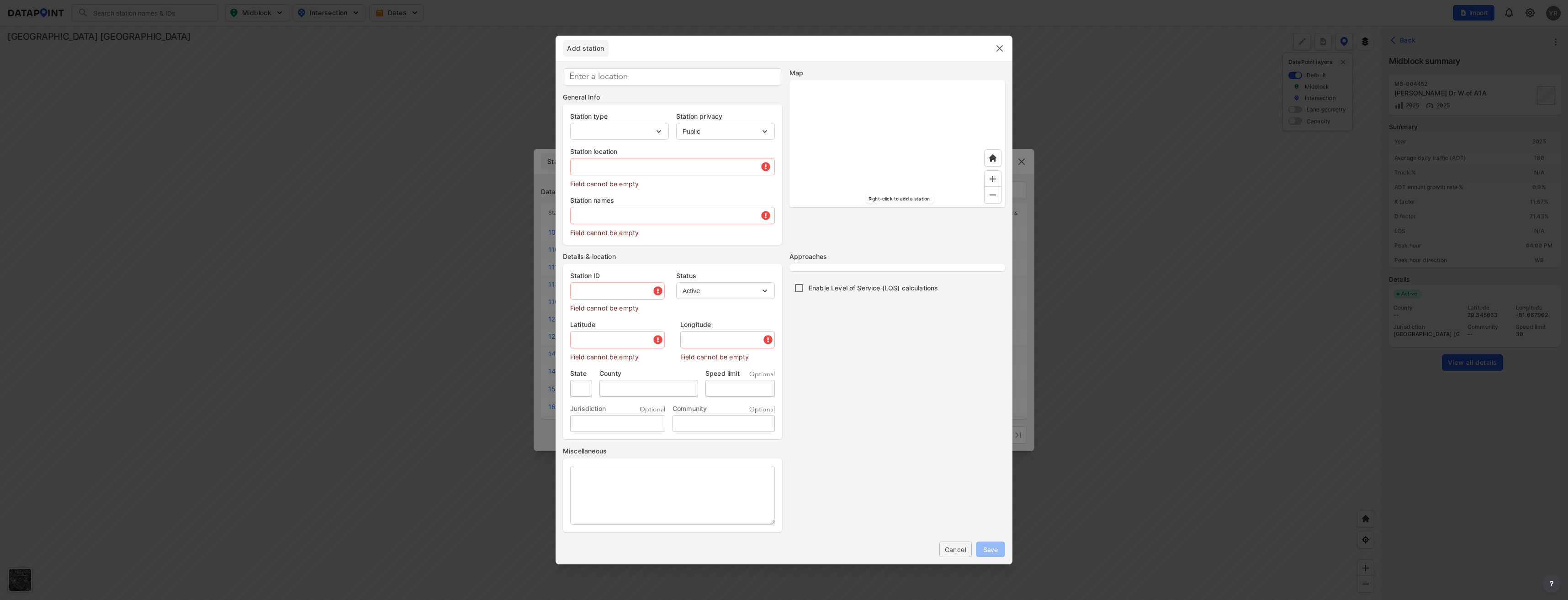
type input "MB-004453"
select select "1"
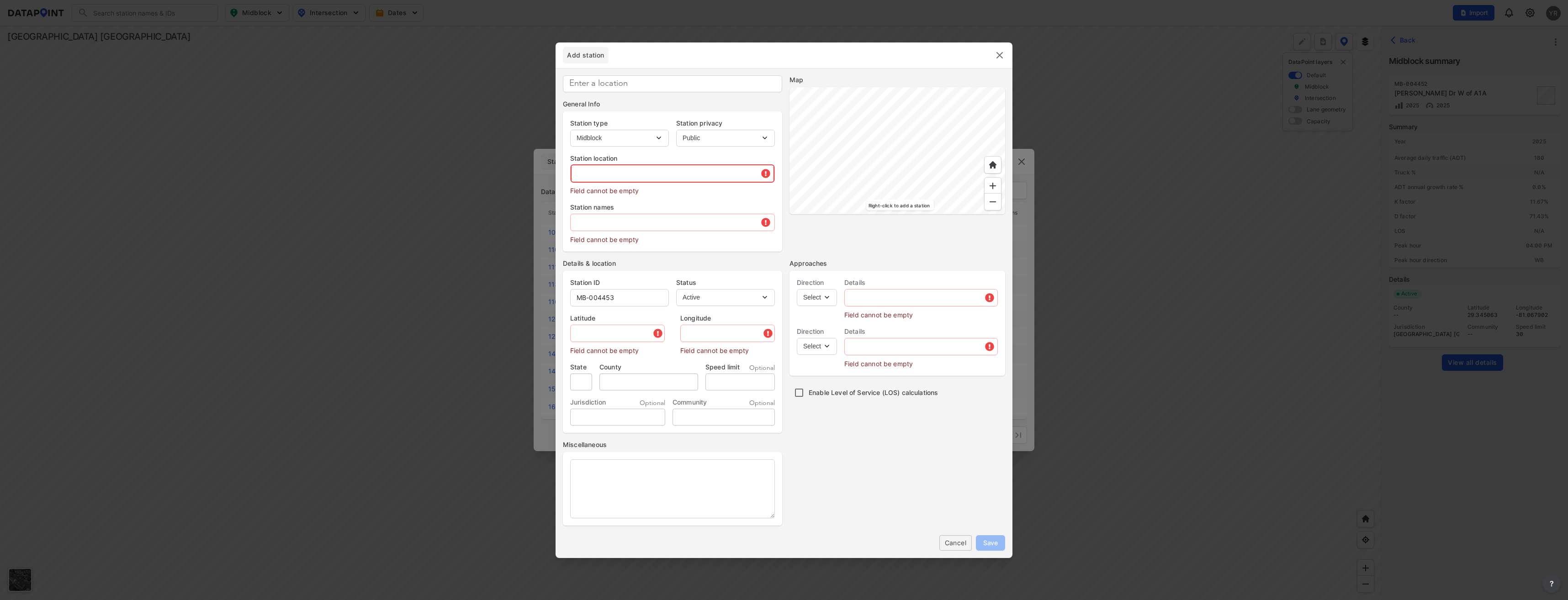
click at [625, 171] on input "text" at bounding box center [672, 173] width 204 height 18
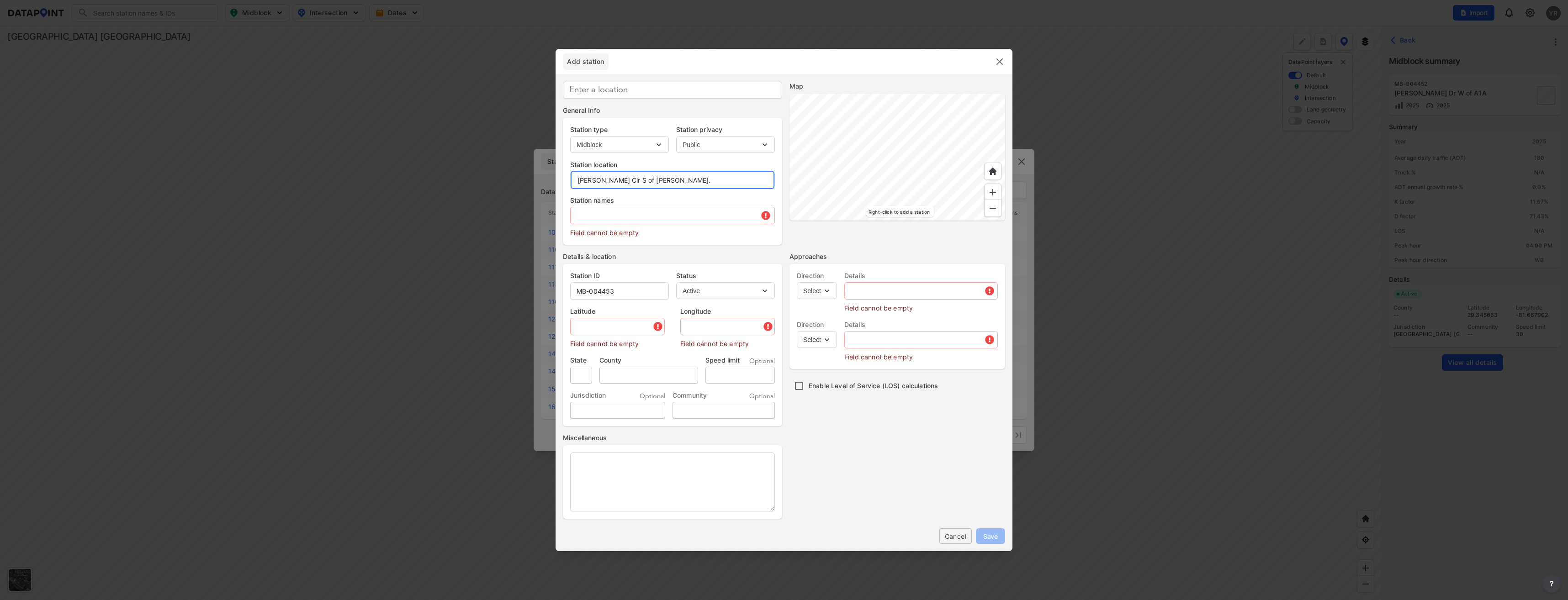
type input "Longfellow Cir S of Kathy Dr."
click at [613, 213] on input "text" at bounding box center [672, 215] width 204 height 18
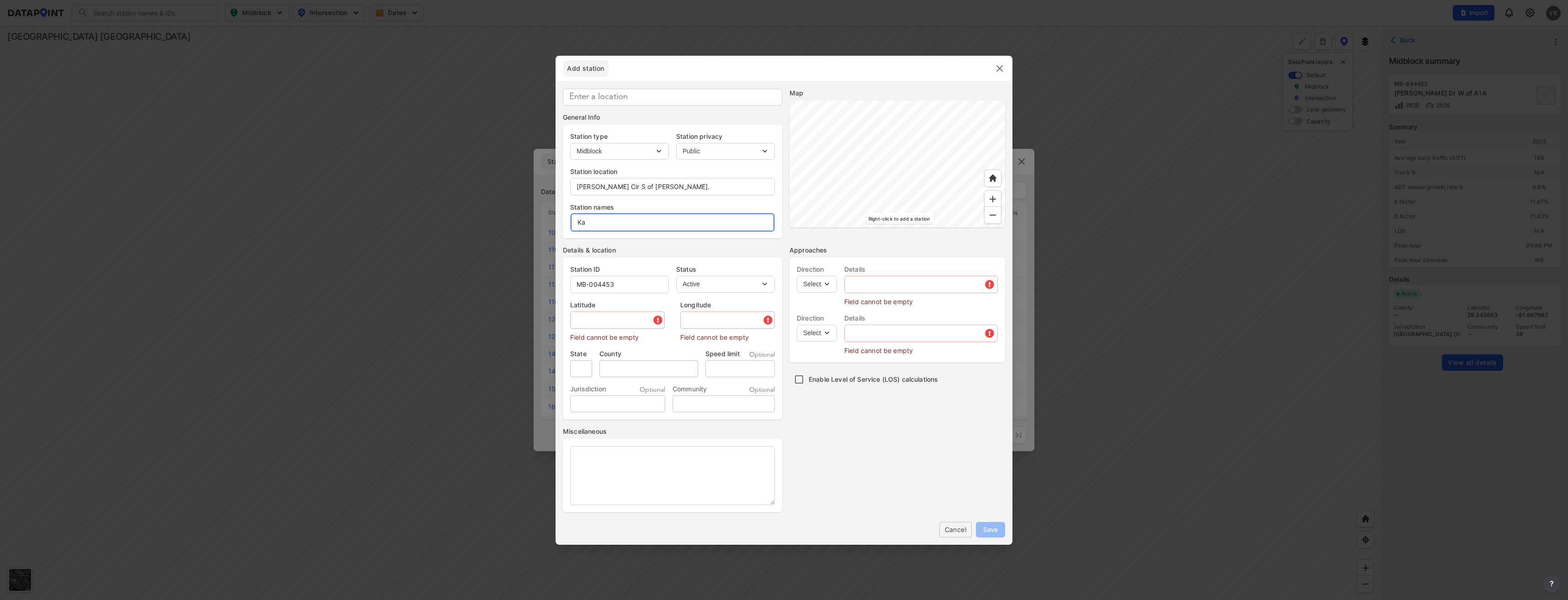
type input "K"
type input "Longfellow Cir S of Kathy Dr."
click at [629, 281] on input "MB-004453" at bounding box center [619, 284] width 97 height 18
type input "MB-004451"
click at [747, 368] on input "tel" at bounding box center [740, 369] width 70 height 17
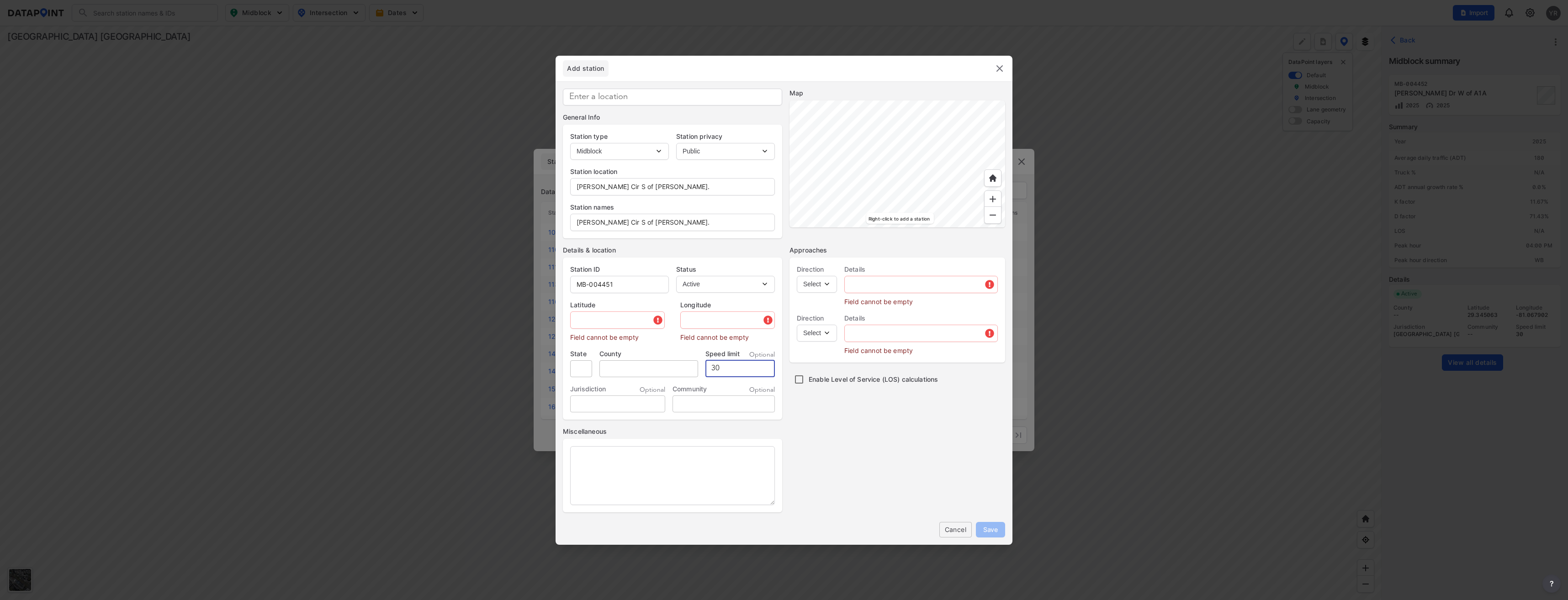
type input "30"
click at [829, 282] on select "Select EB NB SB WB" at bounding box center [817, 285] width 40 height 17
select select "EB"
click at [797, 276] on select "Select EB NB SB WB" at bounding box center [817, 285] width 40 height 17
click at [826, 333] on select "Select WB" at bounding box center [817, 333] width 40 height 17
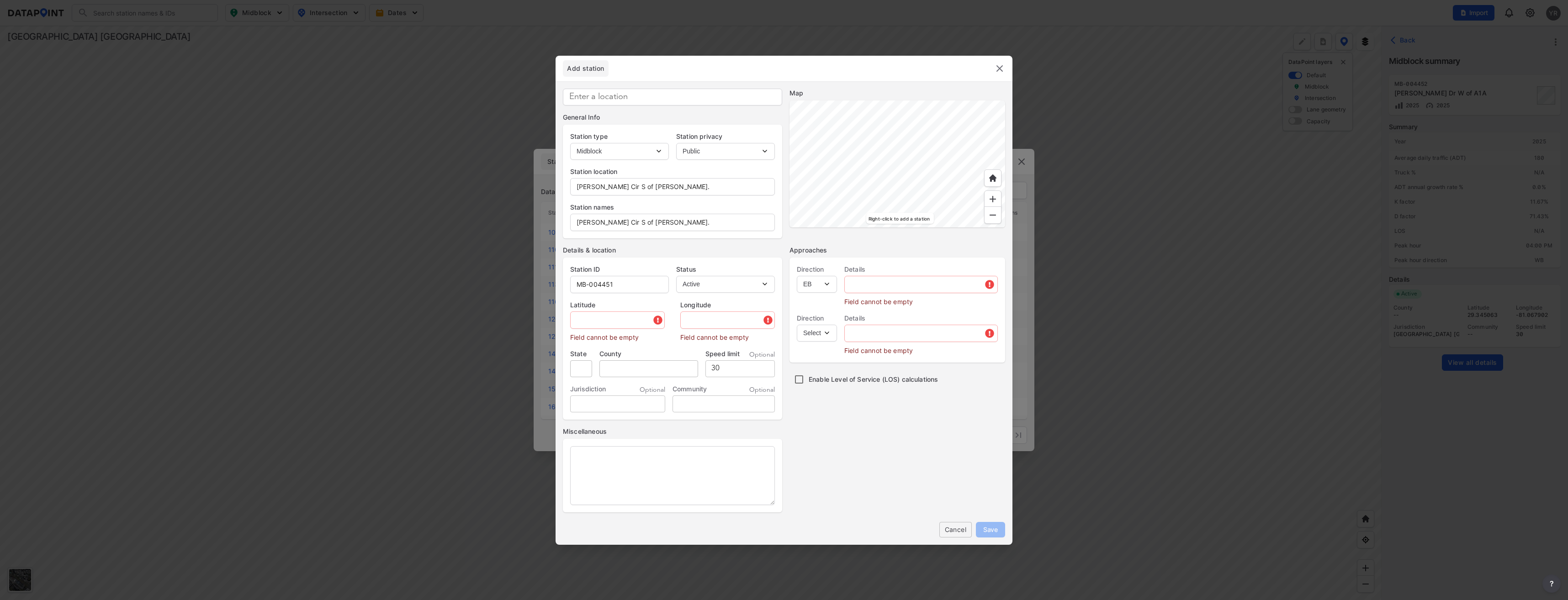
select select "WB"
click at [797, 325] on select "Select WB" at bounding box center [817, 333] width 40 height 17
click at [867, 288] on input "text" at bounding box center [921, 284] width 153 height 18
click at [898, 323] on input "text" at bounding box center [921, 320] width 153 height 18
click at [895, 281] on input "Eastbound" at bounding box center [921, 284] width 153 height 18
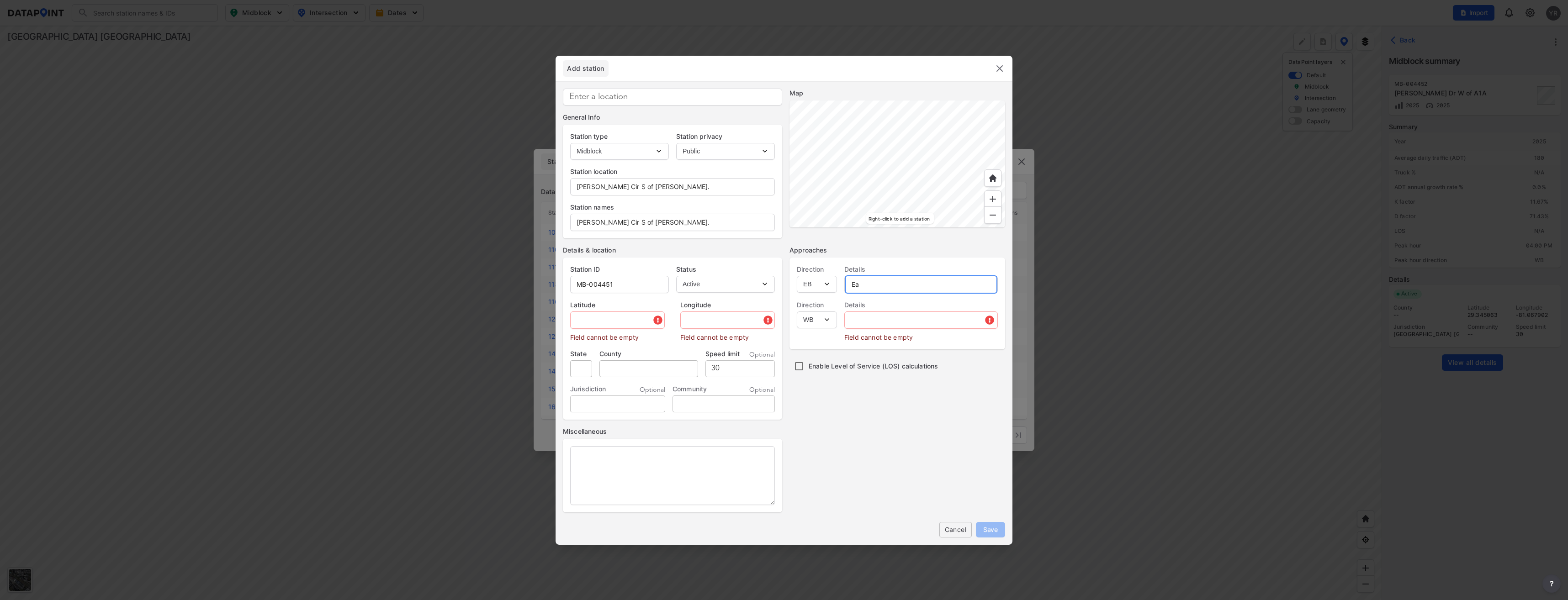
type input "E"
drag, startPoint x: 902, startPoint y: 286, endPoint x: 837, endPoint y: 293, distance: 65.4
click at [837, 293] on div "Direction Select EB NB SB WB Select EB Details Longfellow Cir Direction Select …" at bounding box center [897, 300] width 216 height 84
type input "Longfellow Cir"
paste input "Longfellow Cir"
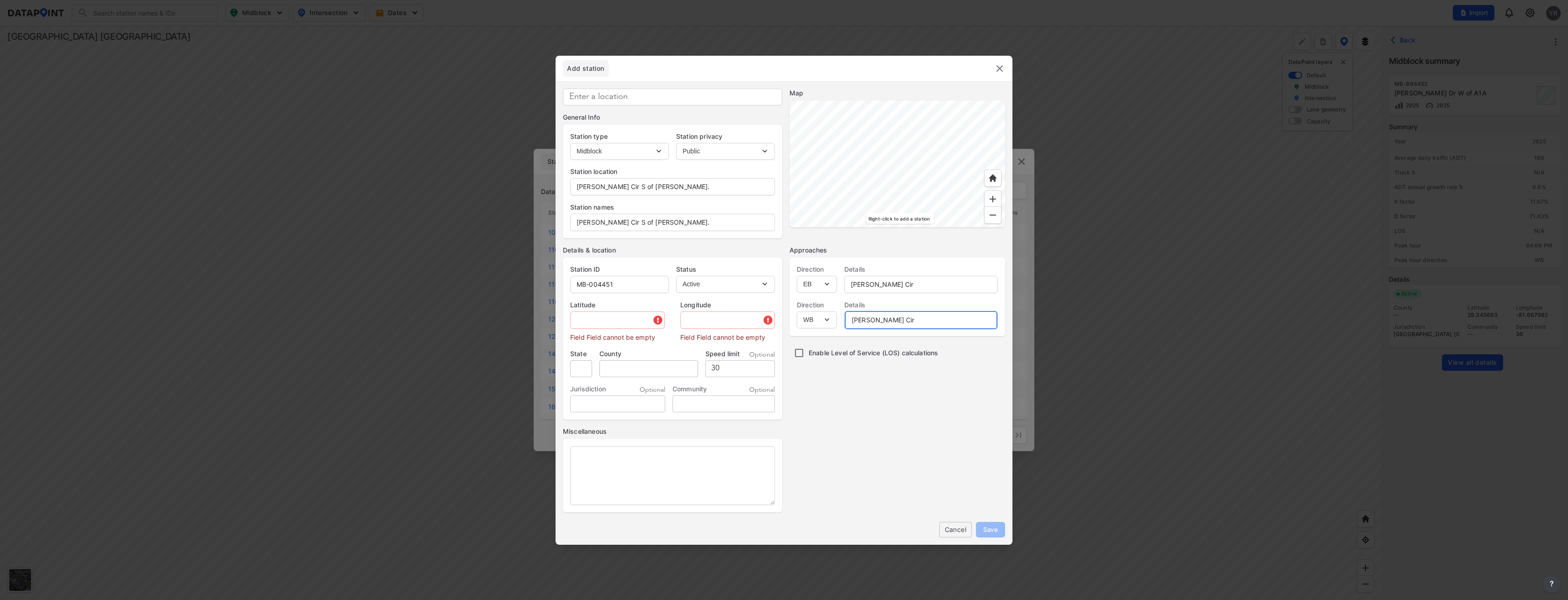
type input "Longfellow Cir"
click at [585, 321] on input "text" at bounding box center [618, 320] width 96 height 18
paste input "29.344481"
type input "29.344481"
click at [705, 322] on input "text" at bounding box center [724, 320] width 98 height 18
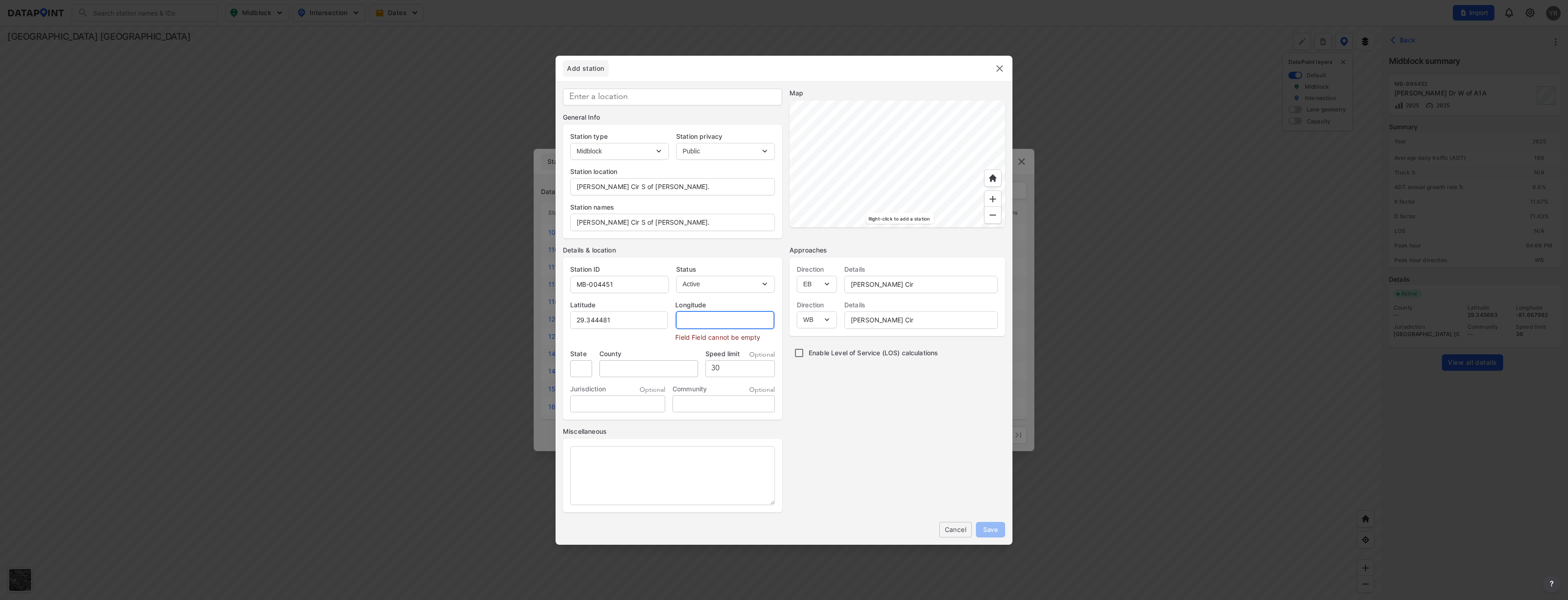
paste input "-81.068471"
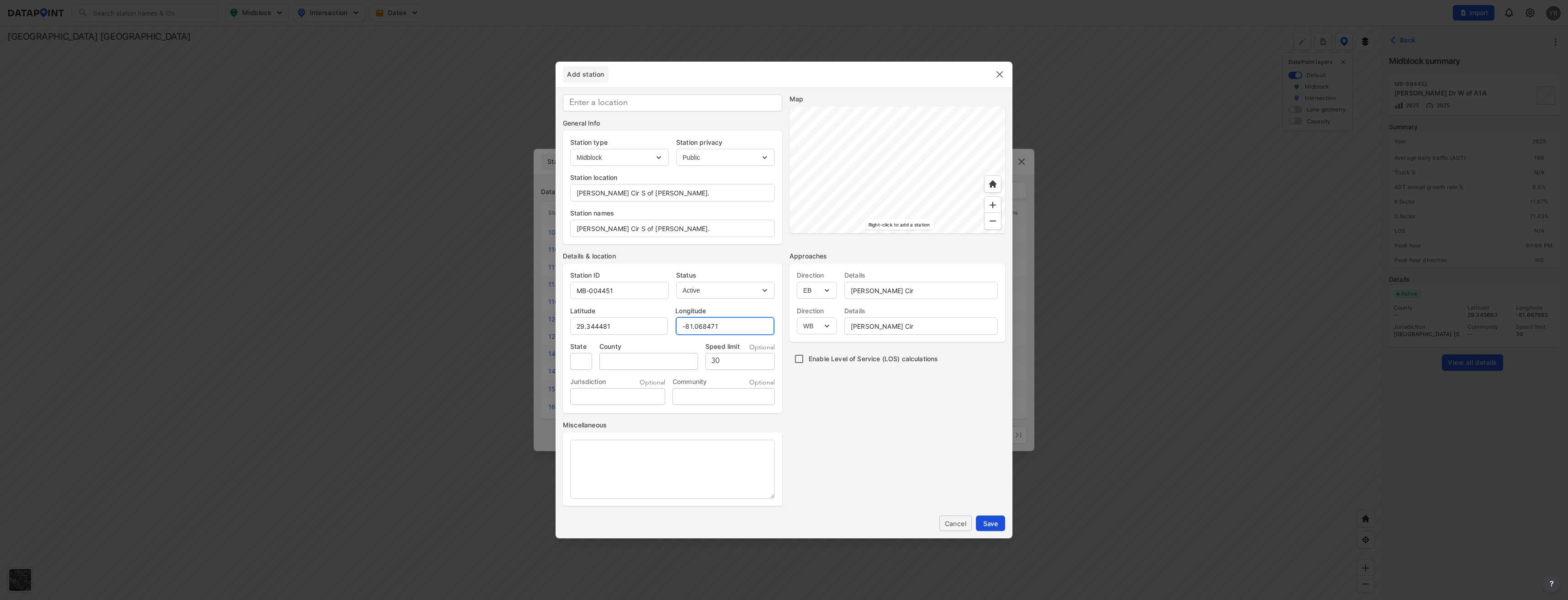
type input "-81.068471"
click at [993, 525] on span "Save" at bounding box center [990, 524] width 14 height 10
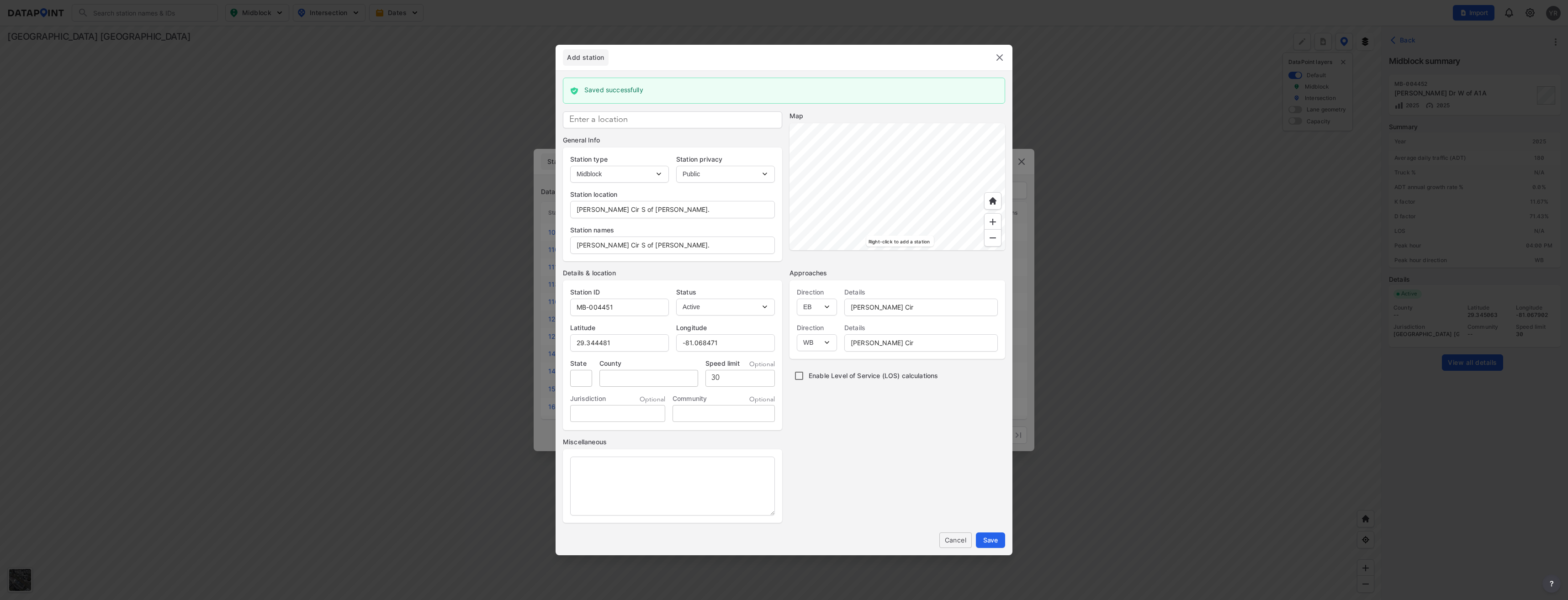
click at [999, 55] on img at bounding box center [999, 56] width 11 height 11
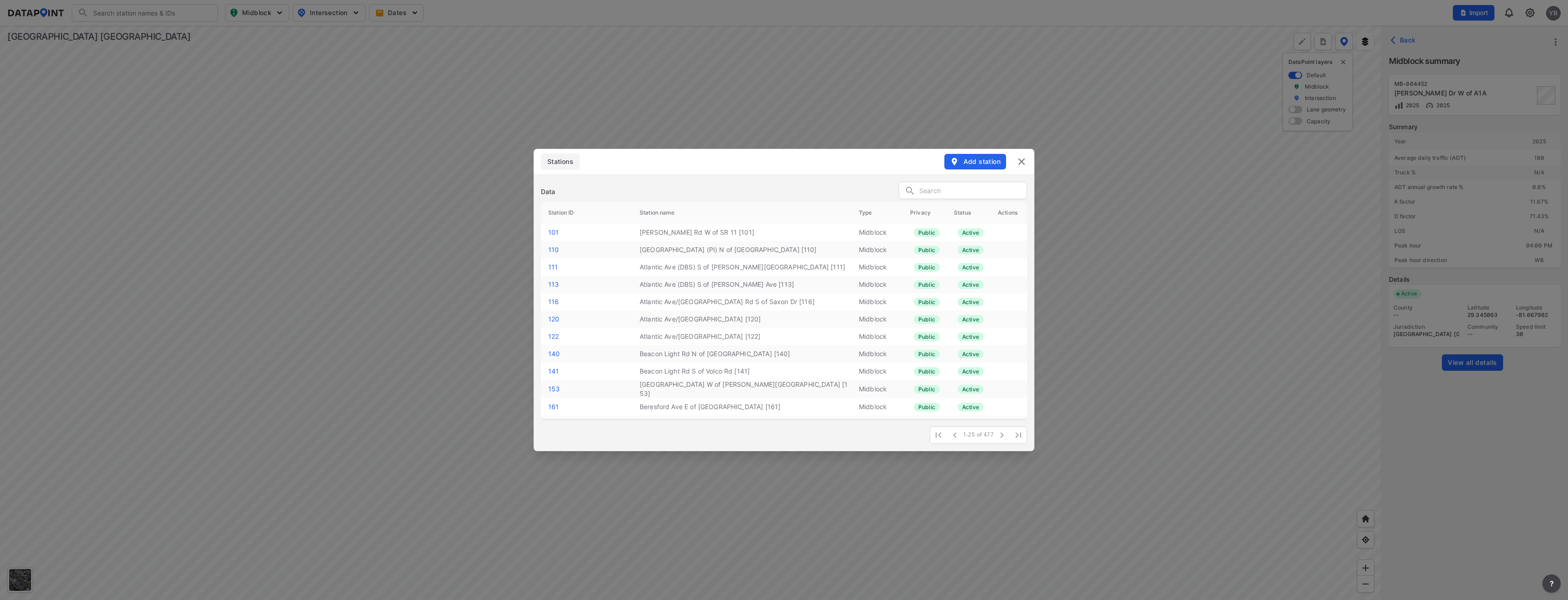
click at [1017, 161] on img at bounding box center [1020, 161] width 11 height 11
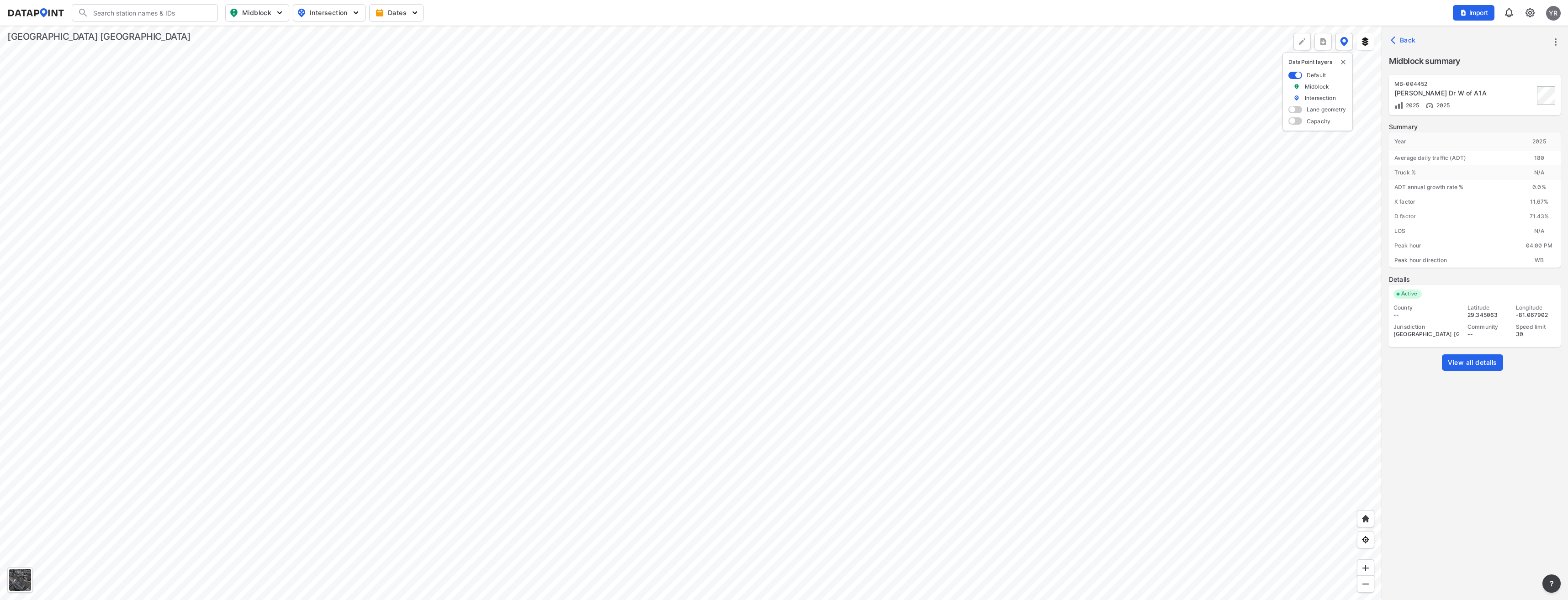
click at [705, 233] on div at bounding box center [691, 312] width 1382 height 574
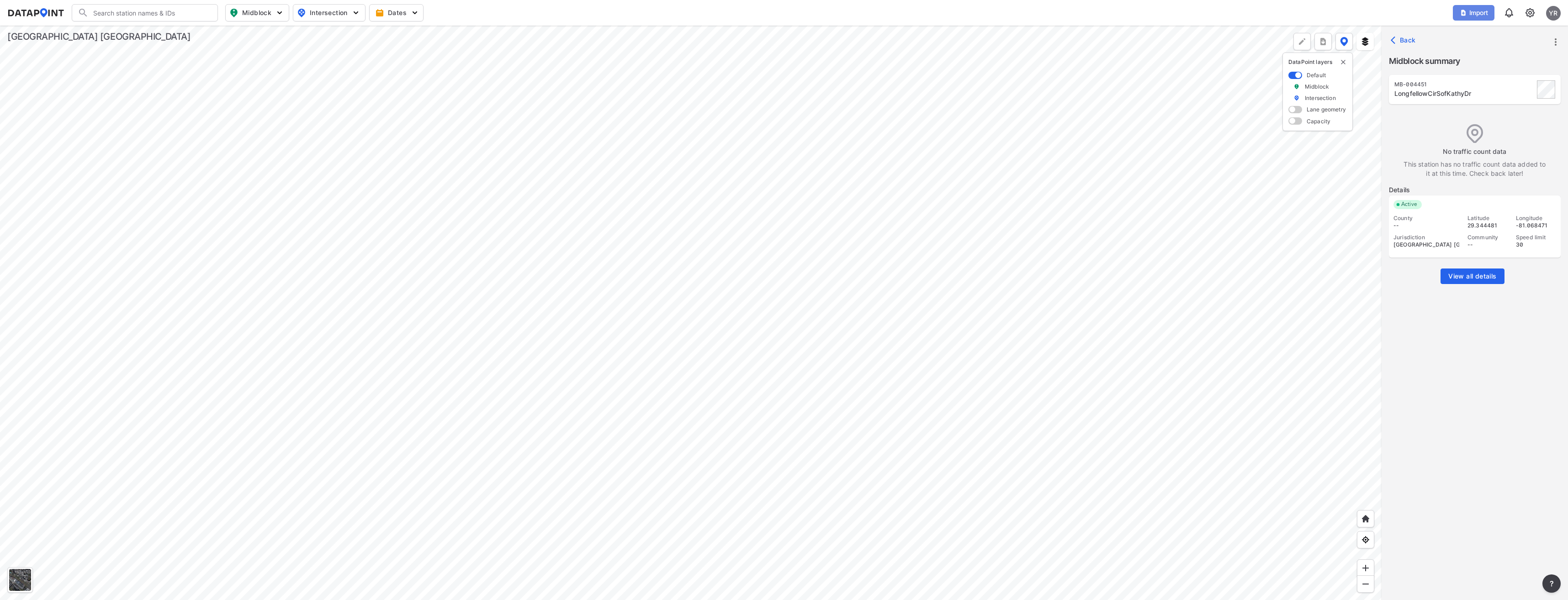
click at [1478, 8] on button "Import" at bounding box center [1473, 12] width 42 height 15
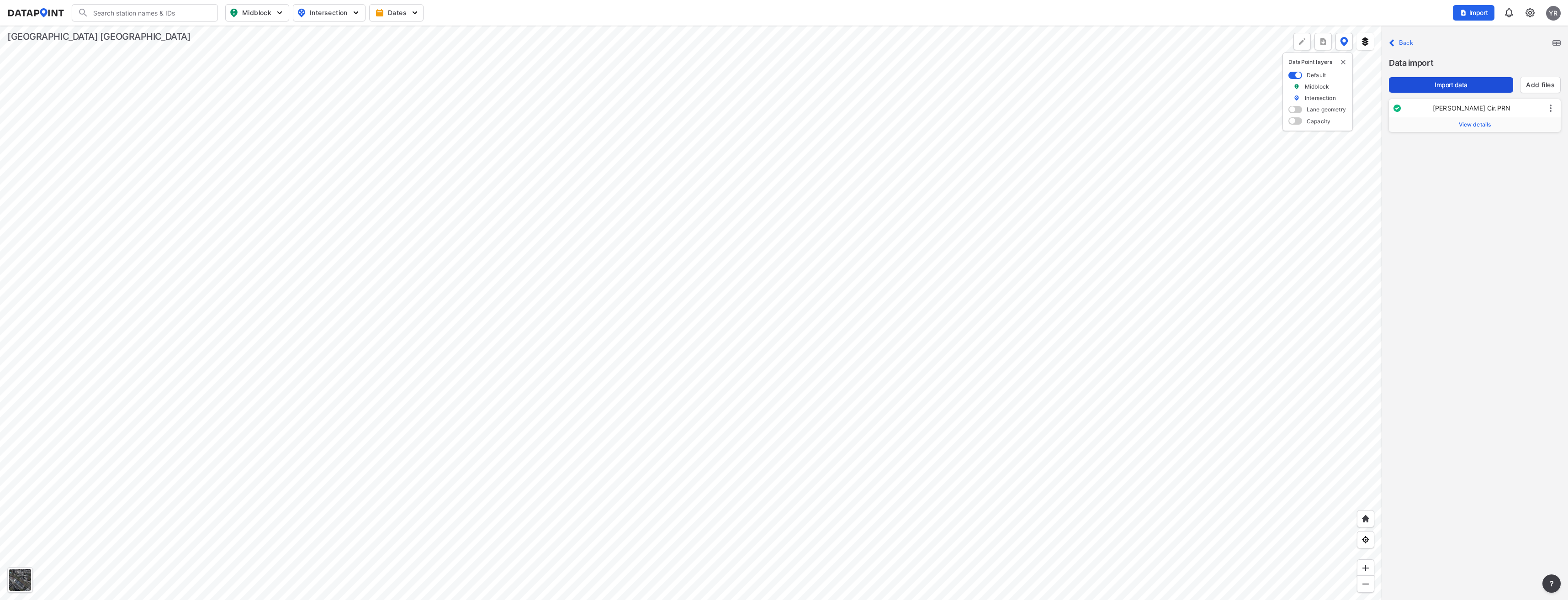
click at [1461, 88] on span "Import data" at bounding box center [1450, 85] width 110 height 10
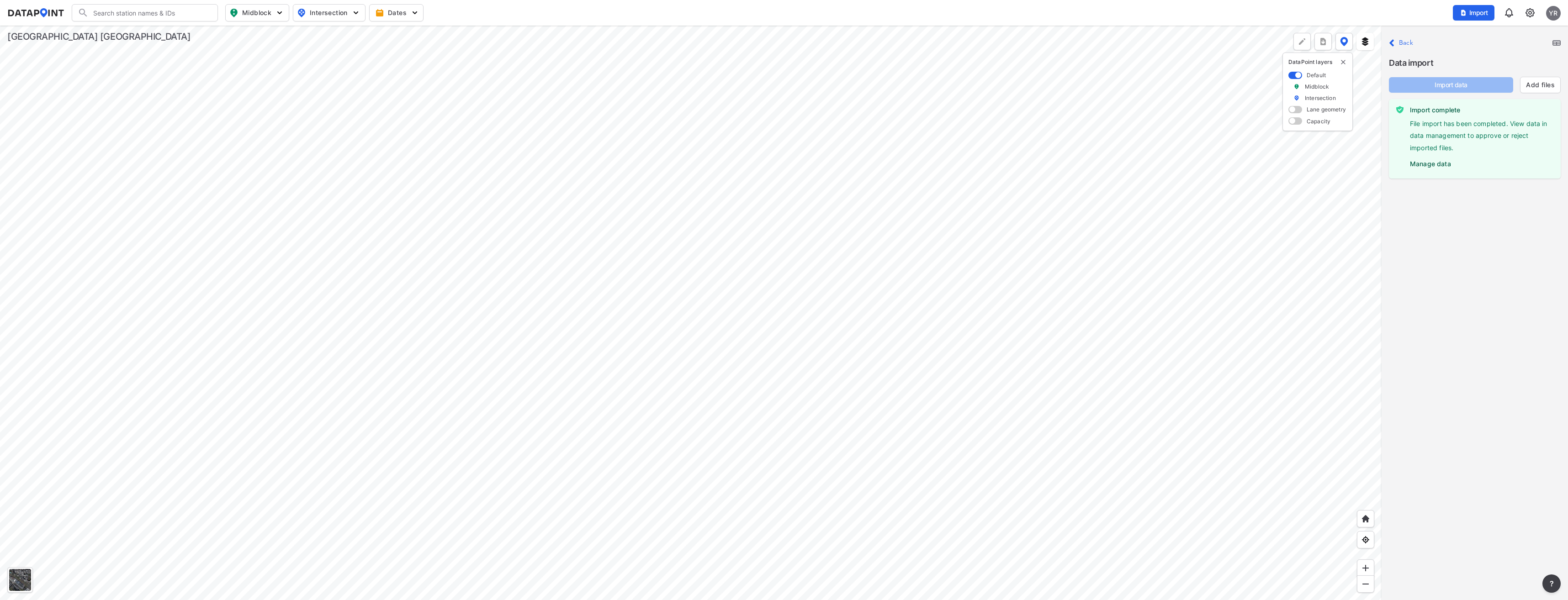
click at [1432, 165] on label "Manage data" at bounding box center [1481, 161] width 143 height 13
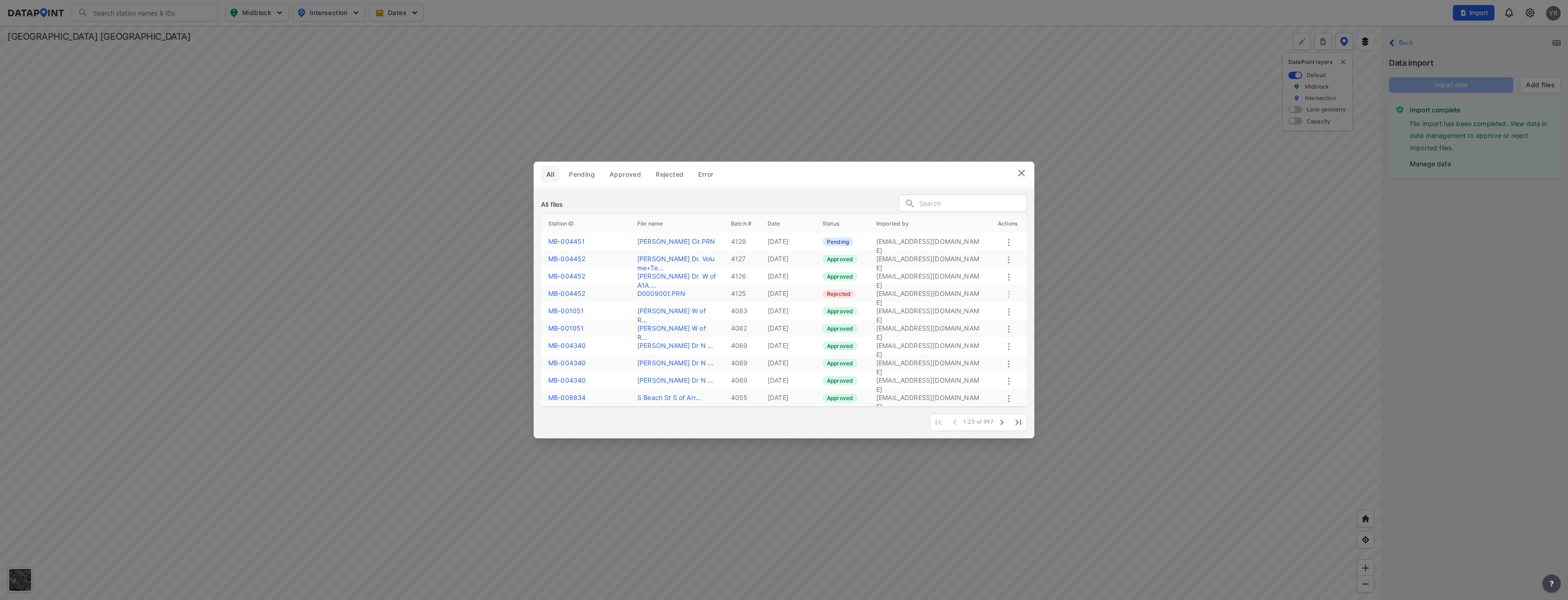
click at [1006, 240] on icon at bounding box center [1008, 242] width 11 height 11
click at [994, 249] on label "Approve" at bounding box center [993, 249] width 26 height 10
click at [1024, 177] on img at bounding box center [1020, 172] width 11 height 11
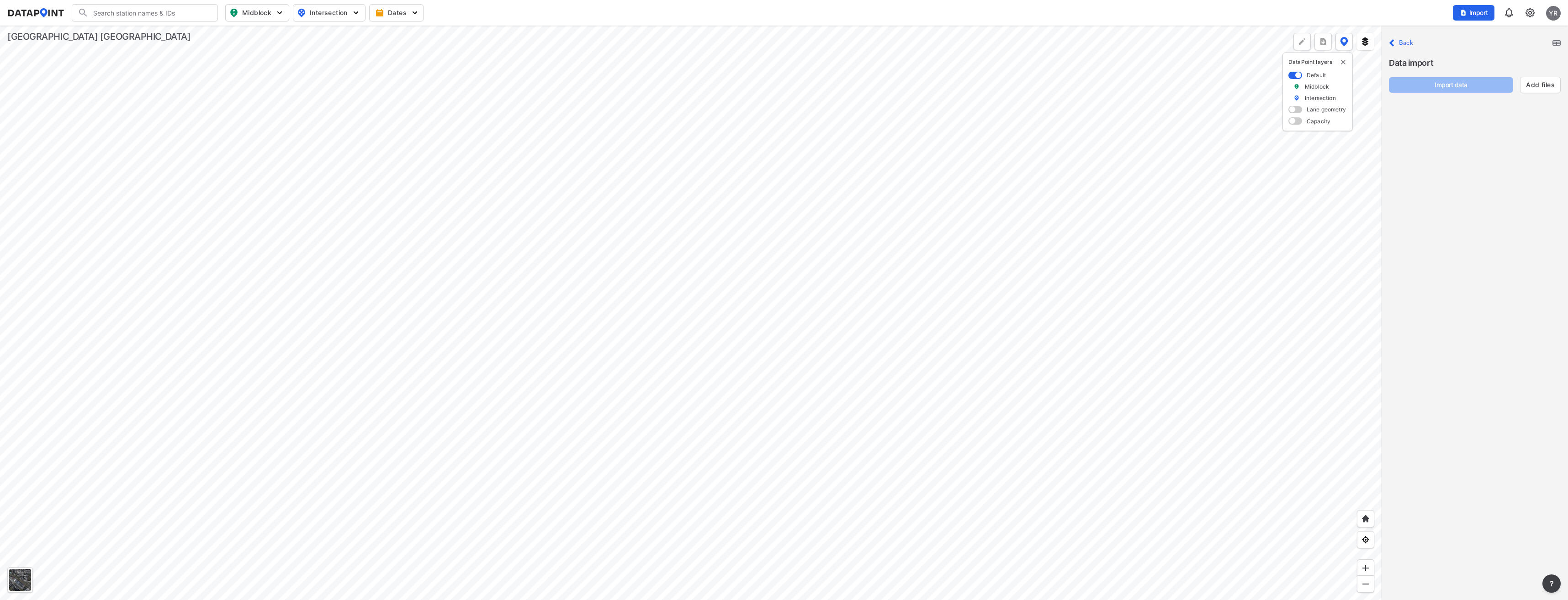
click at [1405, 43] on label "Back" at bounding box center [1406, 43] width 14 height 7
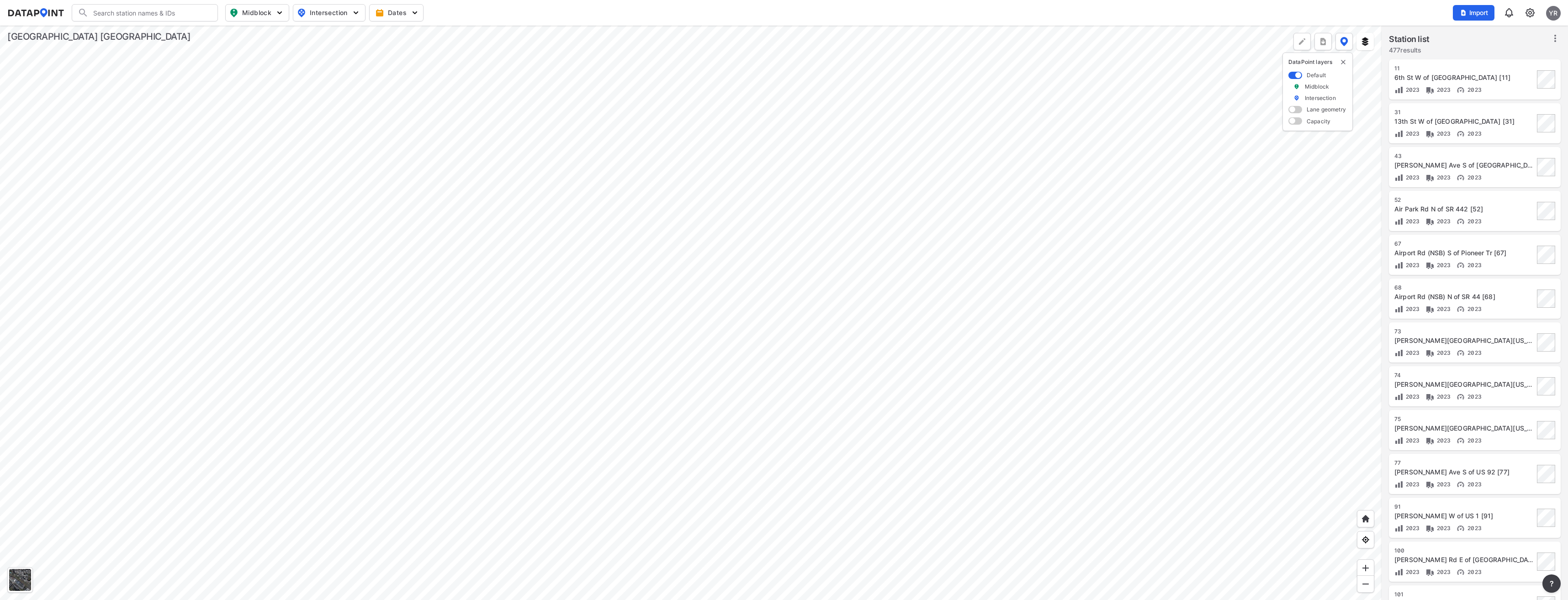
click at [709, 233] on div at bounding box center [691, 312] width 1382 height 574
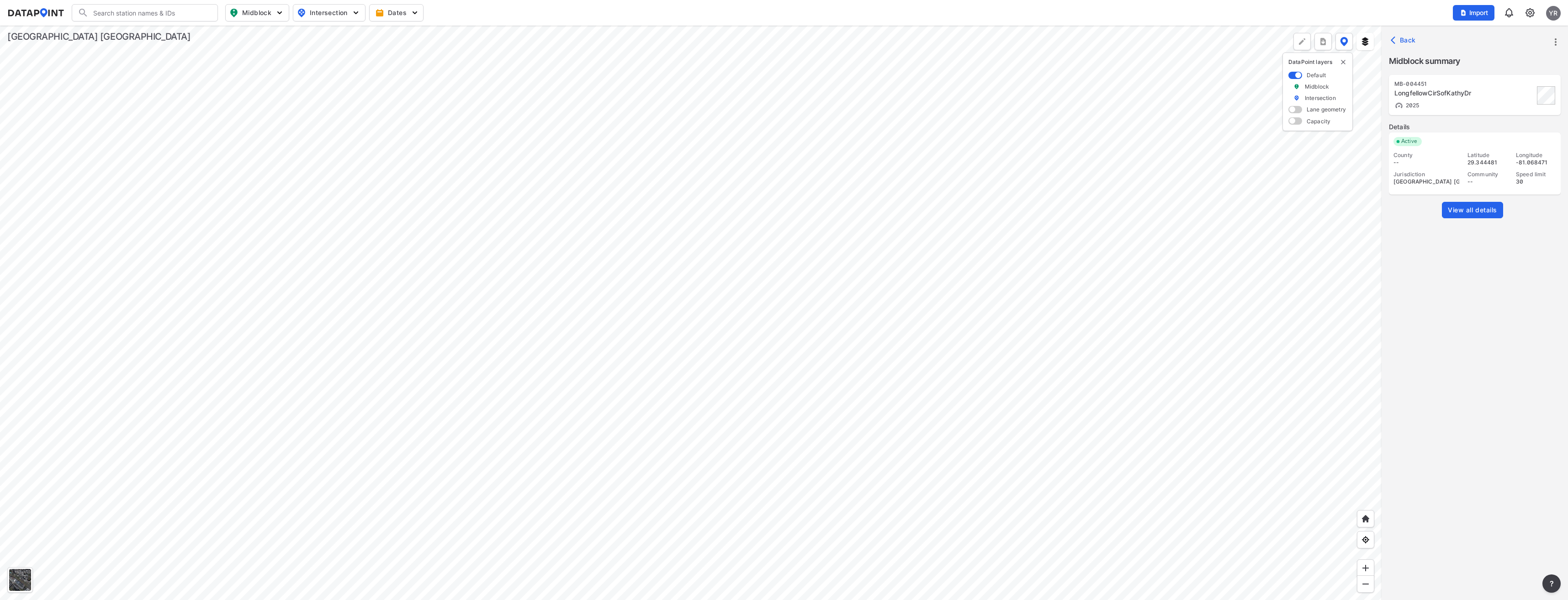
click at [1455, 212] on span "View all details" at bounding box center [1472, 210] width 50 height 10
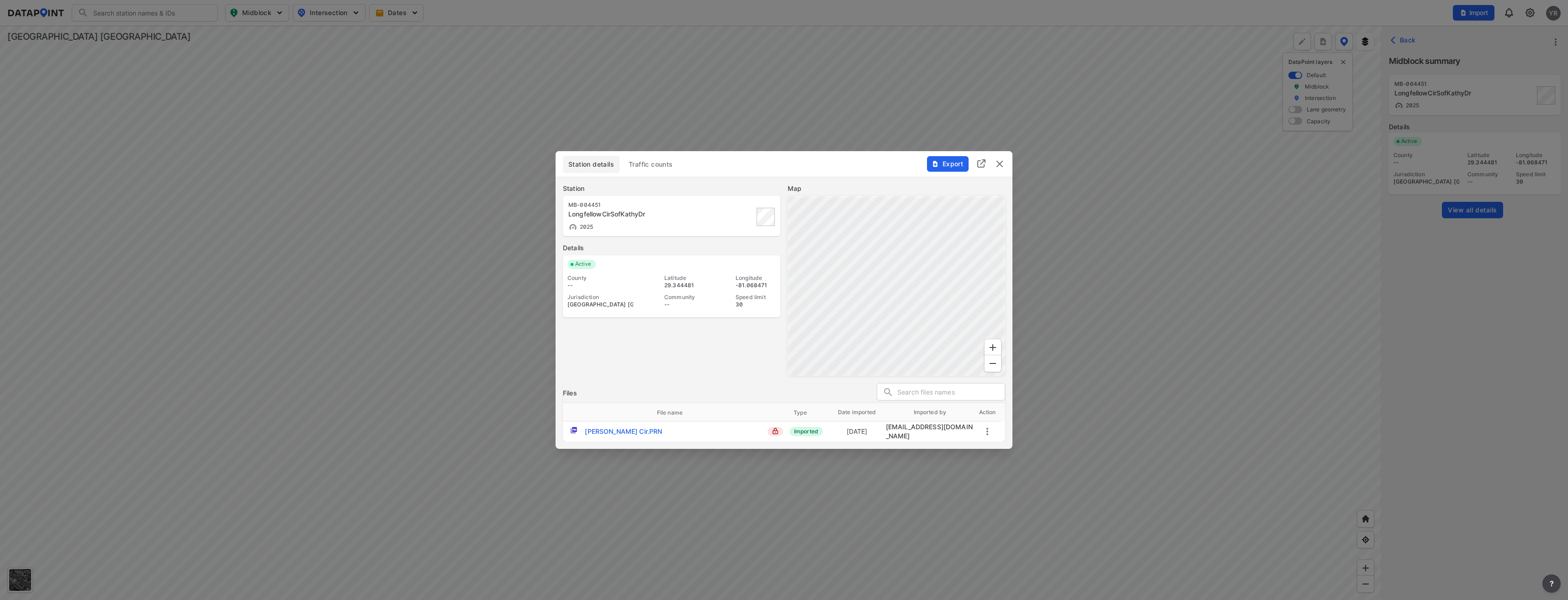
click at [655, 164] on span "Traffic counts" at bounding box center [651, 164] width 44 height 10
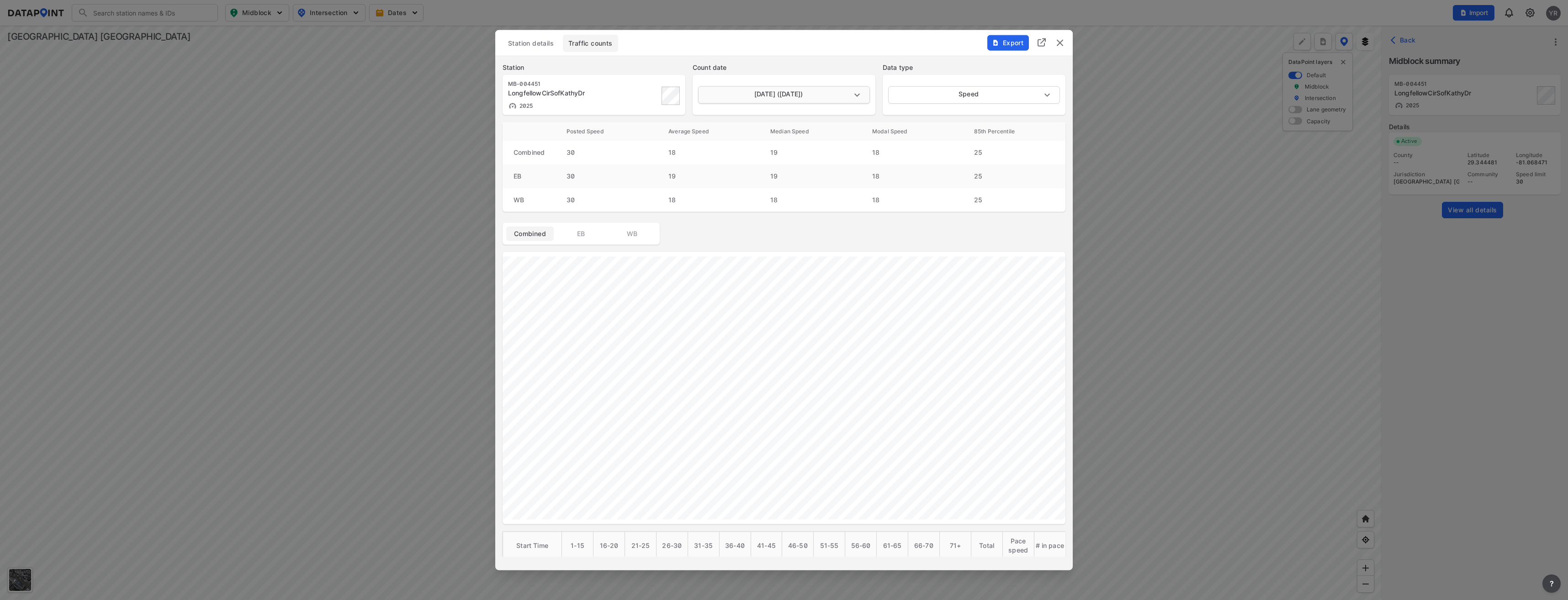
click at [853, 97] on body "Search Please enter a search term. Midblock Intersection Dates Import YR Import…" at bounding box center [784, 300] width 1568 height 600
click at [751, 118] on li "September 9 2025 (Tuesday)" at bounding box center [783, 113] width 170 height 17
type input "2025-09-09"
click at [1061, 40] on img "delete" at bounding box center [1059, 42] width 11 height 11
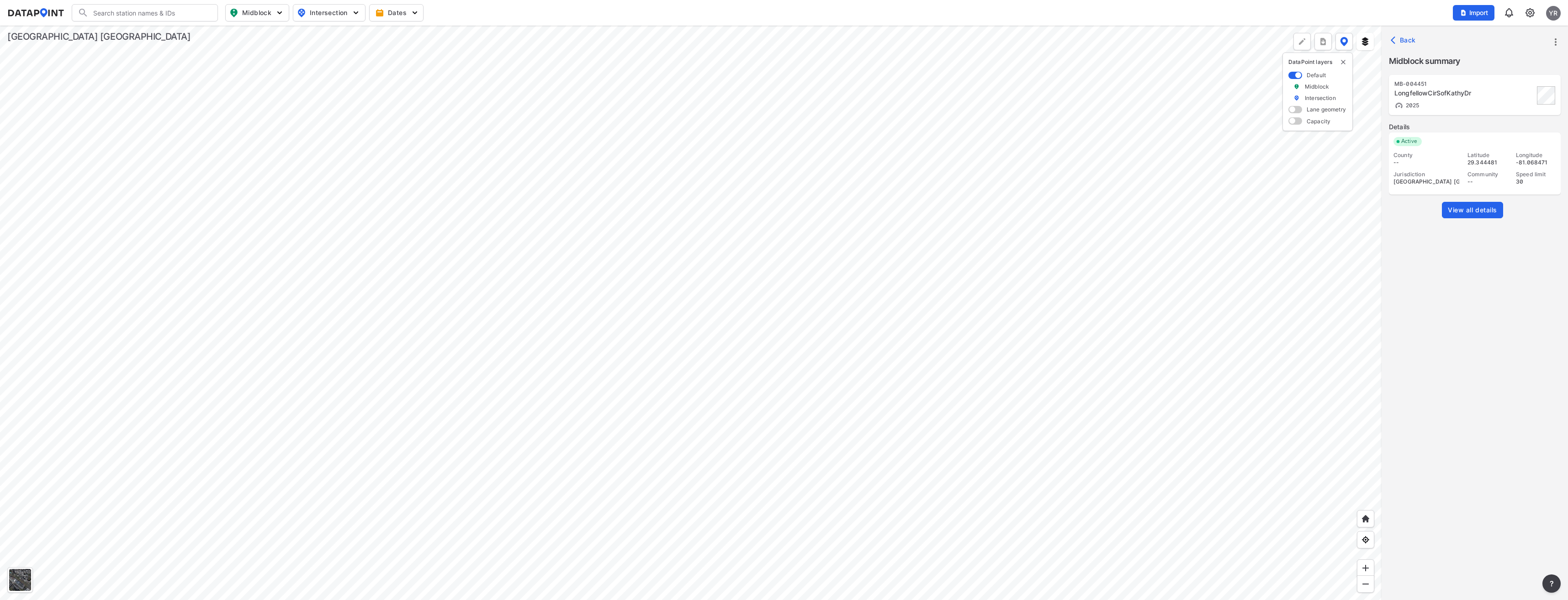
click at [706, 231] on div at bounding box center [691, 312] width 1382 height 574
click at [1456, 16] on button "Import" at bounding box center [1473, 12] width 42 height 15
click at [1444, 83] on span "Import data" at bounding box center [1450, 85] width 110 height 10
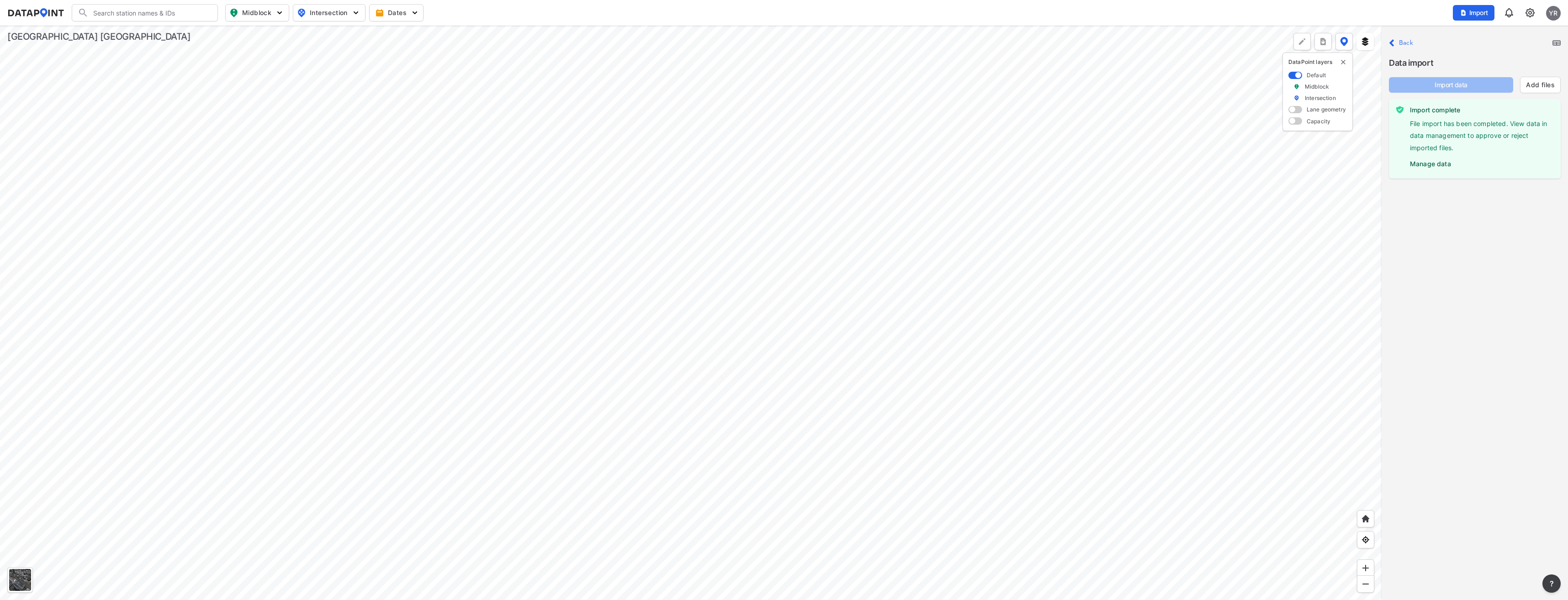
click at [1434, 164] on label "Manage data" at bounding box center [1481, 161] width 143 height 13
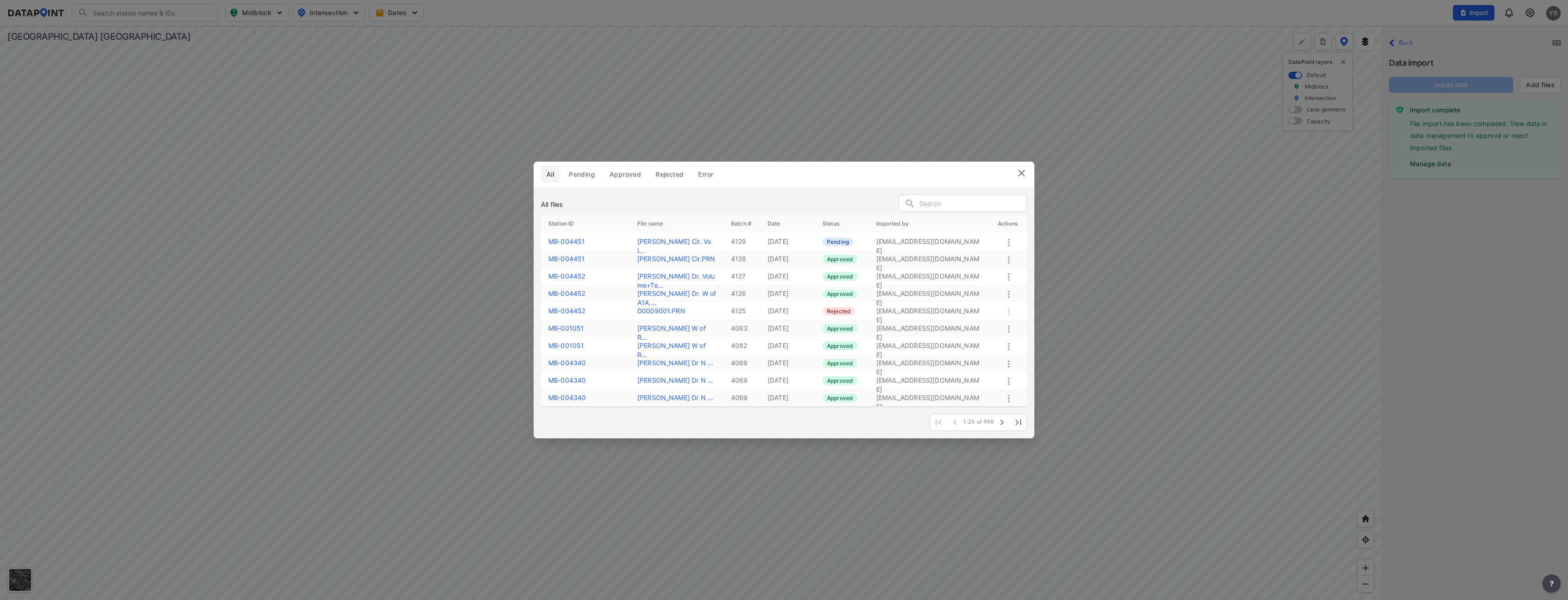
click at [1006, 243] on icon at bounding box center [1008, 242] width 11 height 11
click at [989, 247] on div "Approve" at bounding box center [992, 253] width 70 height 21
click at [1022, 175] on img at bounding box center [1020, 172] width 11 height 11
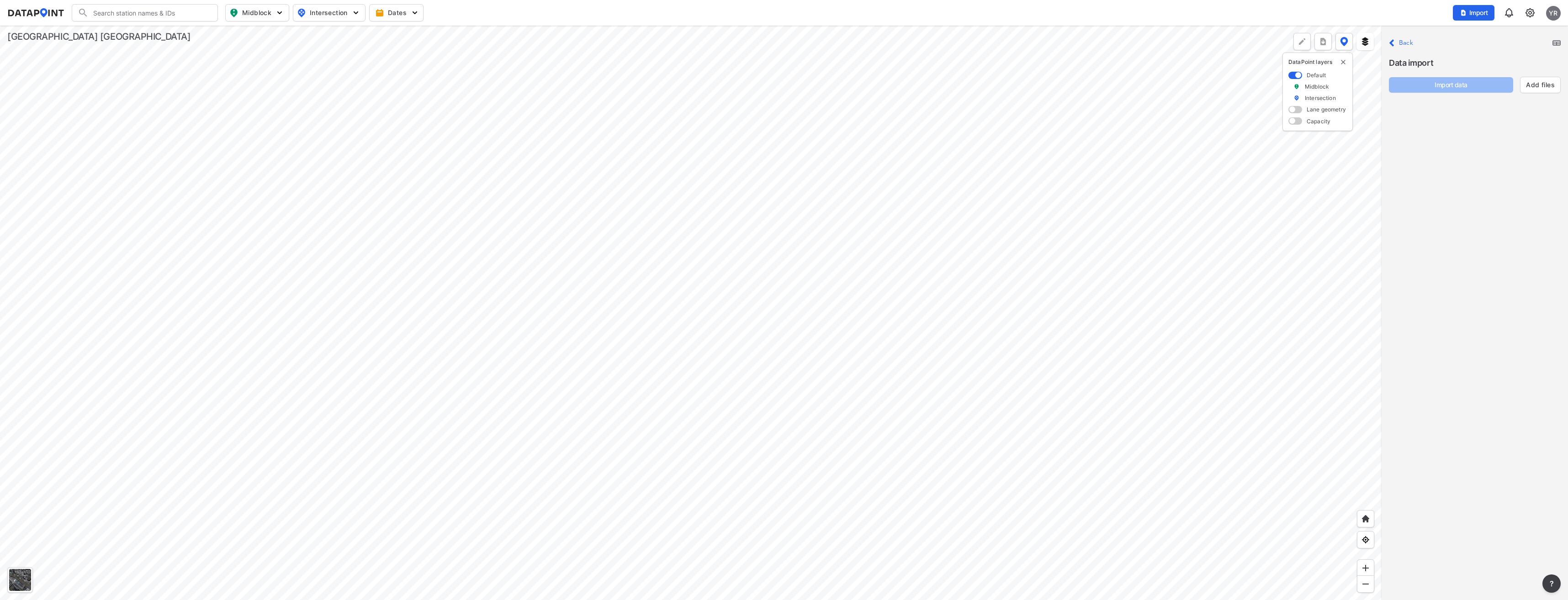
click at [703, 235] on div at bounding box center [691, 312] width 1382 height 574
click at [1403, 44] on label "Back" at bounding box center [1406, 43] width 14 height 7
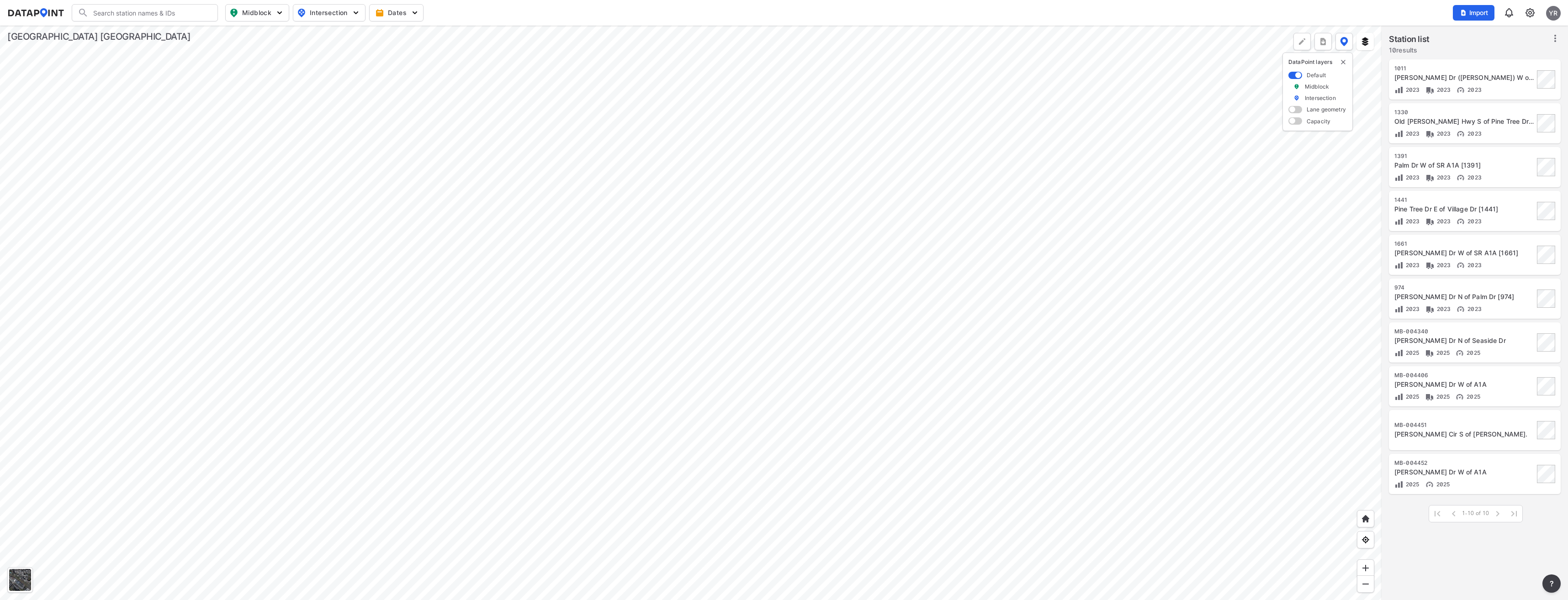
click at [763, 274] on div at bounding box center [691, 312] width 1382 height 574
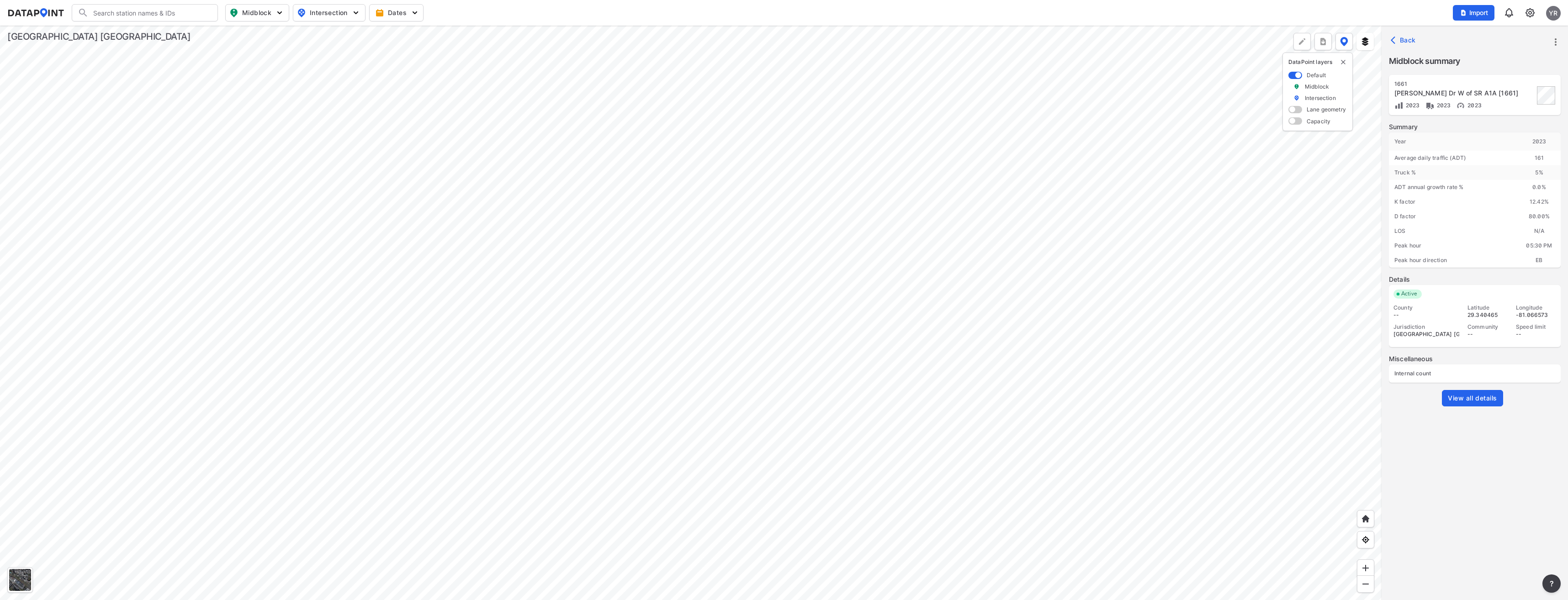
click at [784, 277] on div at bounding box center [691, 312] width 1382 height 574
click at [739, 163] on div at bounding box center [691, 312] width 1382 height 574
click at [723, 178] on div at bounding box center [691, 312] width 1382 height 574
click at [757, 211] on div at bounding box center [691, 312] width 1382 height 574
click at [473, 192] on div at bounding box center [691, 312] width 1382 height 574
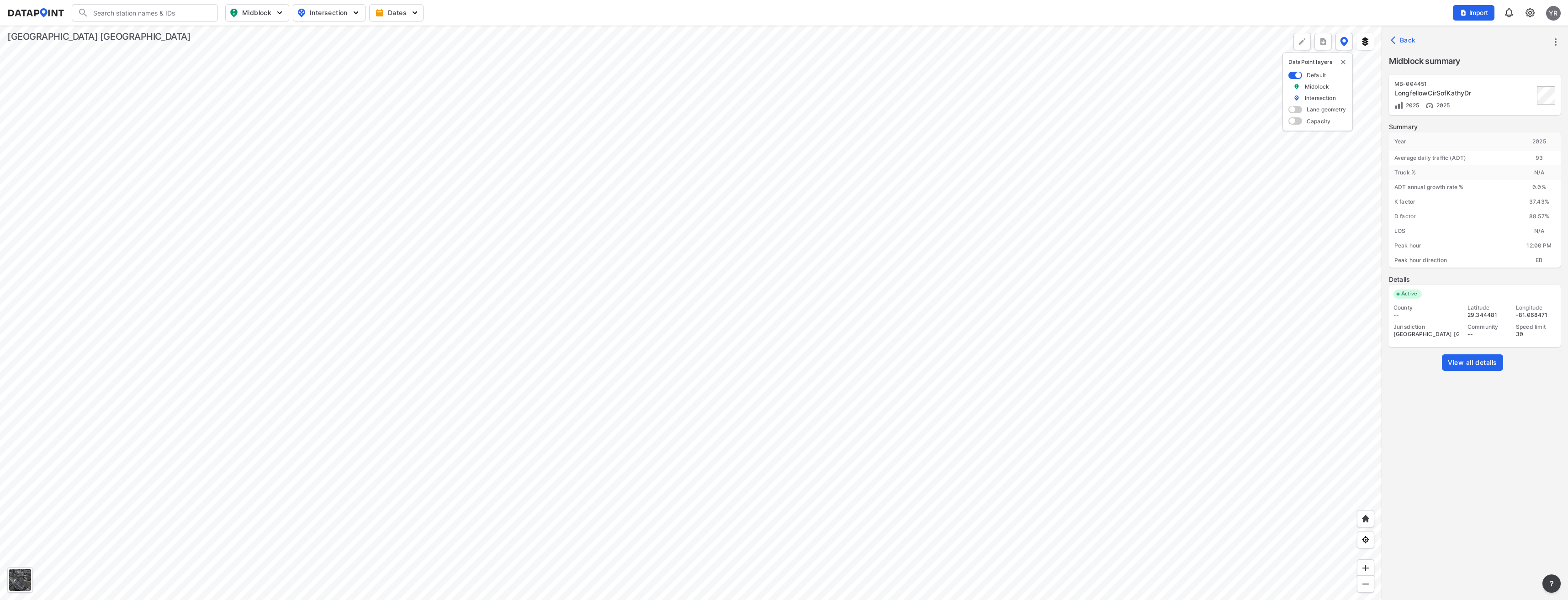
click at [710, 243] on div at bounding box center [691, 312] width 1382 height 574
click at [705, 299] on div at bounding box center [691, 312] width 1382 height 574
click at [836, 351] on div at bounding box center [691, 312] width 1382 height 574
click at [739, 600] on div at bounding box center [691, 312] width 1382 height 574
click at [657, 314] on div at bounding box center [691, 312] width 1382 height 574
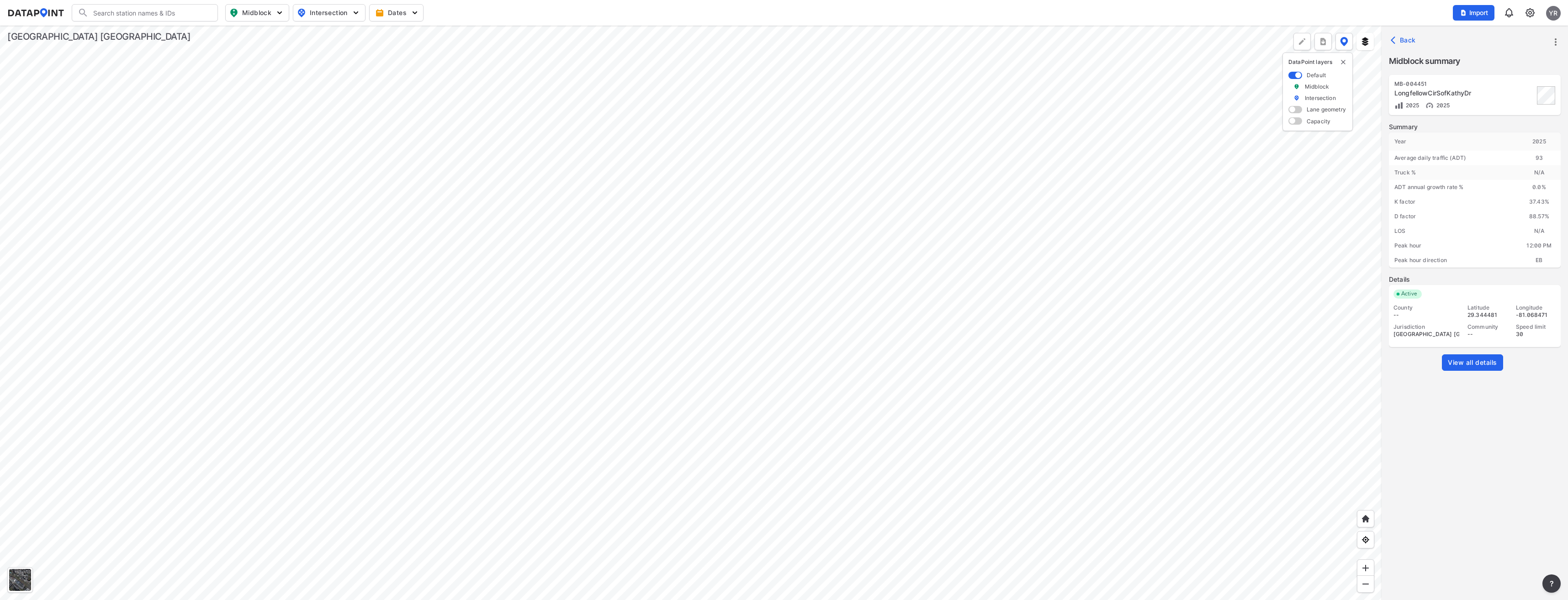
click at [473, 318] on div at bounding box center [691, 312] width 1382 height 574
click at [430, 198] on div at bounding box center [691, 312] width 1382 height 574
click at [727, 54] on div at bounding box center [691, 312] width 1382 height 574
click at [361, 126] on div at bounding box center [691, 312] width 1382 height 574
click at [281, 274] on div at bounding box center [691, 312] width 1382 height 574
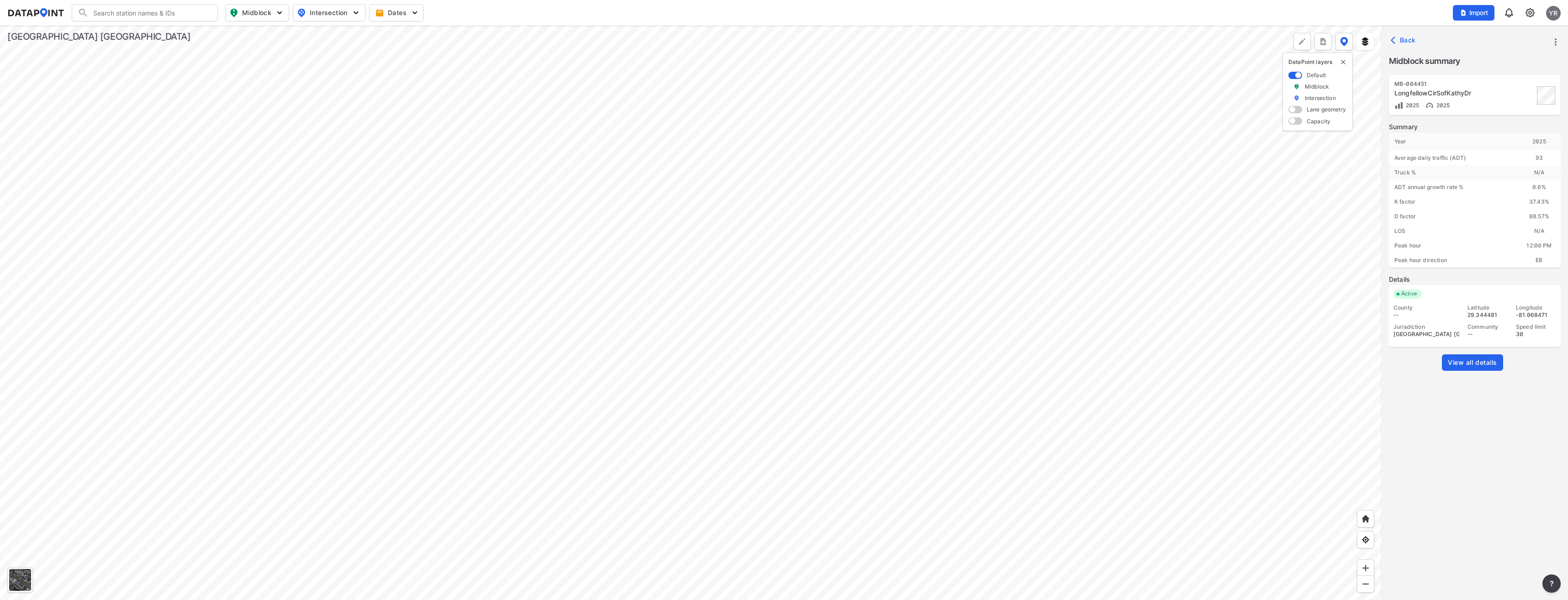
click at [761, 207] on div at bounding box center [691, 312] width 1382 height 574
